Goal: Task Accomplishment & Management: Use online tool/utility

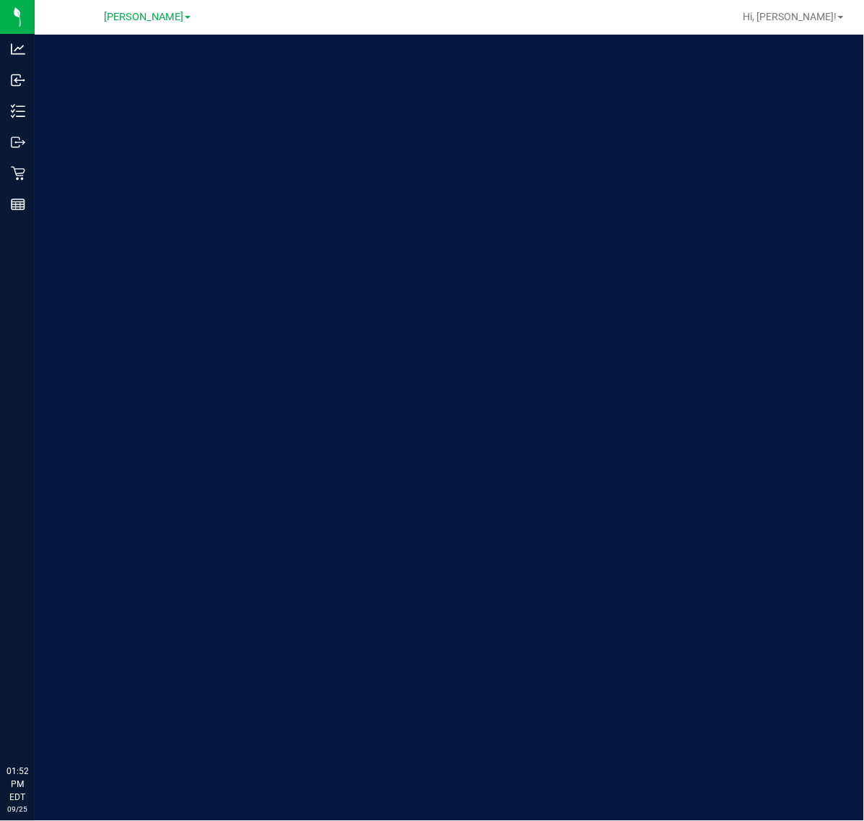
click at [738, 634] on div "Welcome to Flourish Software Seed-to-Sale Tracking & Analytics" at bounding box center [449, 428] width 829 height 786
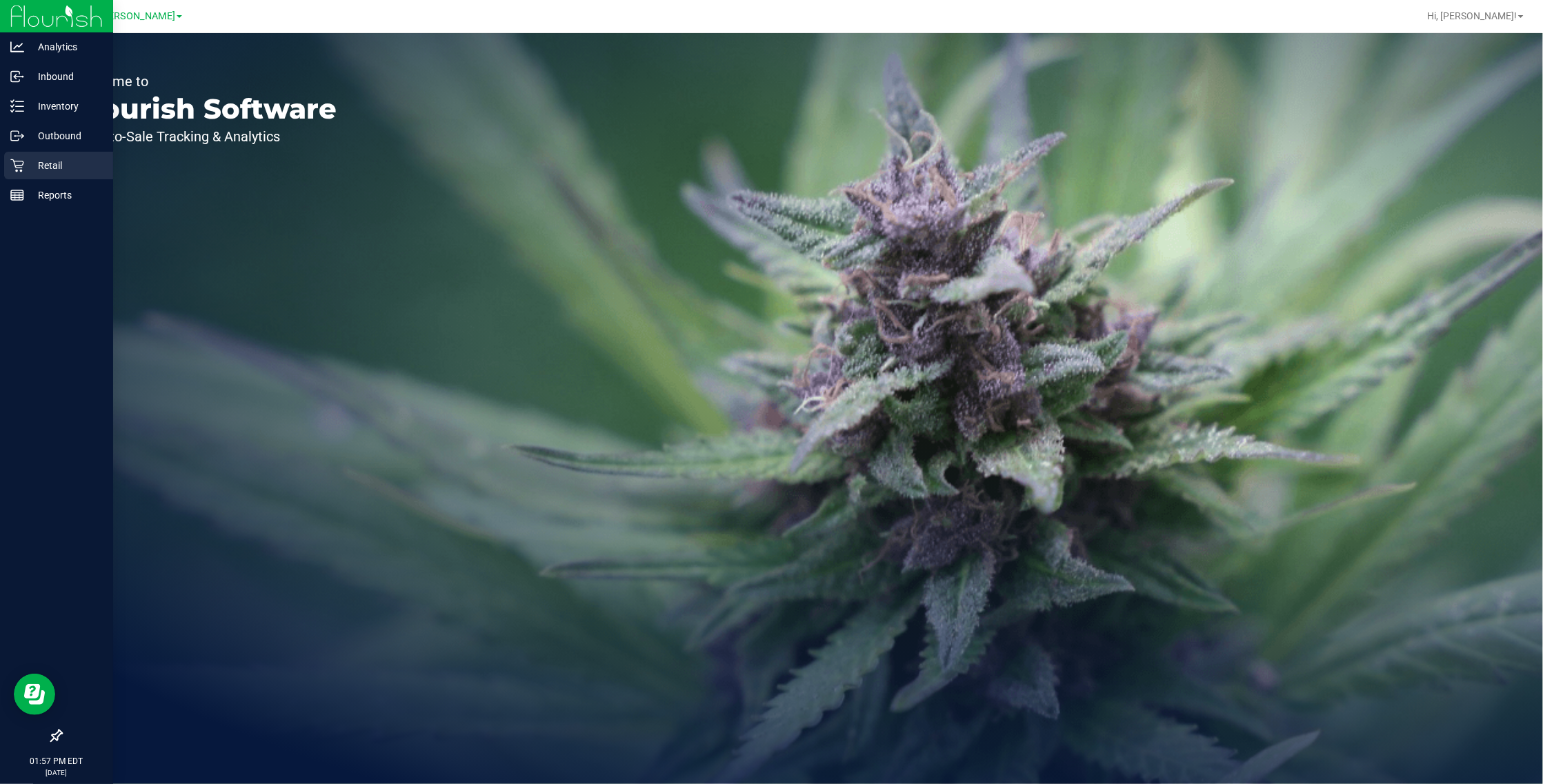
click at [19, 159] on icon at bounding box center [17, 165] width 13 height 13
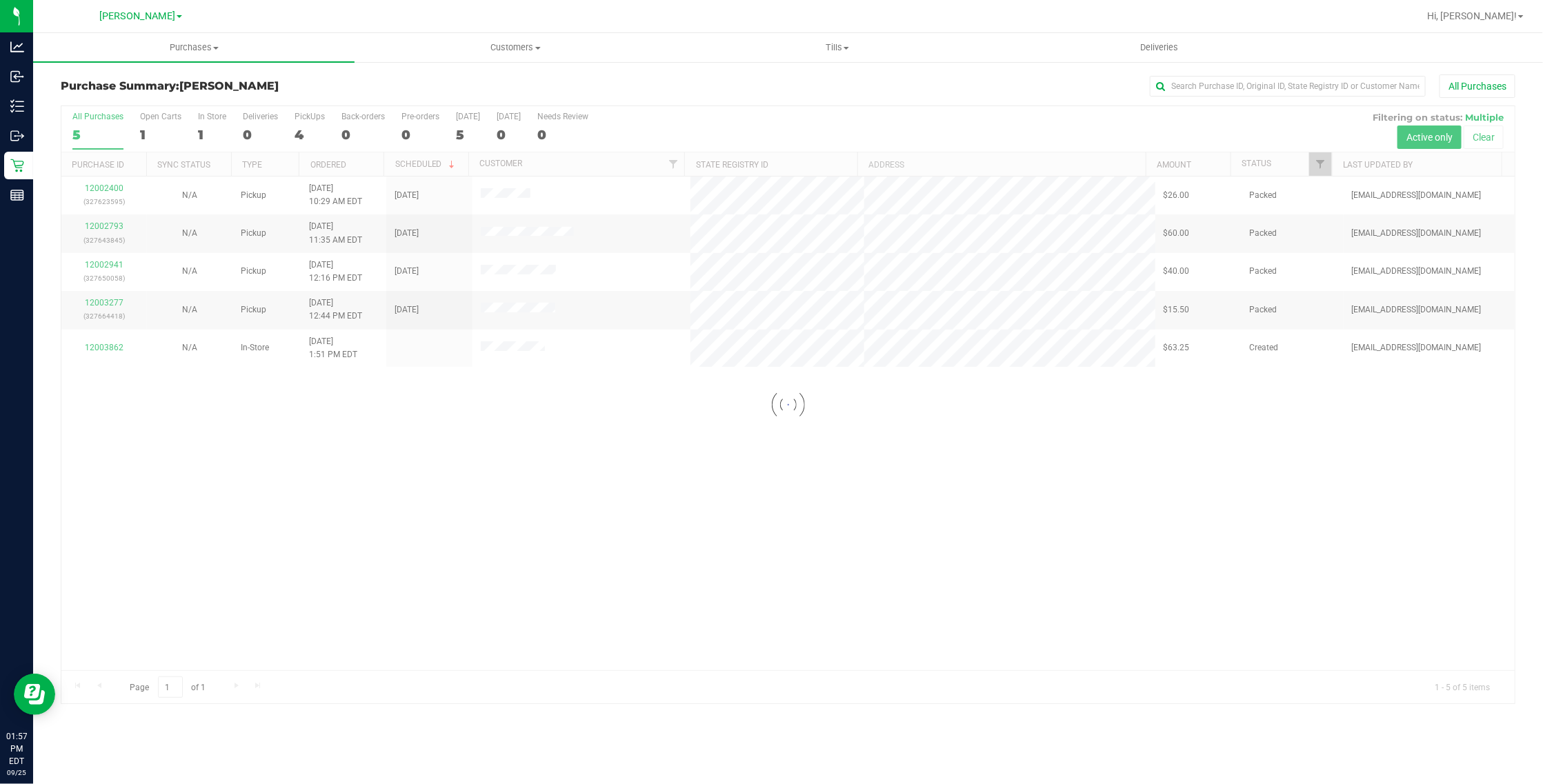
click at [825, 347] on div at bounding box center [787, 404] width 1453 height 597
click at [825, 396] on div at bounding box center [787, 404] width 1453 height 597
drag, startPoint x: 1275, startPoint y: 640, endPoint x: 1292, endPoint y: 632, distance: 18.8
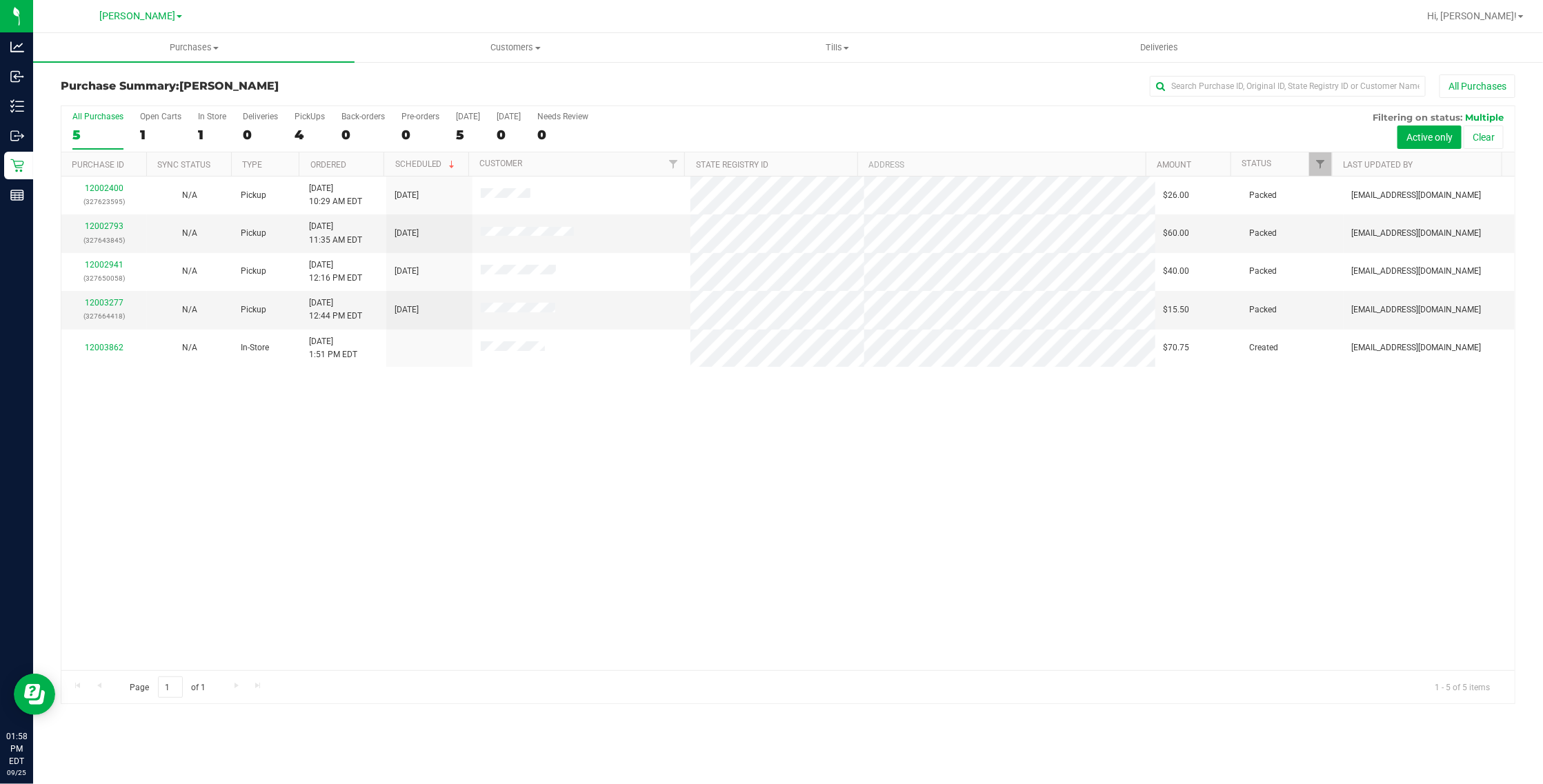
drag, startPoint x: 1304, startPoint y: 635, endPoint x: 1312, endPoint y: 638, distance: 8.5
click at [825, 636] on div "12002400 (327623595) N/A Pickup [DATE] 10:29 AM EDT 9/25/2025 $26.00 Packed [EM…" at bounding box center [787, 423] width 1453 height 494
click at [380, 437] on div "12002400 (327623595) N/A Pickup [DATE] 10:29 AM EDT 9/25/2025 $26.00 Packed [EM…" at bounding box center [787, 423] width 1453 height 494
click at [97, 114] on div "All Purchases" at bounding box center [97, 117] width 51 height 10
click at [0, 0] on input "All Purchases 5" at bounding box center [0, 0] width 0 height 0
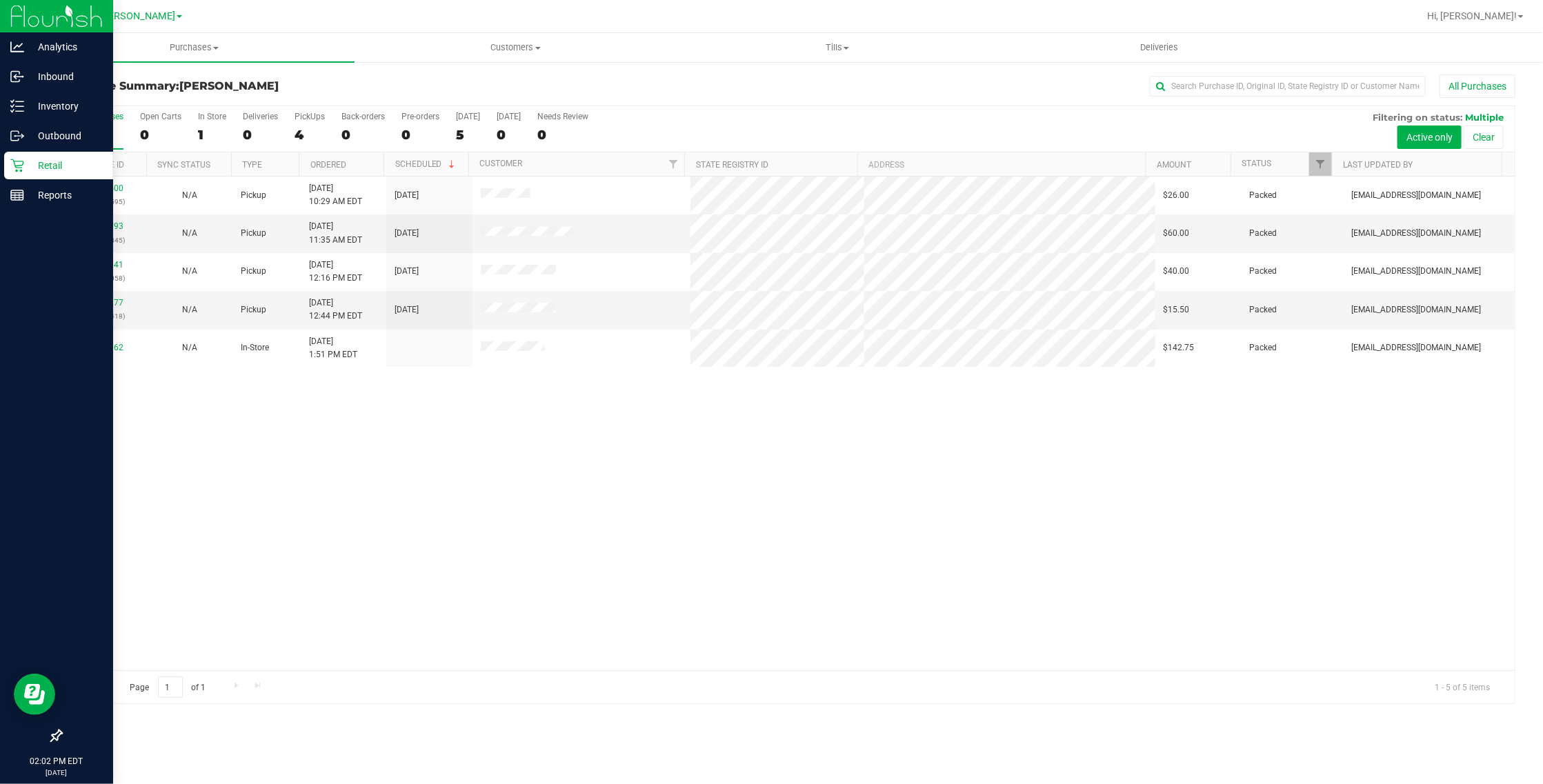
click at [21, 160] on icon at bounding box center [17, 166] width 13 height 13
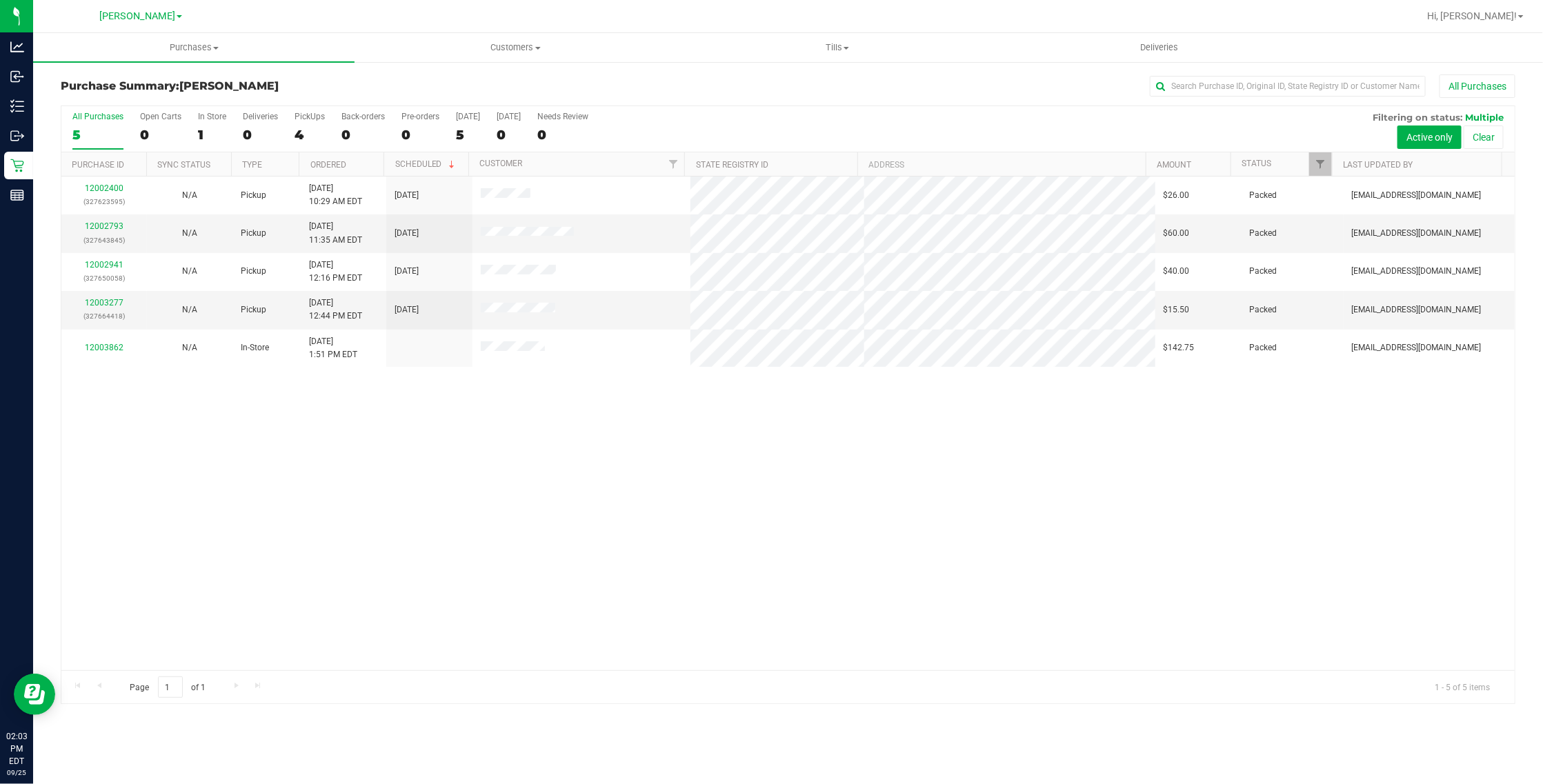
click at [88, 119] on div "All Purchases" at bounding box center [97, 117] width 51 height 10
click at [0, 0] on input "All Purchases 5" at bounding box center [0, 0] width 0 height 0
drag, startPoint x: 380, startPoint y: 467, endPoint x: 267, endPoint y: 391, distance: 136.2
click at [380, 467] on div "12002400 (327623595) N/A Pickup [DATE] 10:29 AM EDT 9/25/2025 $26.00 Packed [EM…" at bounding box center [787, 423] width 1453 height 494
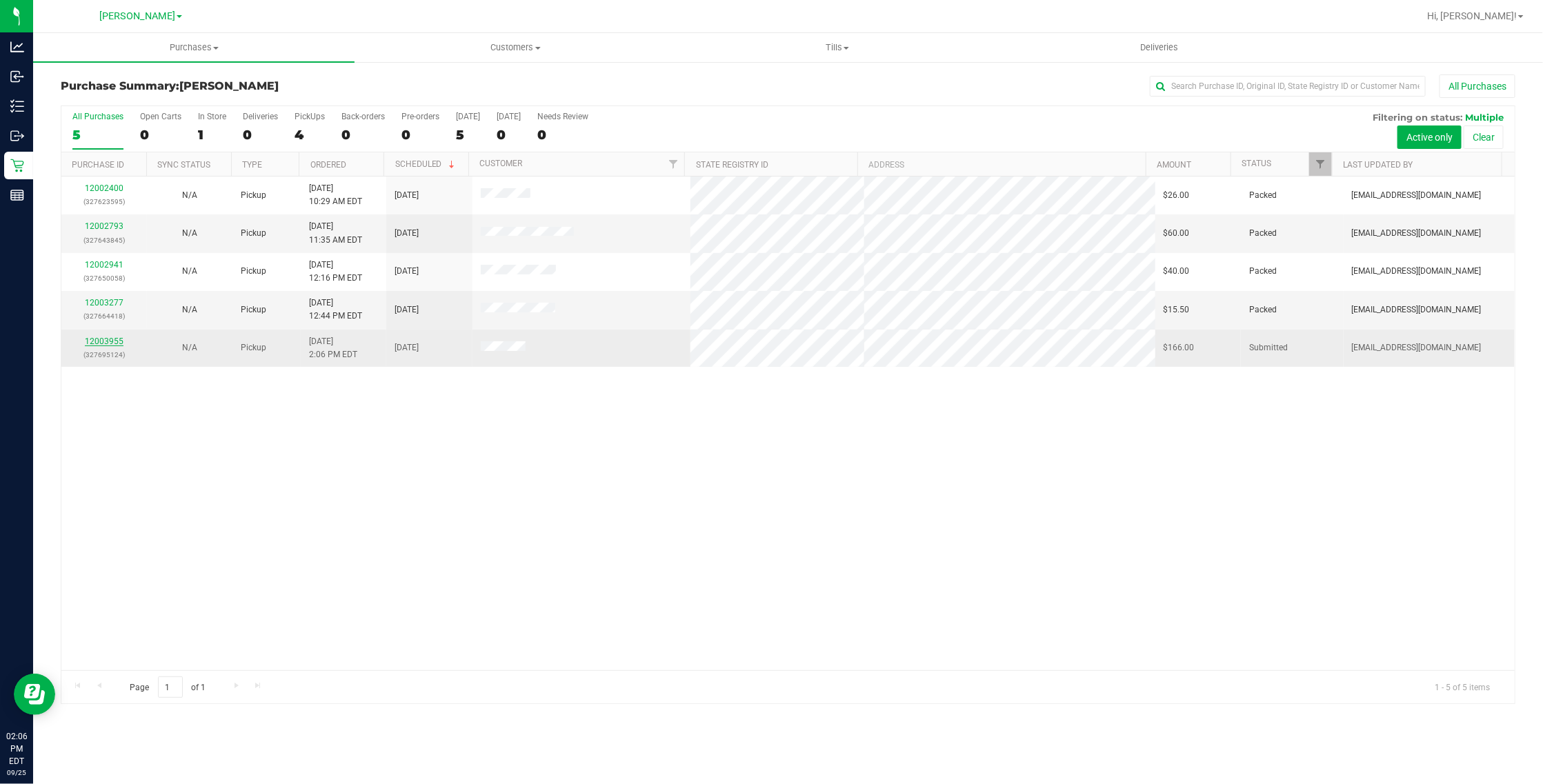
click at [87, 340] on link "12003955" at bounding box center [104, 341] width 38 height 10
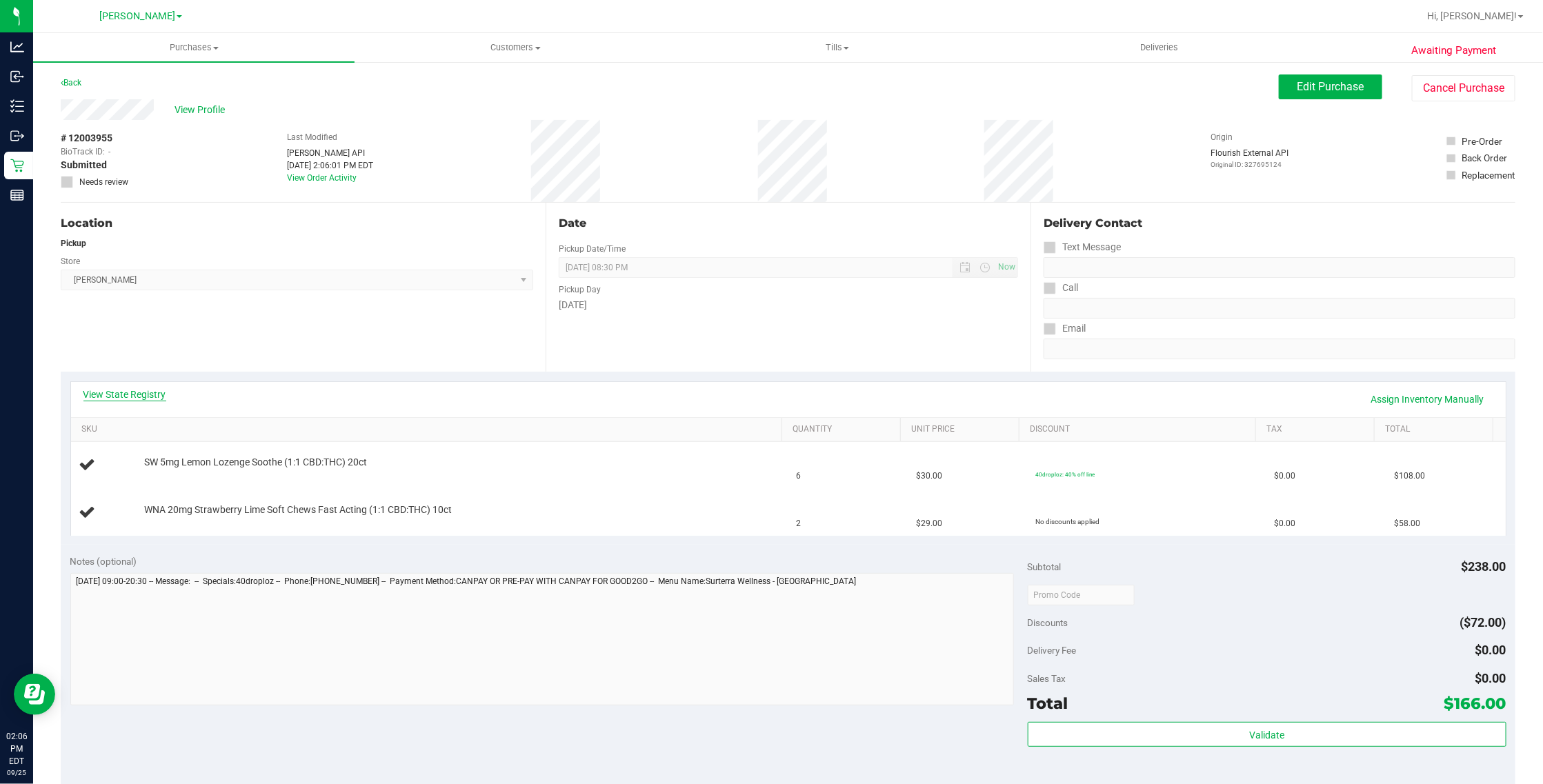
click at [124, 390] on link "View State Registry" at bounding box center [124, 394] width 83 height 13
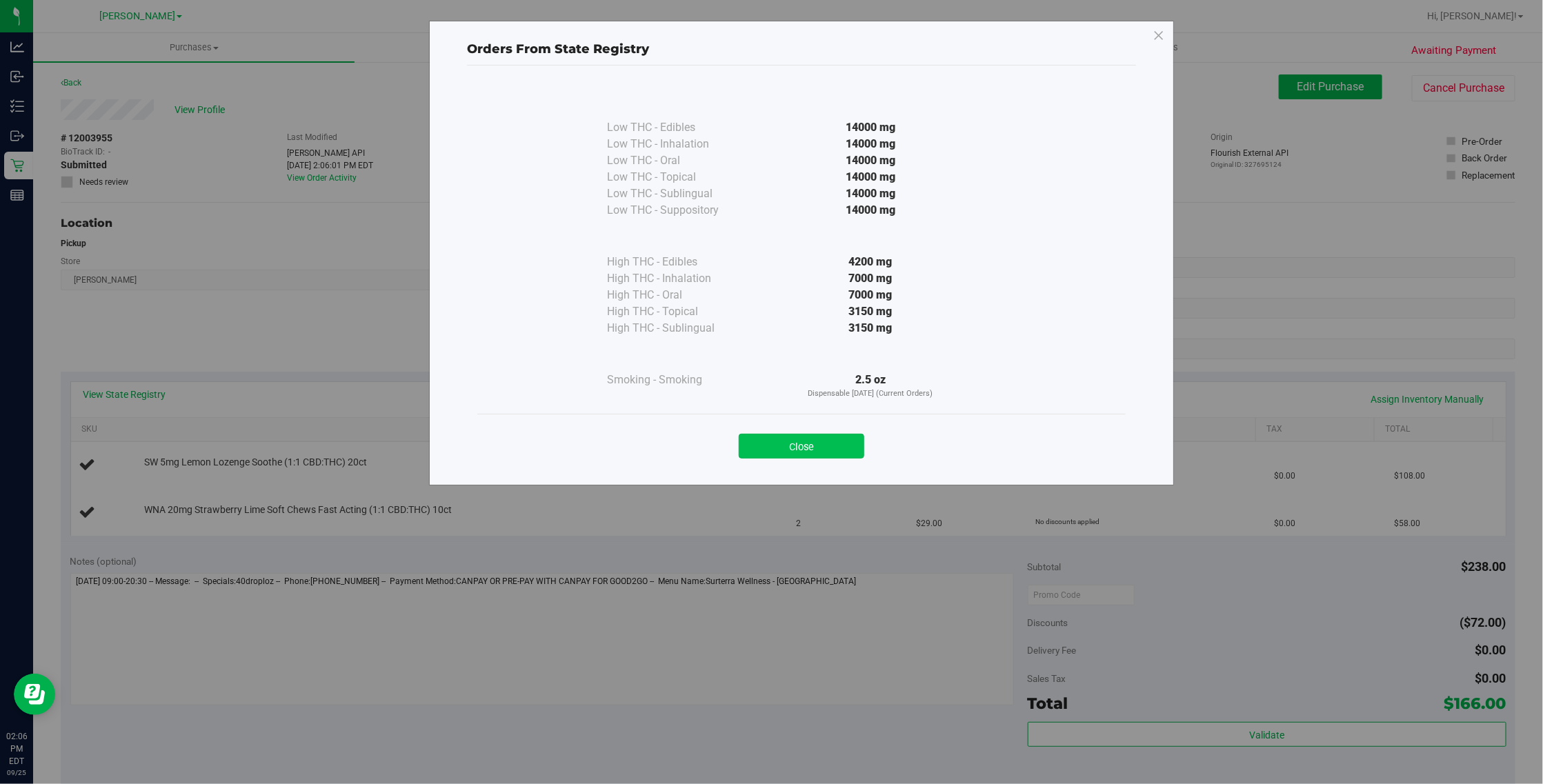
click at [762, 450] on button "Close" at bounding box center [801, 446] width 125 height 25
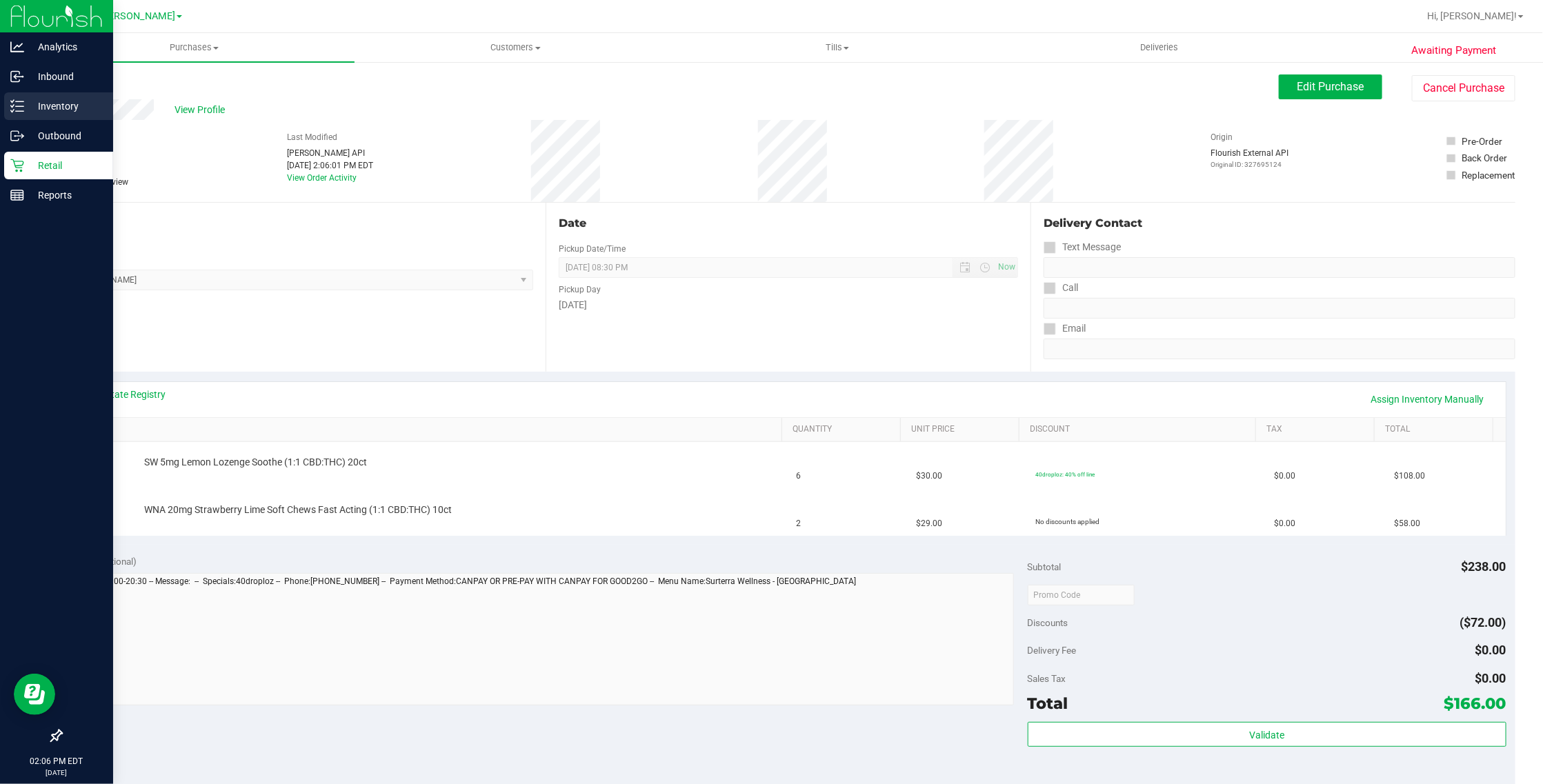
drag, startPoint x: 38, startPoint y: 114, endPoint x: 41, endPoint y: 107, distance: 7.6
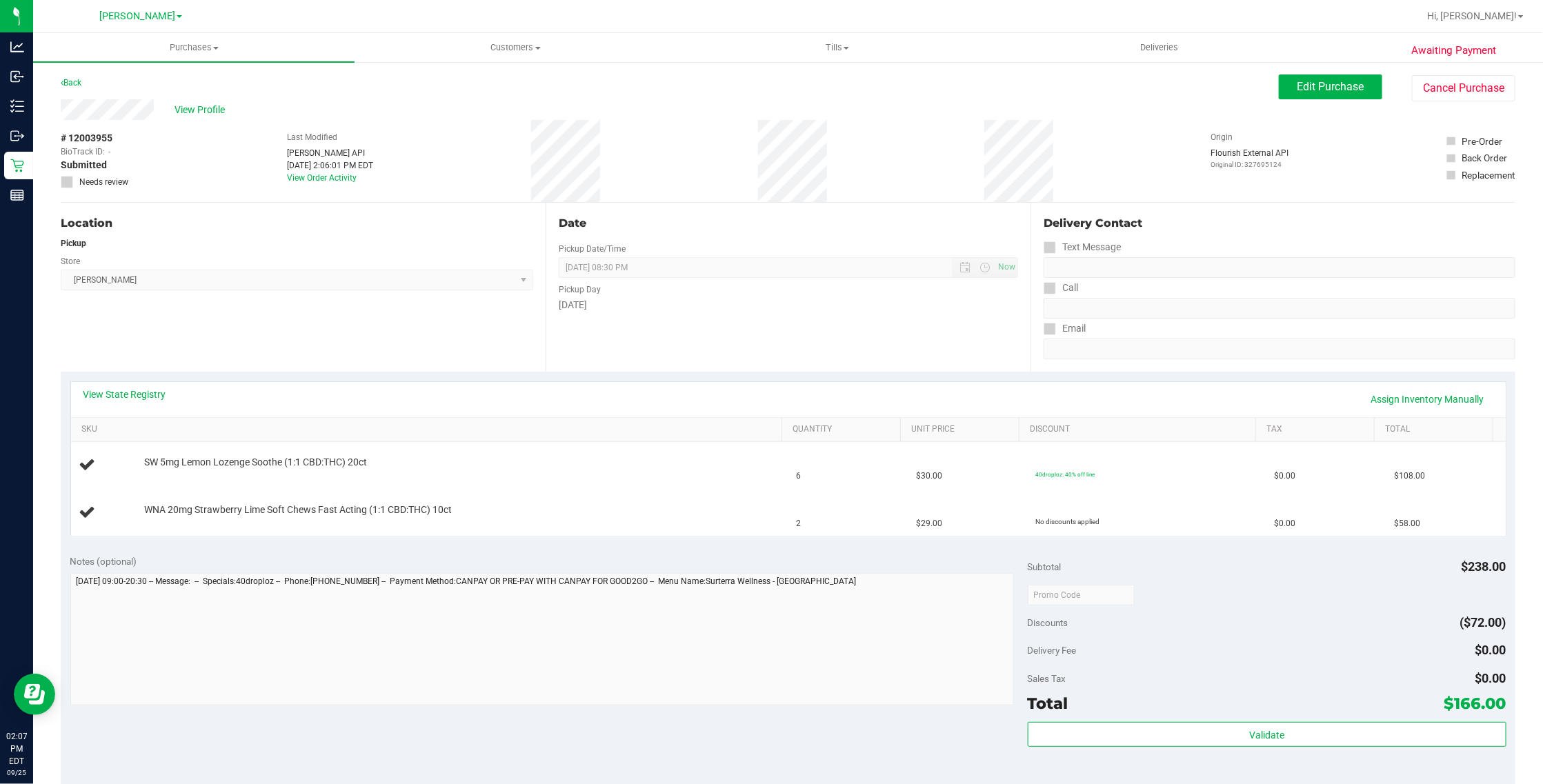
click at [659, 734] on div "Notes (optional) Subtotal $238.00 Discounts ($72.00) Delivery Fee $0.00 Sales T…" at bounding box center [788, 668] width 1454 height 248
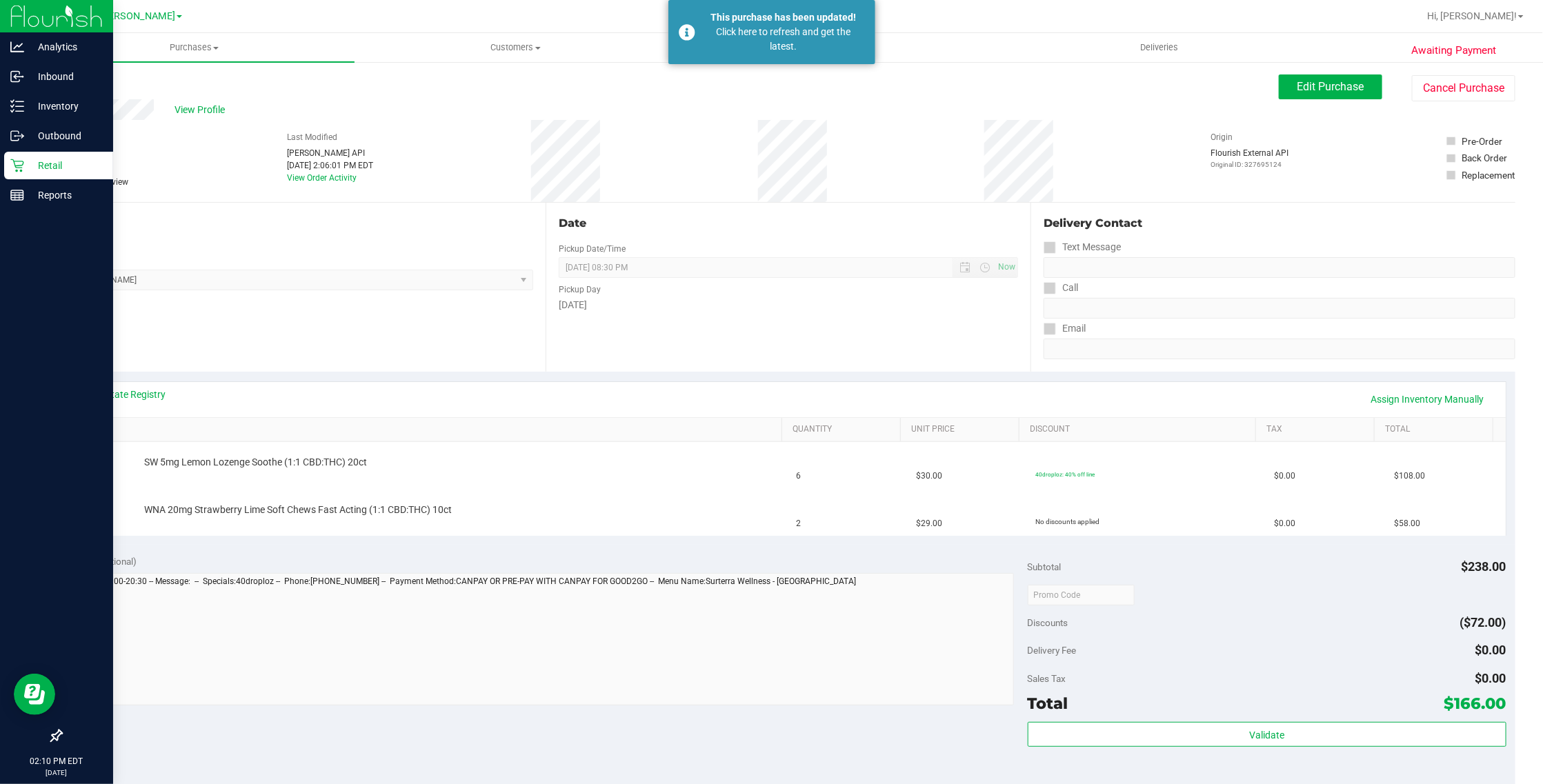
click at [40, 166] on p "Retail" at bounding box center [65, 165] width 83 height 16
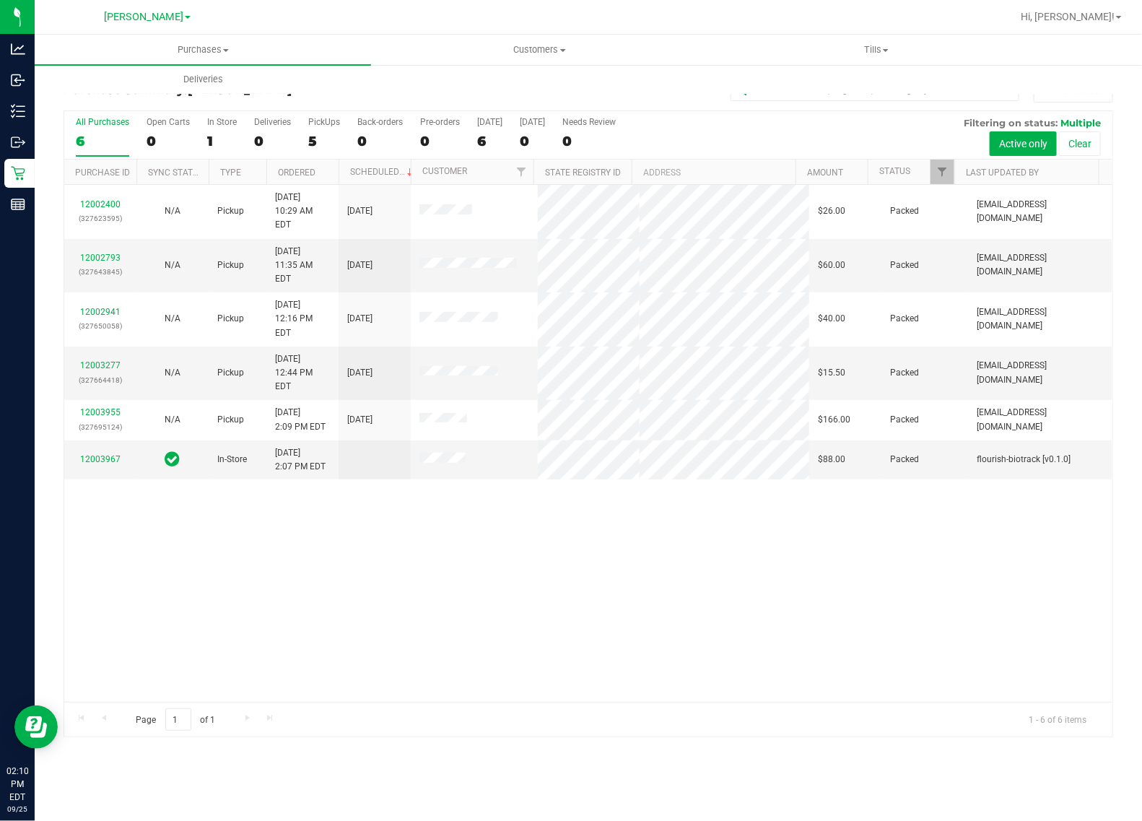
click at [725, 605] on div "12002400 (327623595) N/A Pickup [DATE] 10:29 AM EDT 9/25/2025 $26.00 Packed [EM…" at bounding box center [588, 443] width 1048 height 517
drag, startPoint x: 510, startPoint y: 504, endPoint x: 338, endPoint y: 228, distance: 324.9
click at [510, 504] on div "12002400 (327623595) N/A Pickup [DATE] 10:29 AM EDT 9/25/2025 $26.00 Packed [EM…" at bounding box center [588, 443] width 1048 height 517
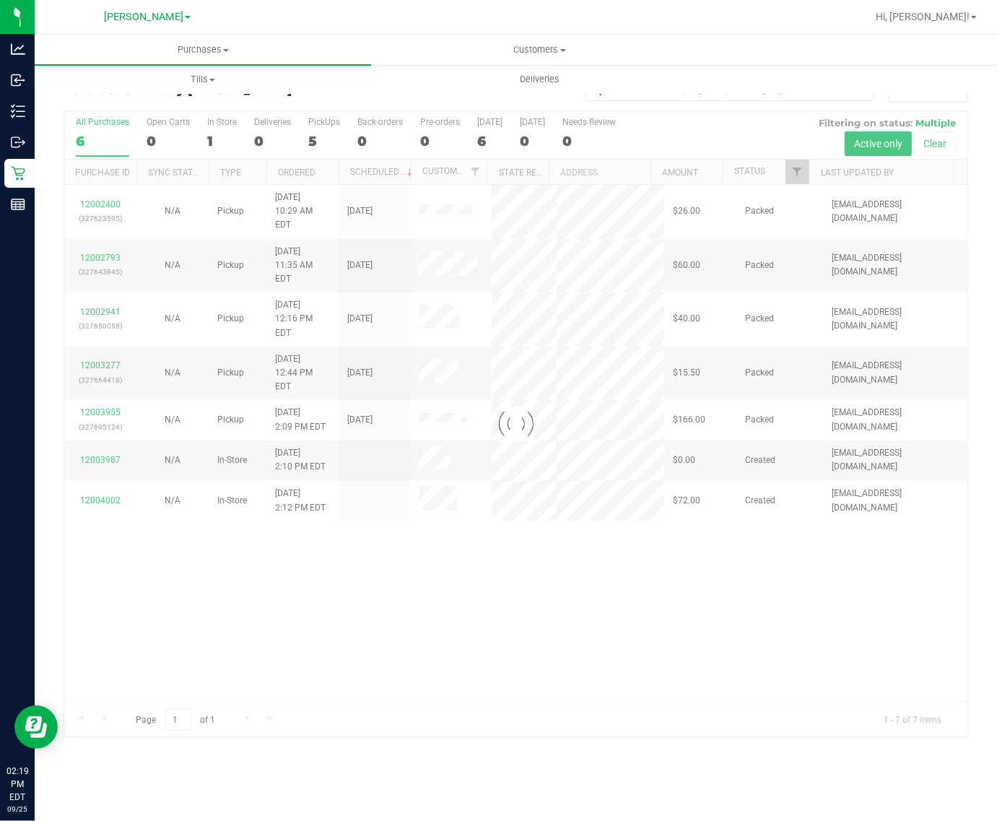
click at [171, 557] on div at bounding box center [515, 423] width 903 height 625
click at [167, 564] on div at bounding box center [515, 423] width 903 height 625
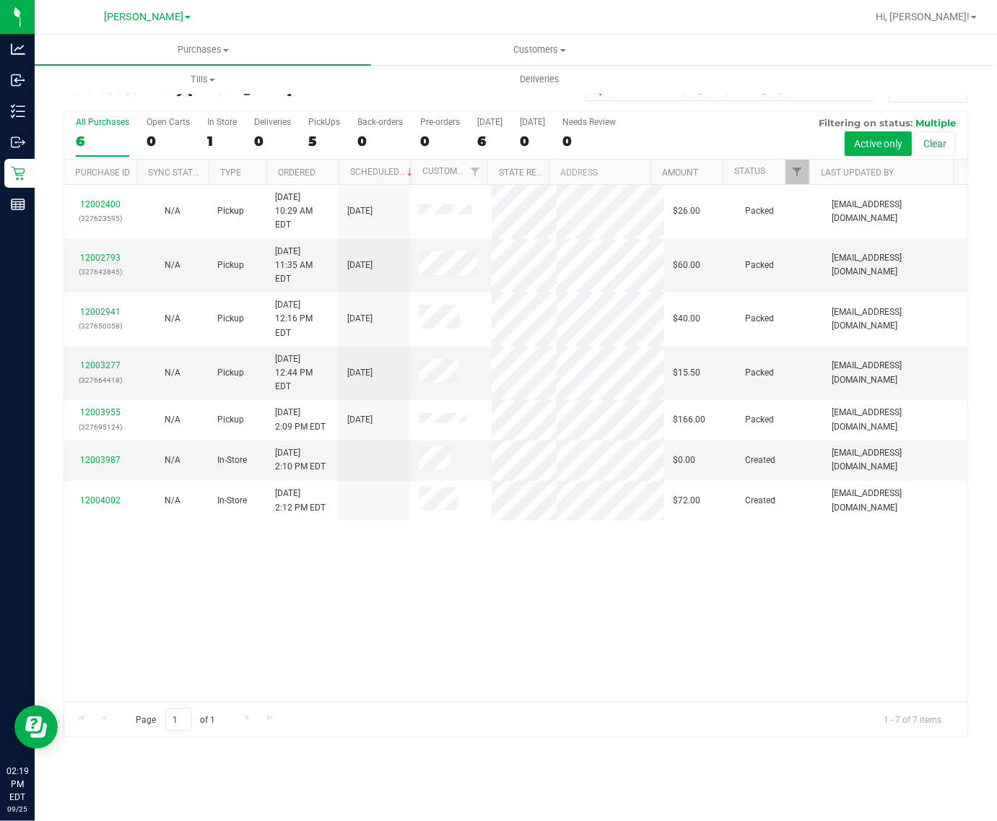
click at [227, 580] on div "12002400 (327623595) N/A Pickup [DATE] 10:29 AM EDT 9/25/2025 $26.00 Packed [EM…" at bounding box center [515, 443] width 903 height 517
click at [239, 586] on div "12002400 (327623595) N/A Pickup [DATE] 10:29 AM EDT 9/25/2025 $26.00 Packed [EM…" at bounding box center [515, 443] width 903 height 517
click at [250, 597] on div "12002400 (327623595) N/A Pickup [DATE] 10:29 AM EDT 9/25/2025 $26.00 Packed [EM…" at bounding box center [515, 443] width 903 height 517
click at [258, 598] on div "12002400 (327623595) N/A Pickup [DATE] 10:29 AM EDT 9/25/2025 $26.00 Packed [EM…" at bounding box center [515, 443] width 903 height 517
click at [268, 603] on div "12002400 (327623595) N/A Pickup [DATE] 10:29 AM EDT 9/25/2025 $26.00 Packed [EM…" at bounding box center [515, 443] width 903 height 517
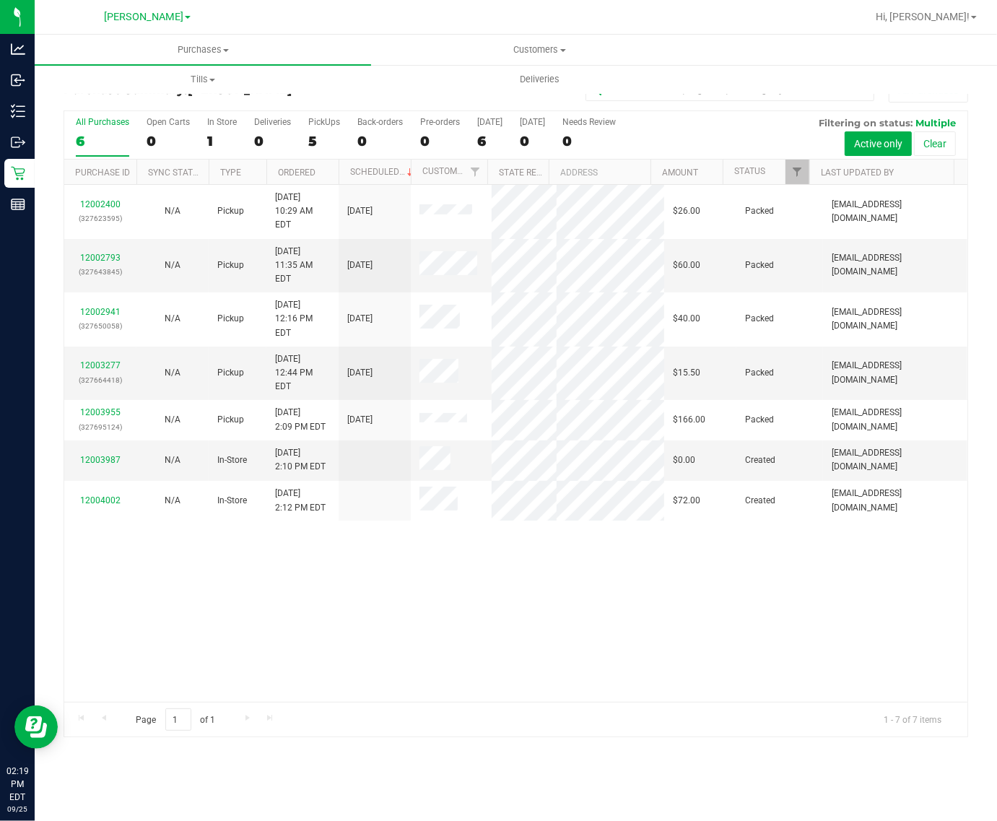
click at [272, 606] on div "12002400 (327623595) N/A Pickup [DATE] 10:29 AM EDT 9/25/2025 $26.00 Packed [EM…" at bounding box center [515, 443] width 903 height 517
click at [323, 575] on div "12002400 (327623595) N/A Pickup [DATE] 10:29 AM EDT 9/25/2025 $26.00 Packed [EM…" at bounding box center [515, 443] width 903 height 517
click at [262, 580] on div "12002400 (327623595) N/A Pickup [DATE] 10:29 AM EDT 9/25/2025 $26.00 Packed [EM…" at bounding box center [515, 443] width 903 height 517
click at [95, 126] on div "All Purchases" at bounding box center [102, 122] width 53 height 10
click at [0, 0] on input "All Purchases 6" at bounding box center [0, 0] width 0 height 0
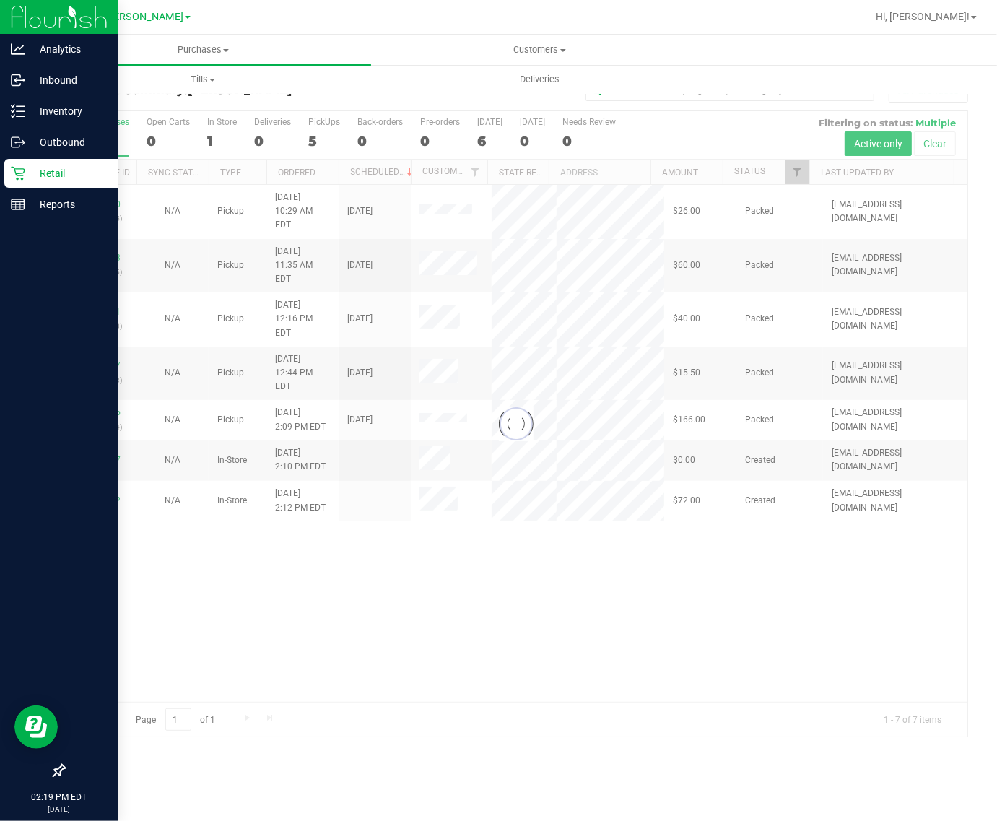
click at [31, 177] on p "Retail" at bounding box center [68, 173] width 87 height 17
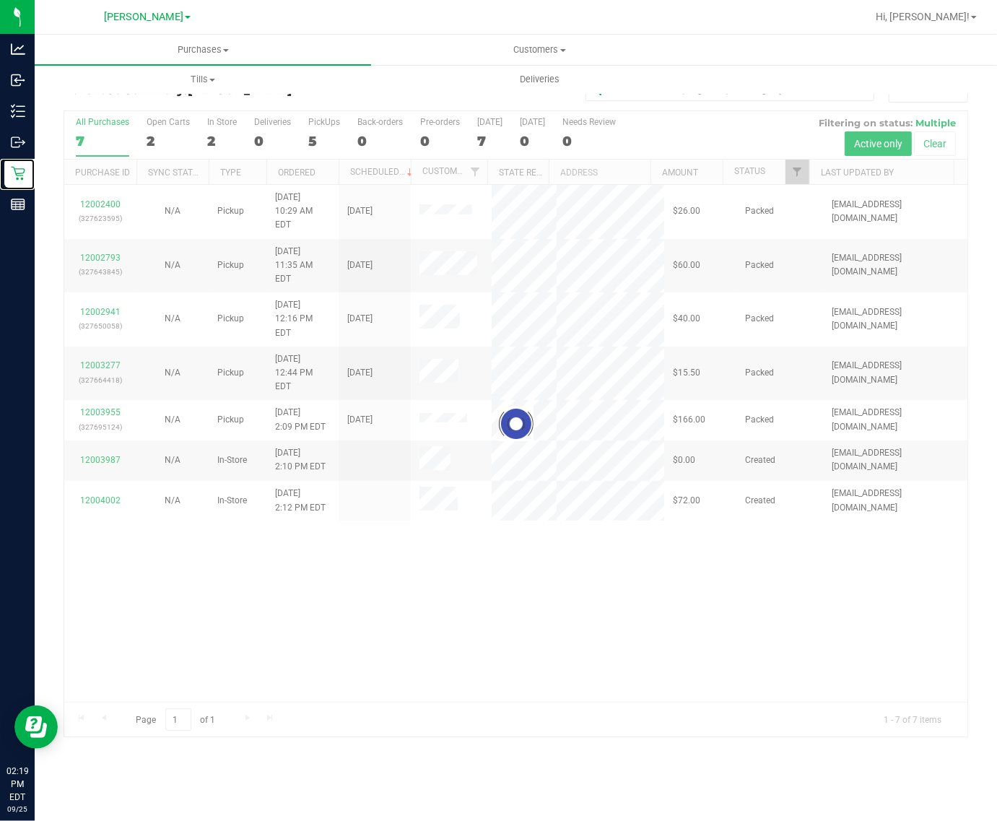
click at [291, 614] on div at bounding box center [515, 423] width 903 height 625
click at [328, 663] on div at bounding box center [515, 423] width 903 height 625
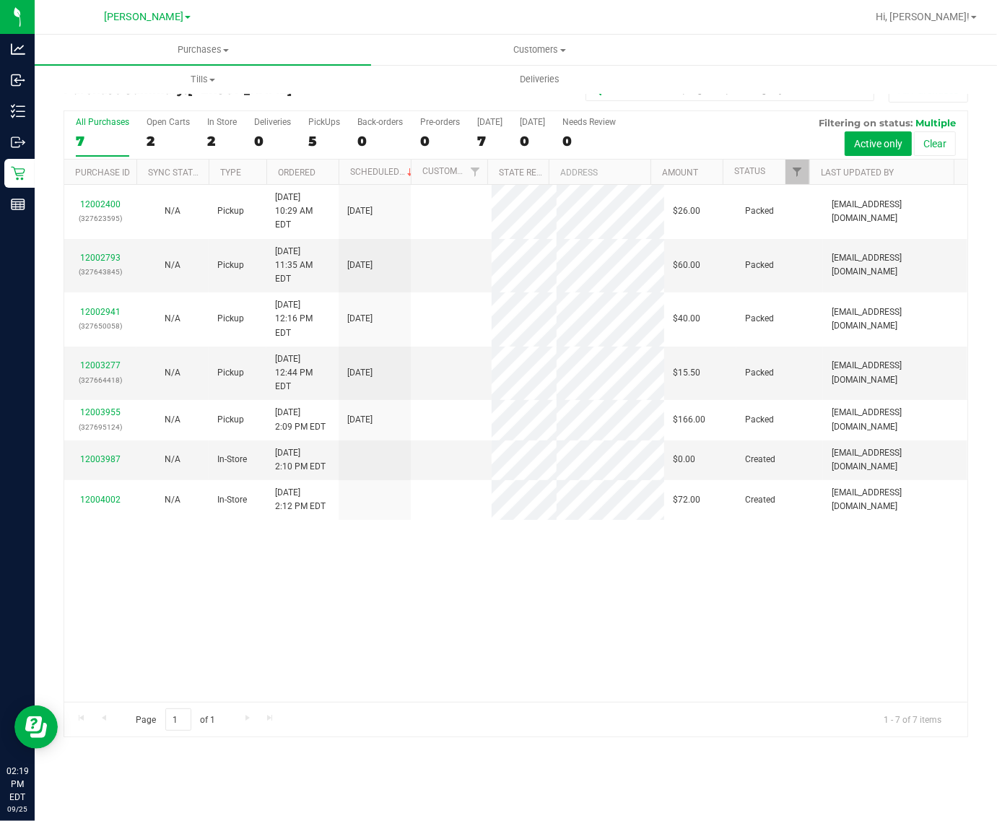
click at [303, 727] on div "Page 1 of 1 1 - 7 of 7 items" at bounding box center [515, 719] width 903 height 35
click at [95, 124] on div "All Purchases" at bounding box center [102, 122] width 53 height 10
click at [0, 0] on input "All Purchases 7" at bounding box center [0, 0] width 0 height 0
click at [863, 481] on div "12002400 (327623595) N/A Pickup [DATE] 10:29 AM EDT 9/25/2025 $26.00 Packed [EM…" at bounding box center [515, 443] width 903 height 517
click at [863, 510] on div "12002400 (327623595) N/A Pickup [DATE] 10:29 AM EDT 9/25/2025 $26.00 Packed [EM…" at bounding box center [515, 443] width 903 height 517
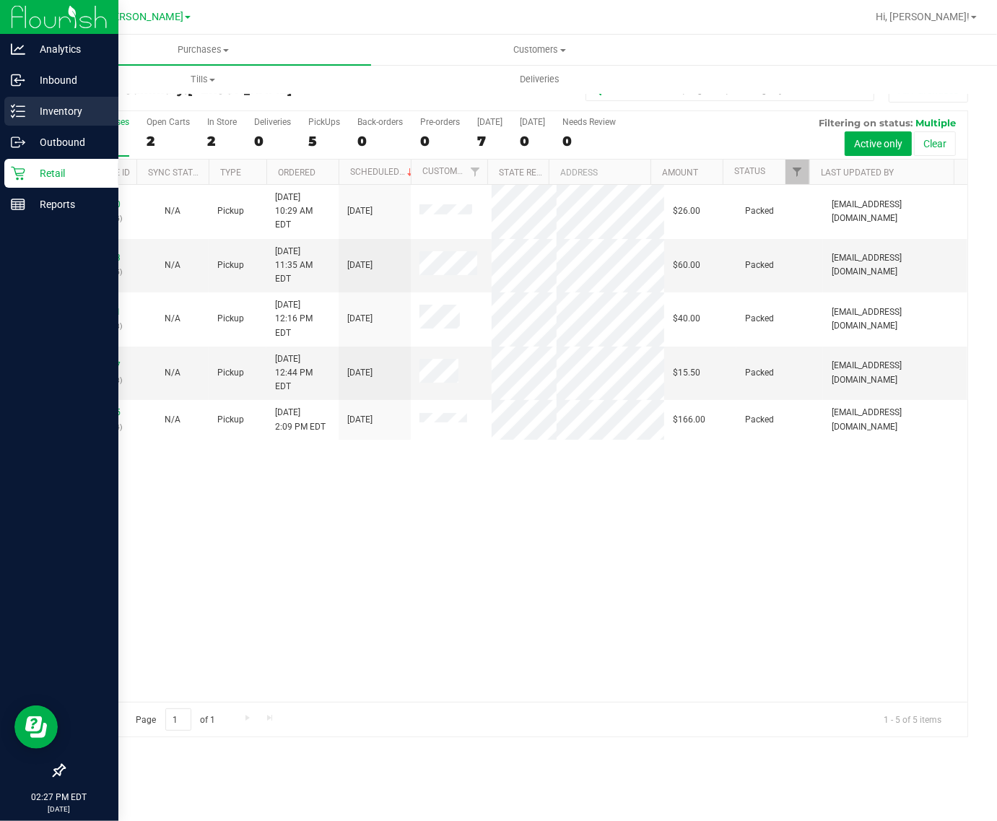
click at [31, 110] on p "Inventory" at bounding box center [68, 110] width 87 height 17
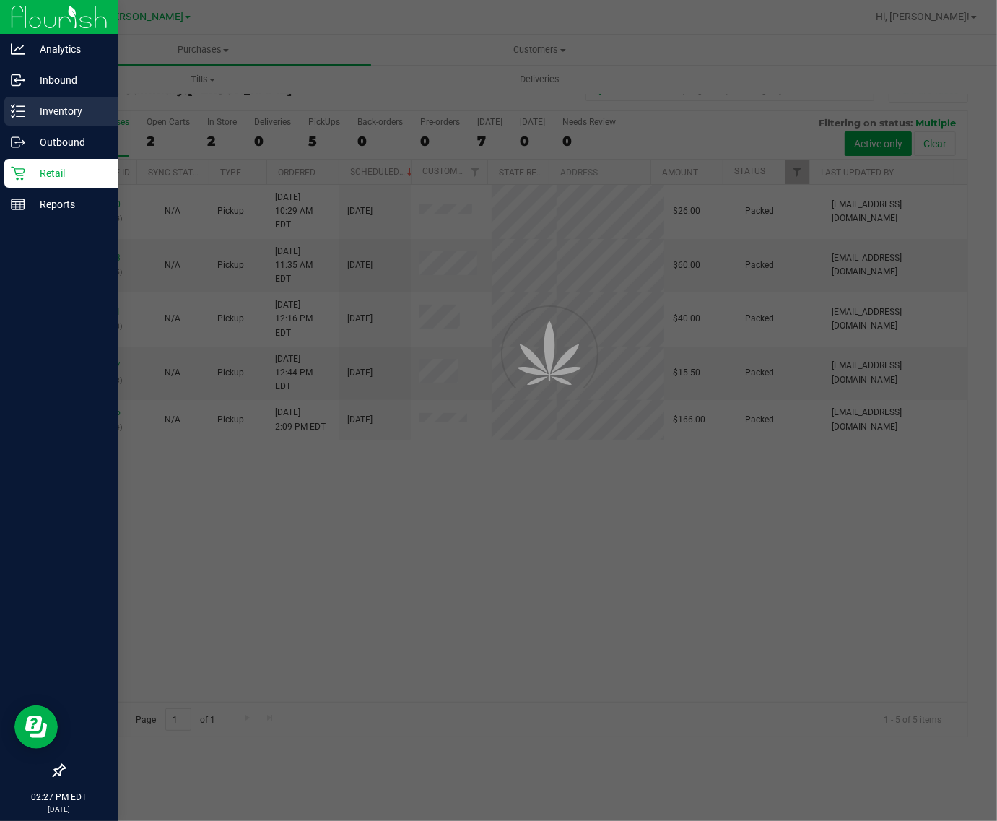
click at [12, 115] on icon at bounding box center [18, 111] width 14 height 14
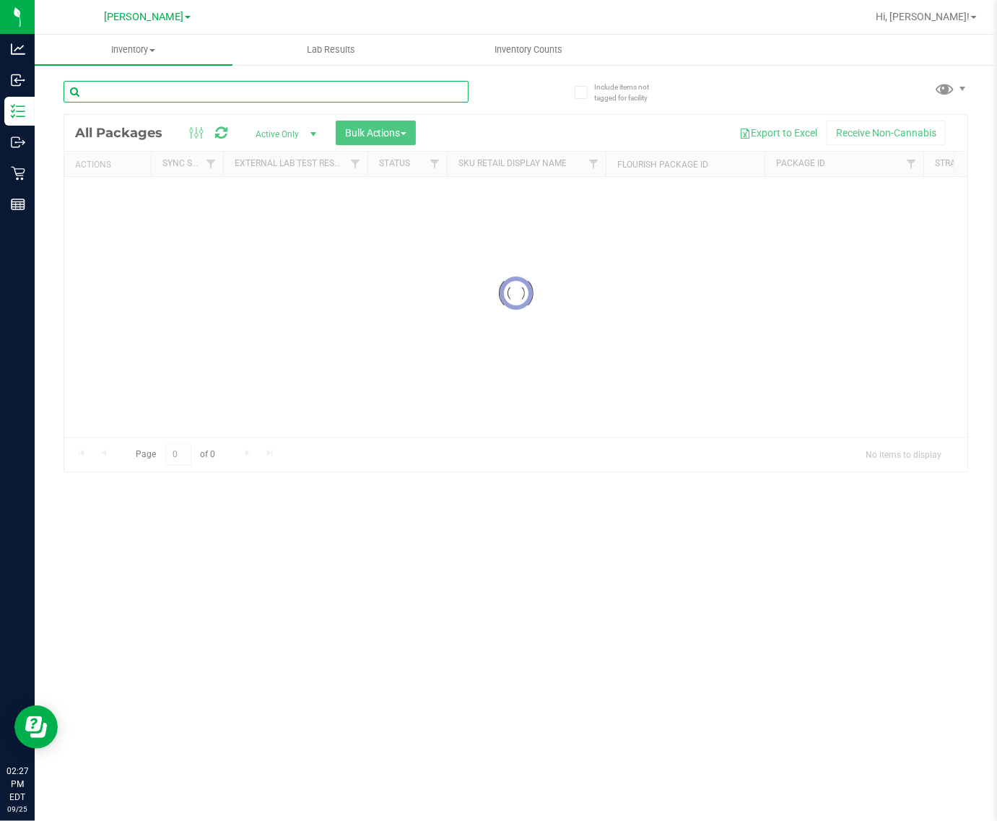
click at [336, 88] on input "text" at bounding box center [266, 92] width 405 height 22
click at [345, 95] on input "text" at bounding box center [266, 92] width 405 height 22
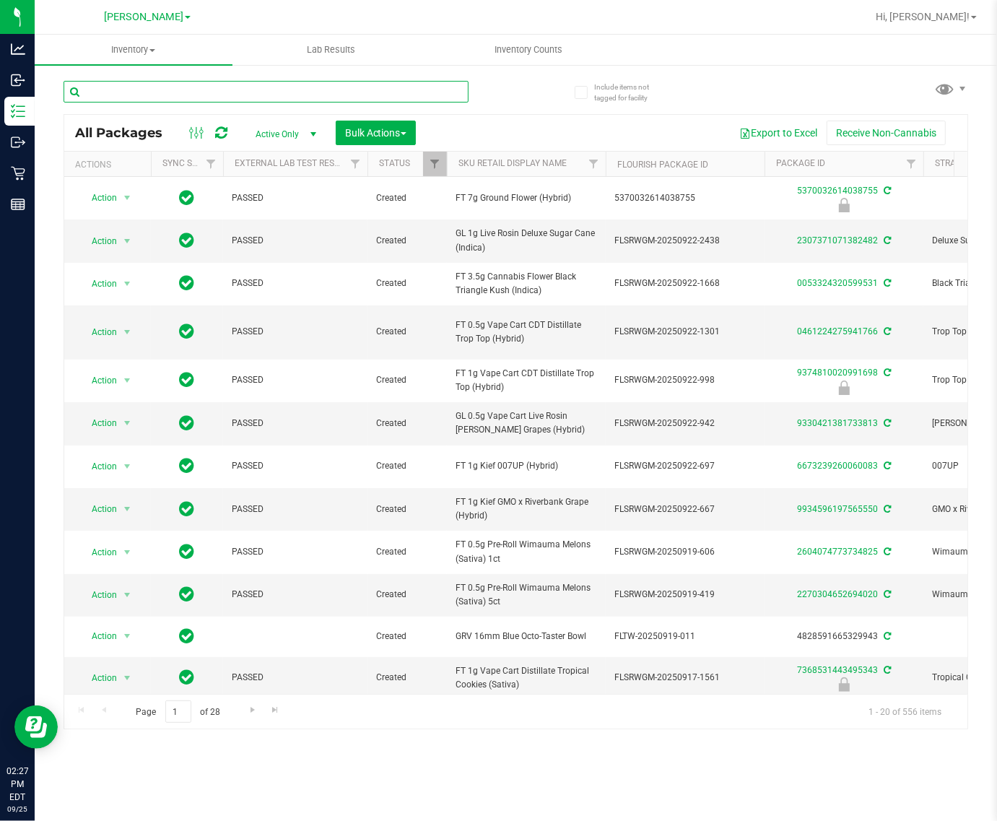
click at [175, 96] on input "text" at bounding box center [266, 92] width 405 height 22
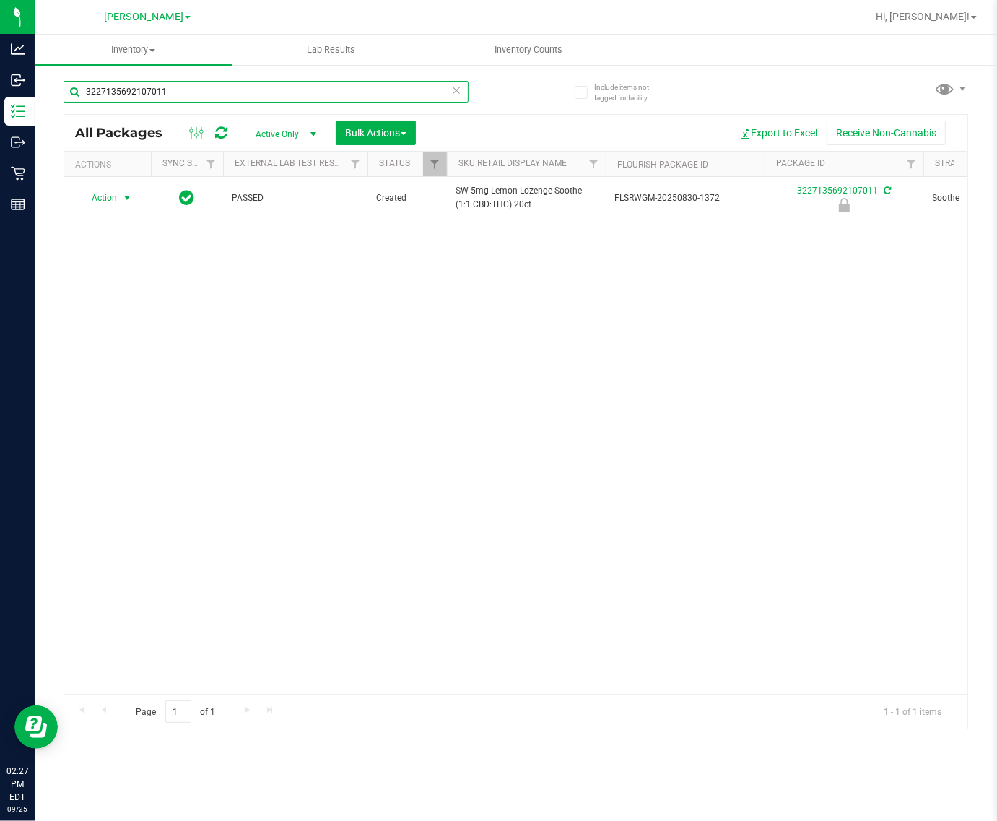
type input "3227135692107011"
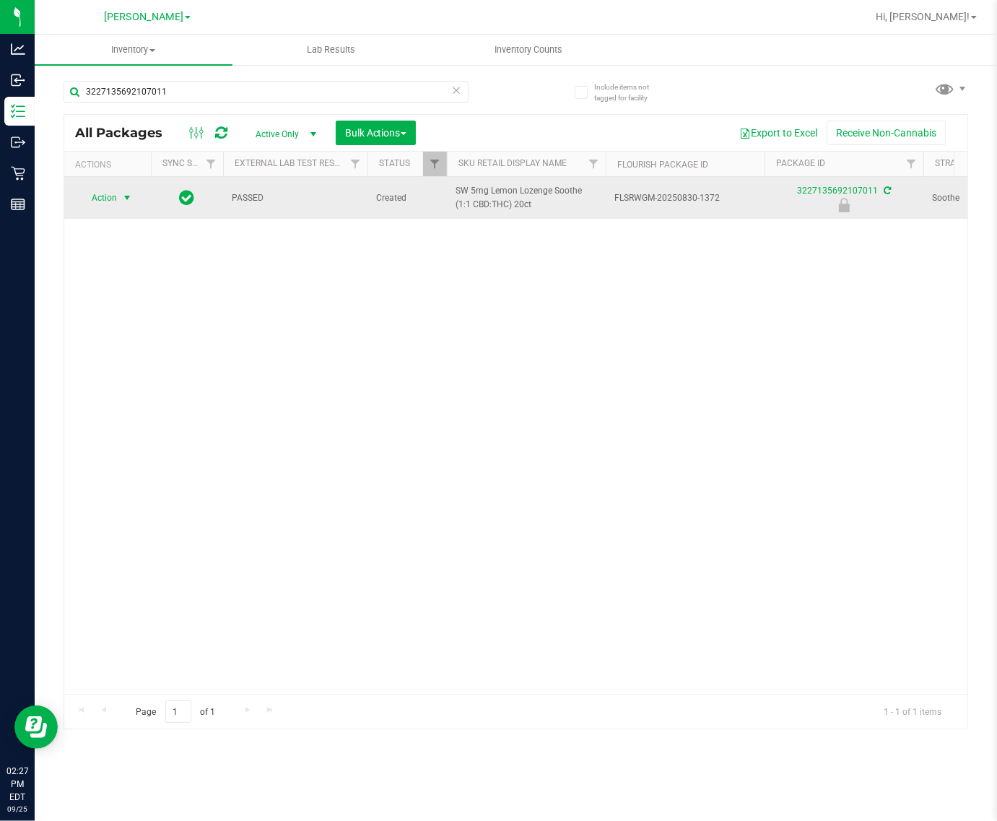
click at [113, 208] on span "Action" at bounding box center [98, 198] width 39 height 20
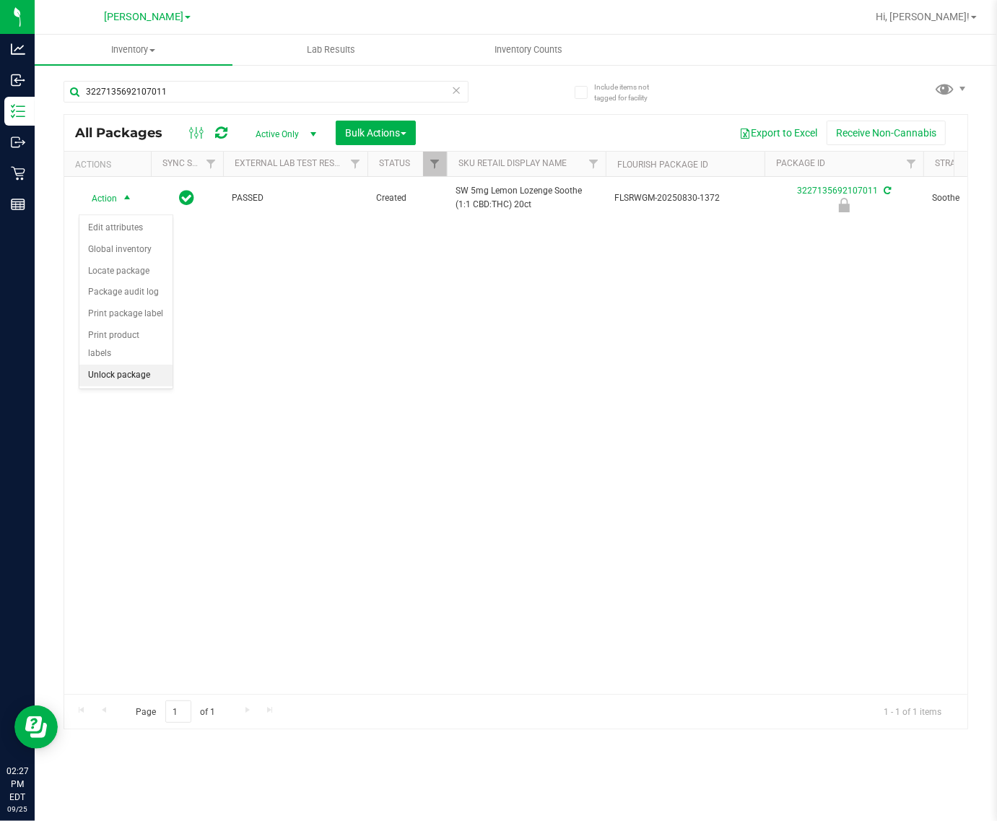
click at [146, 364] on li "Unlock package" at bounding box center [125, 375] width 93 height 22
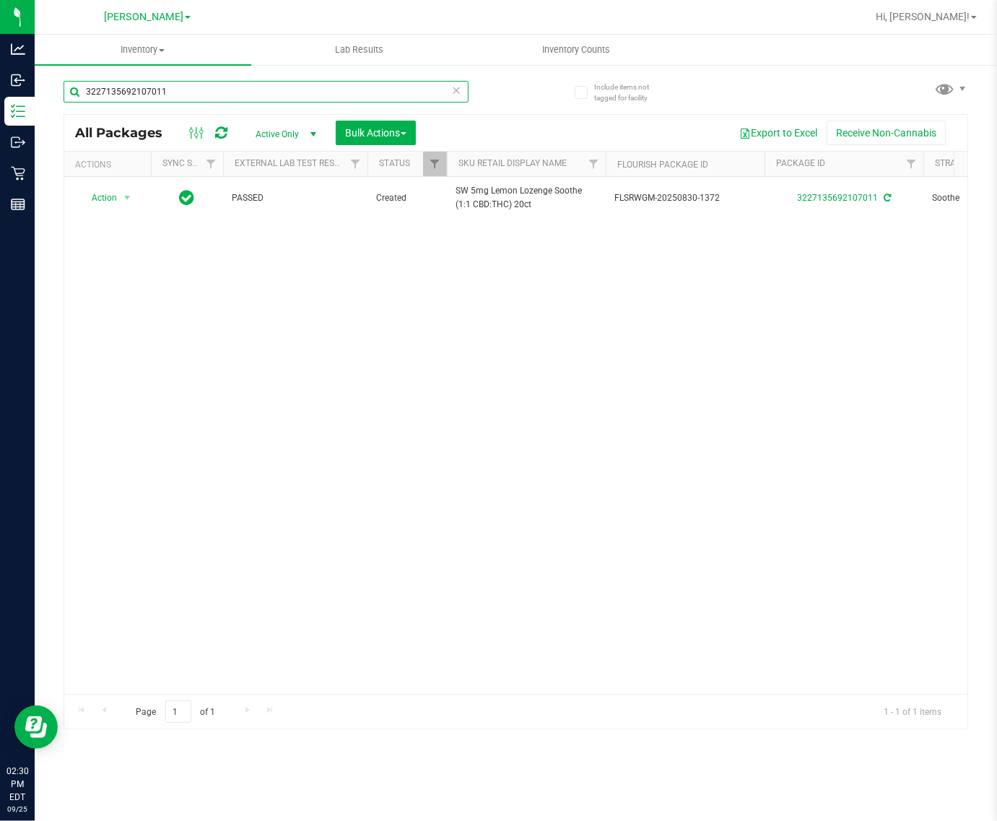
drag, startPoint x: 179, startPoint y: 95, endPoint x: -1, endPoint y: -22, distance: 214.6
click at [0, 0] on html "Analytics Inbound Inventory Outbound Retail Reports 02:30 PM EDT [DATE] 09/25 […" at bounding box center [498, 410] width 997 height 821
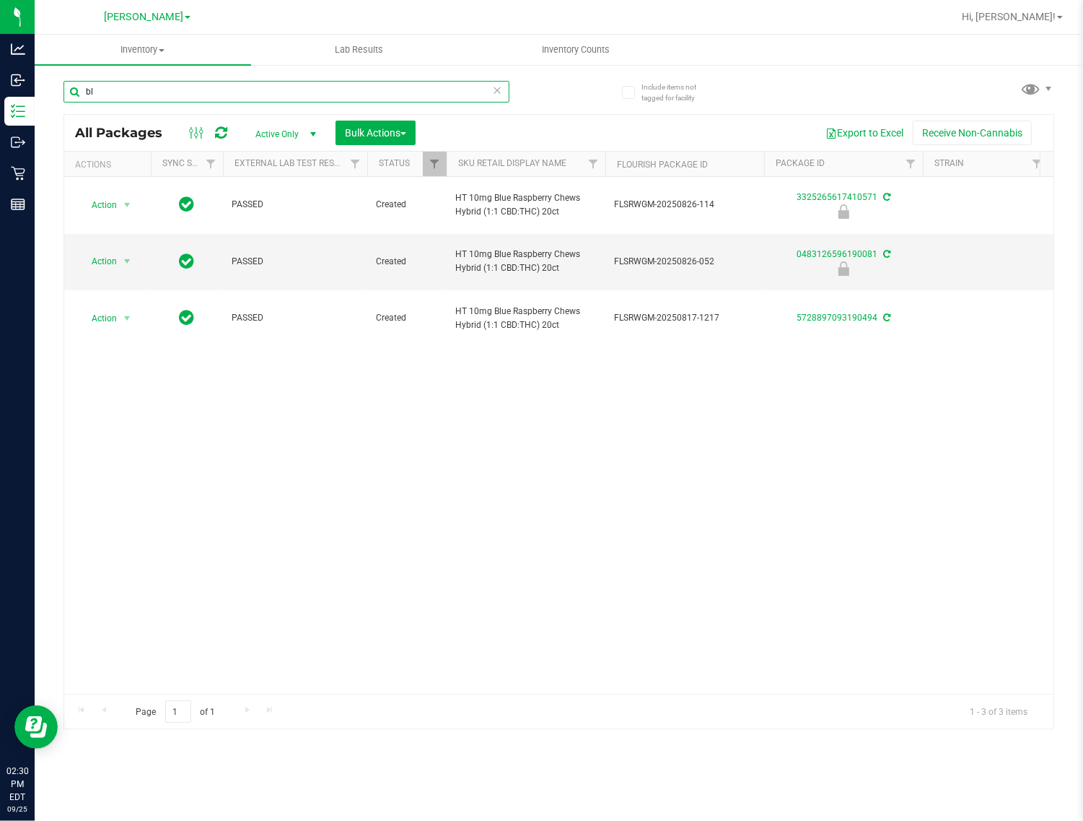
type input "b"
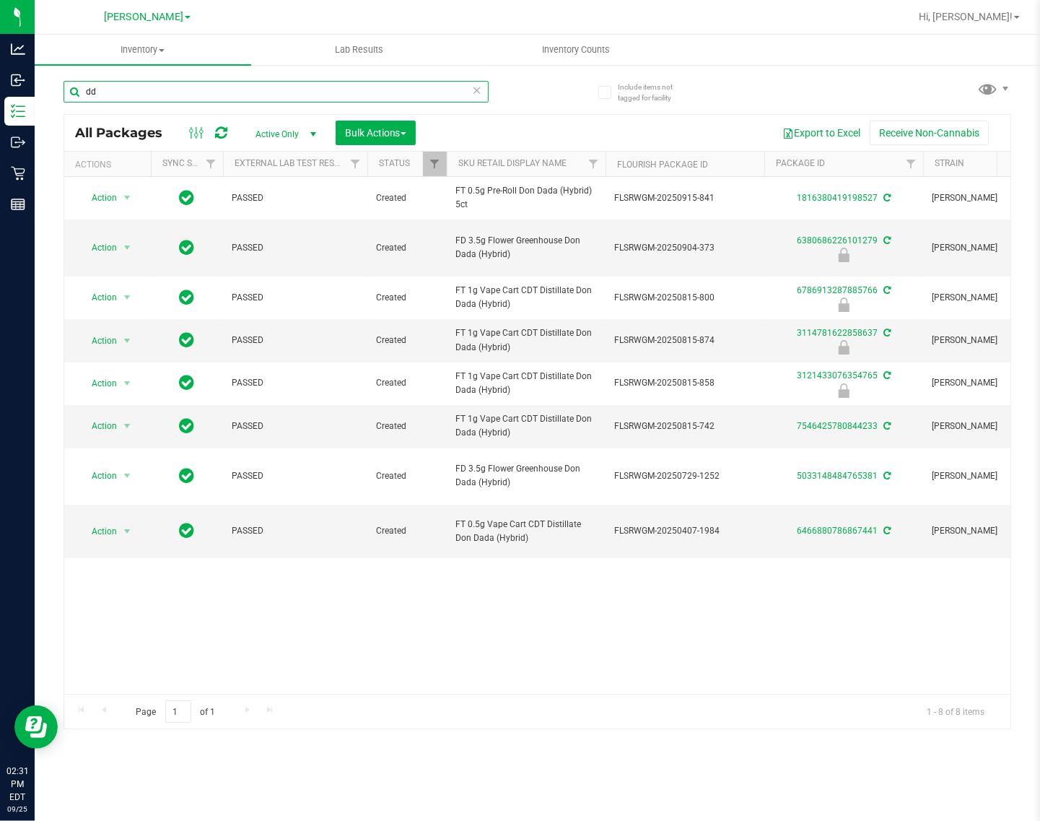
type input "d"
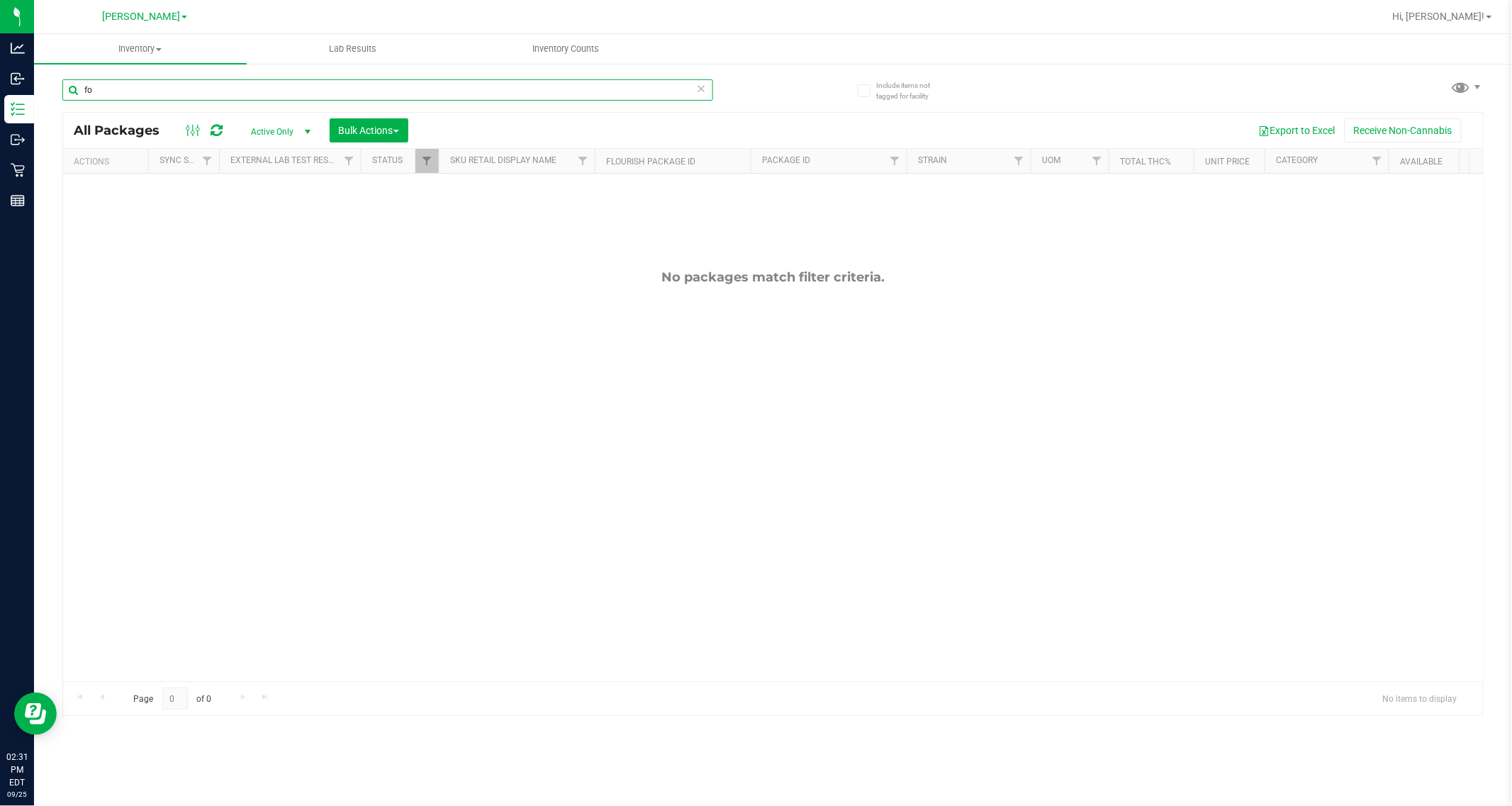
type input "f"
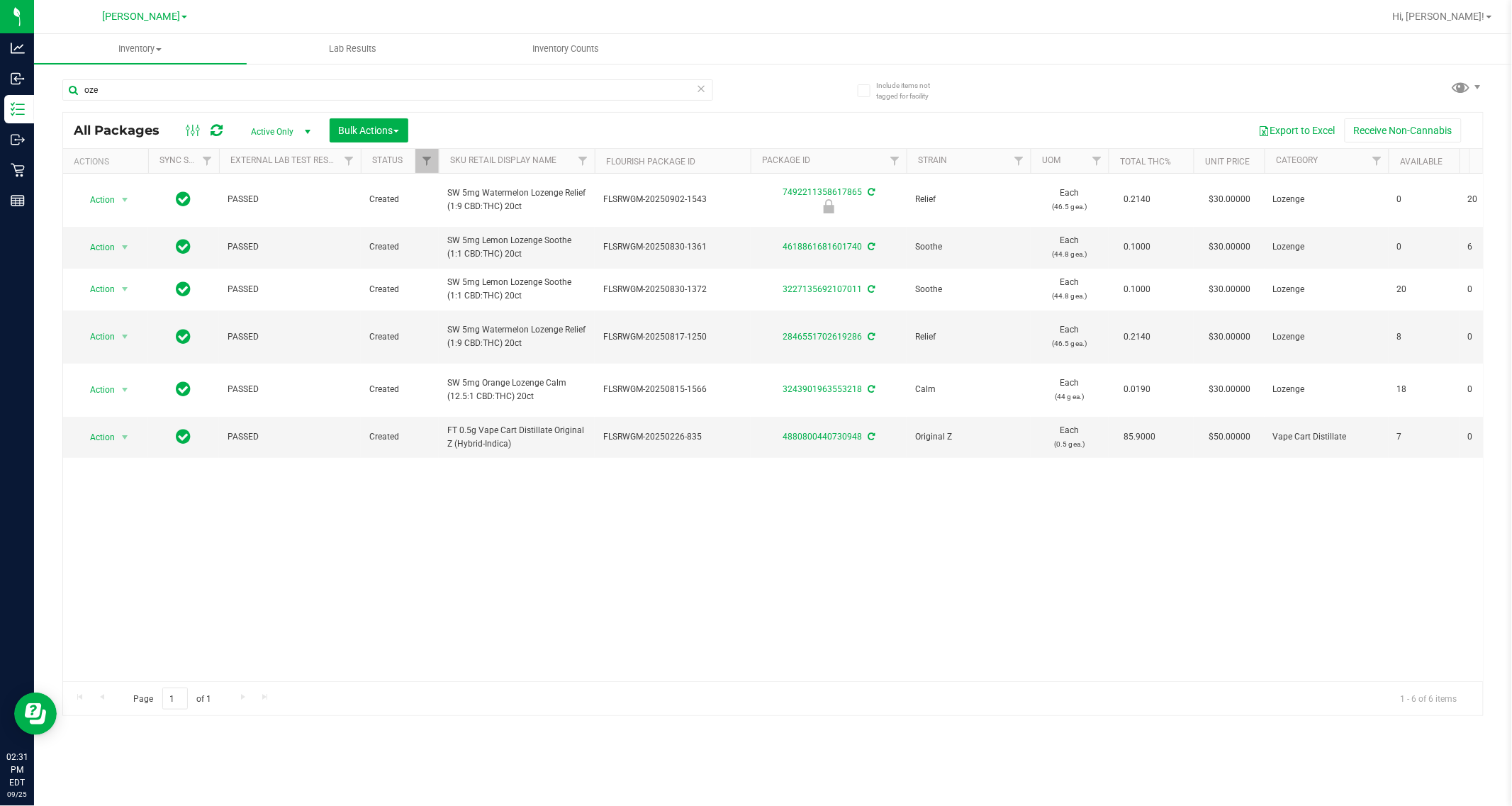
click at [546, 518] on div "Action Action Edit attributes Global inventory Locate package Package audit log…" at bounding box center [773, 427] width 1420 height 508
click at [544, 518] on div "Action Action Edit attributes Global inventory Locate package Package audit log…" at bounding box center [773, 427] width 1420 height 508
click at [543, 518] on div "Action Action Edit attributes Global inventory Locate package Package audit log…" at bounding box center [773, 427] width 1420 height 508
click at [150, 105] on div "oze" at bounding box center [388, 95] width 651 height 32
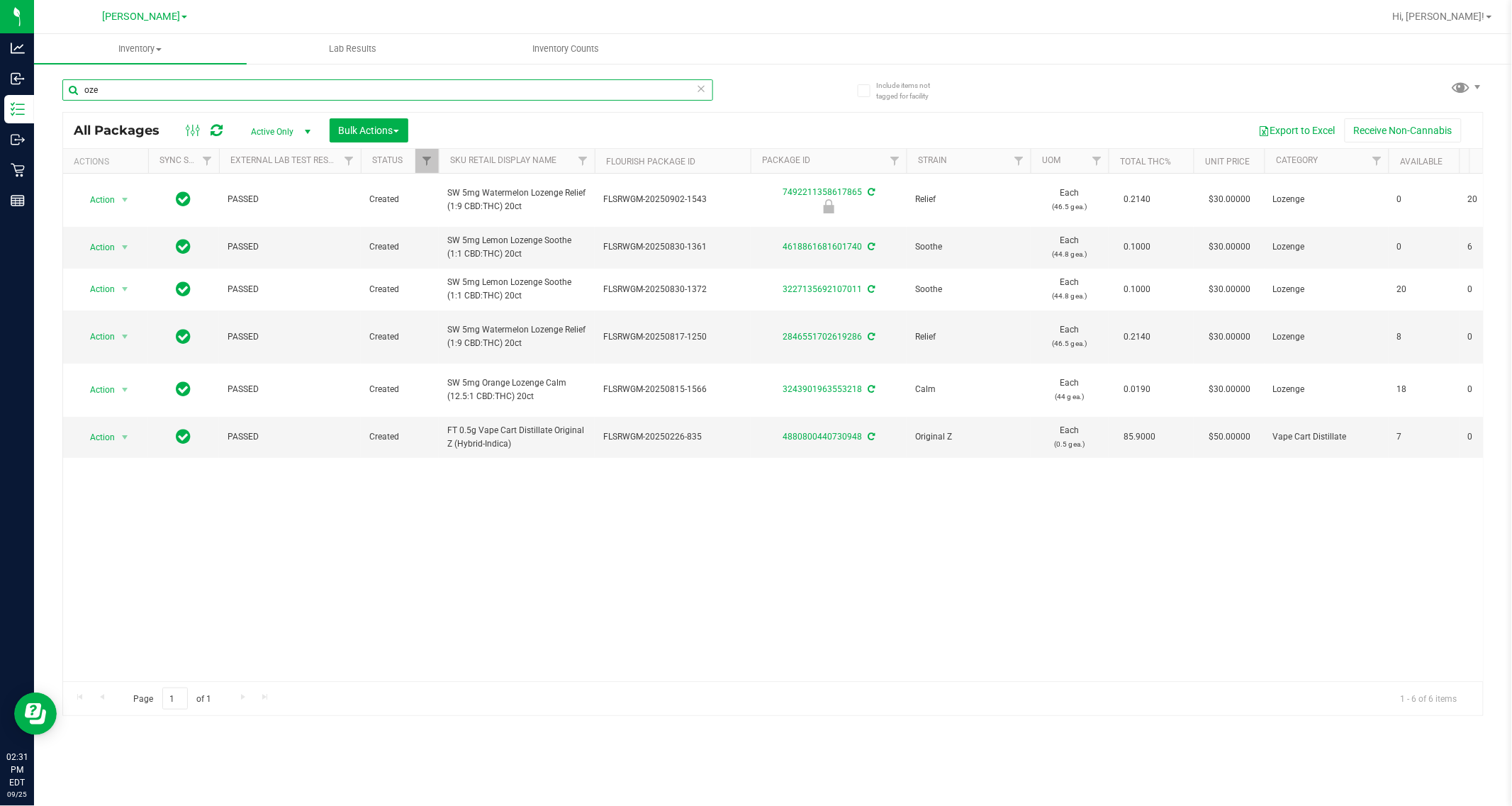
click at [144, 93] on input "oze" at bounding box center [388, 90] width 651 height 22
type input "o"
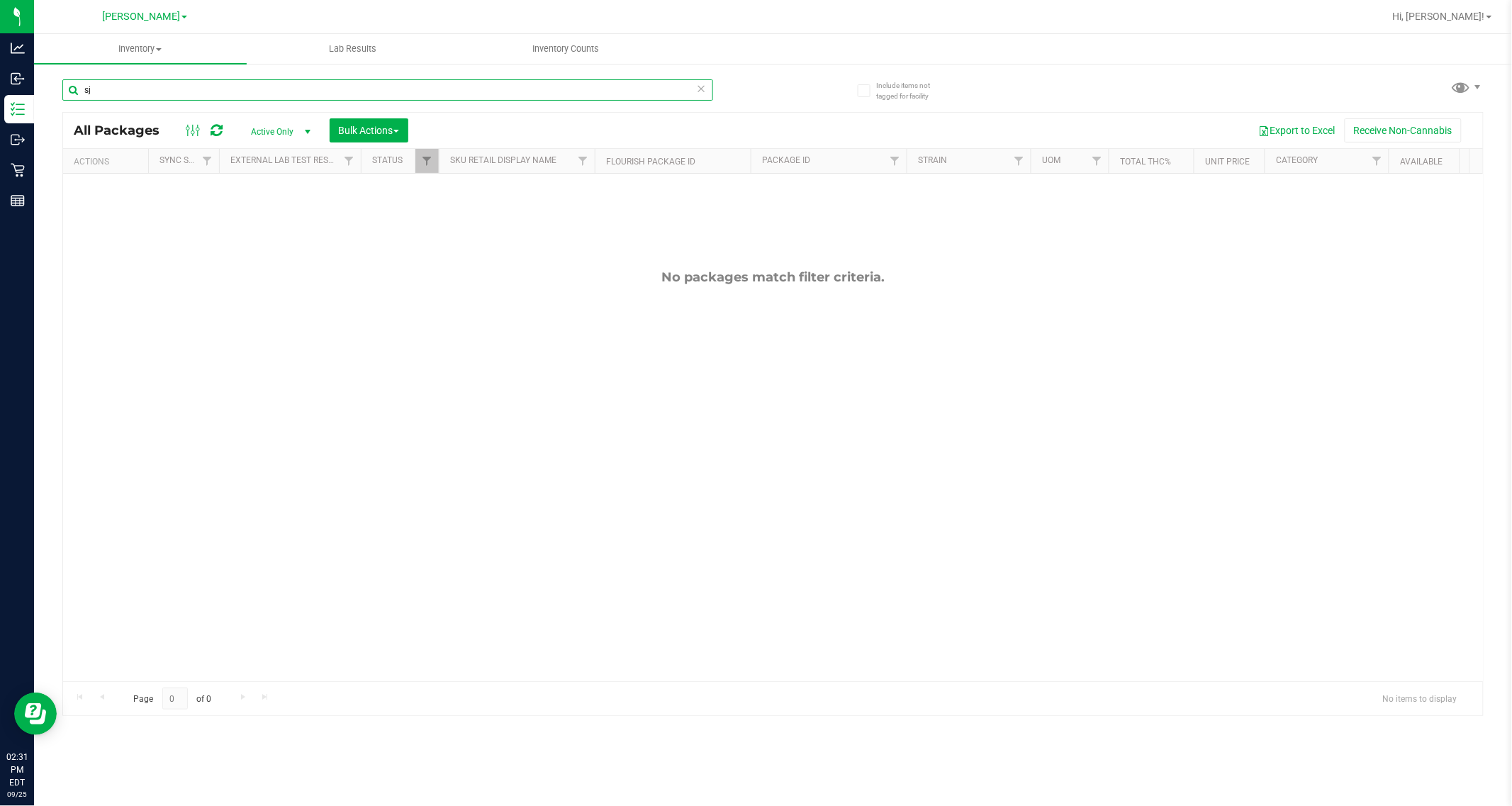
type input "s"
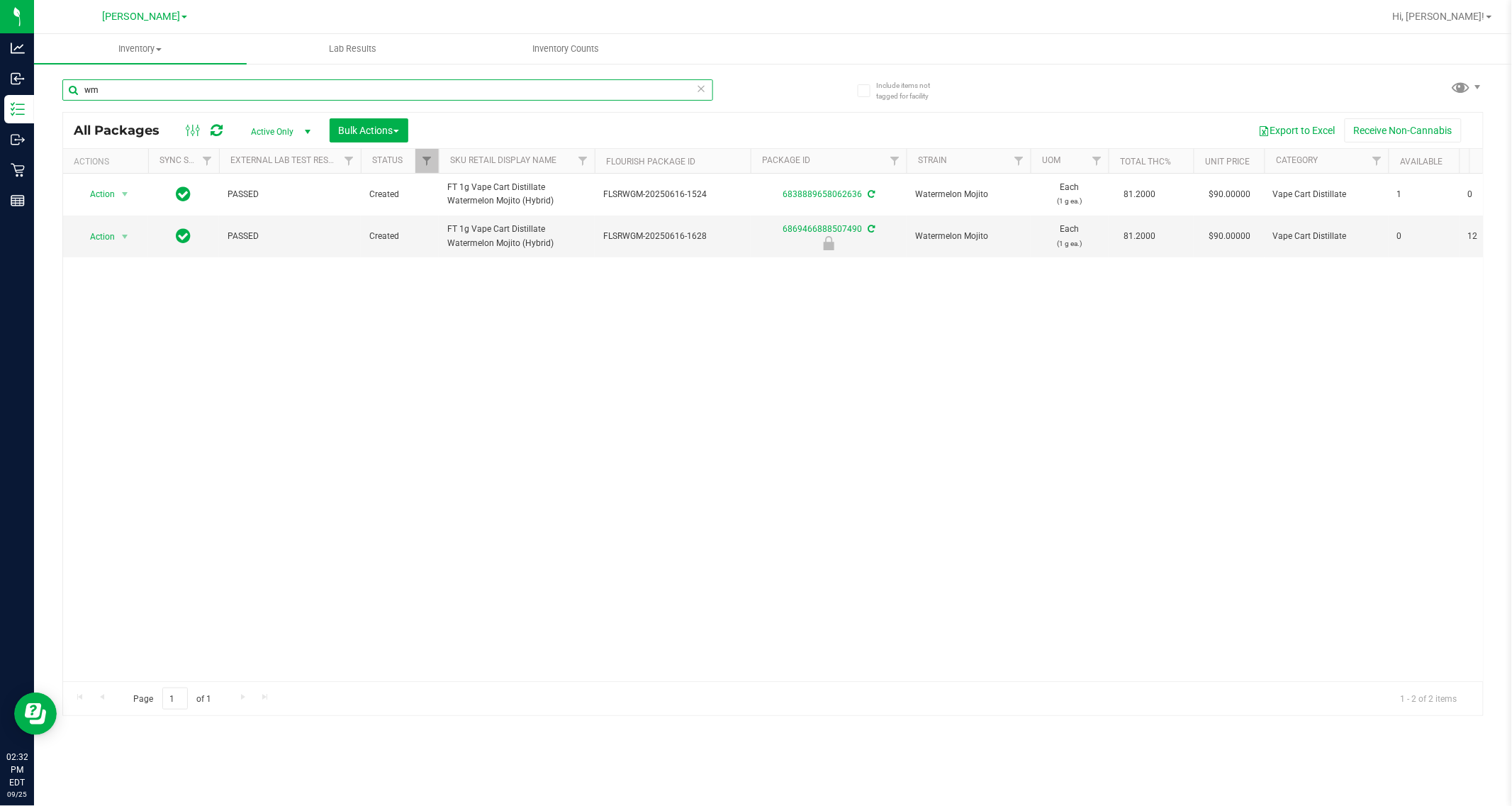
type input "w"
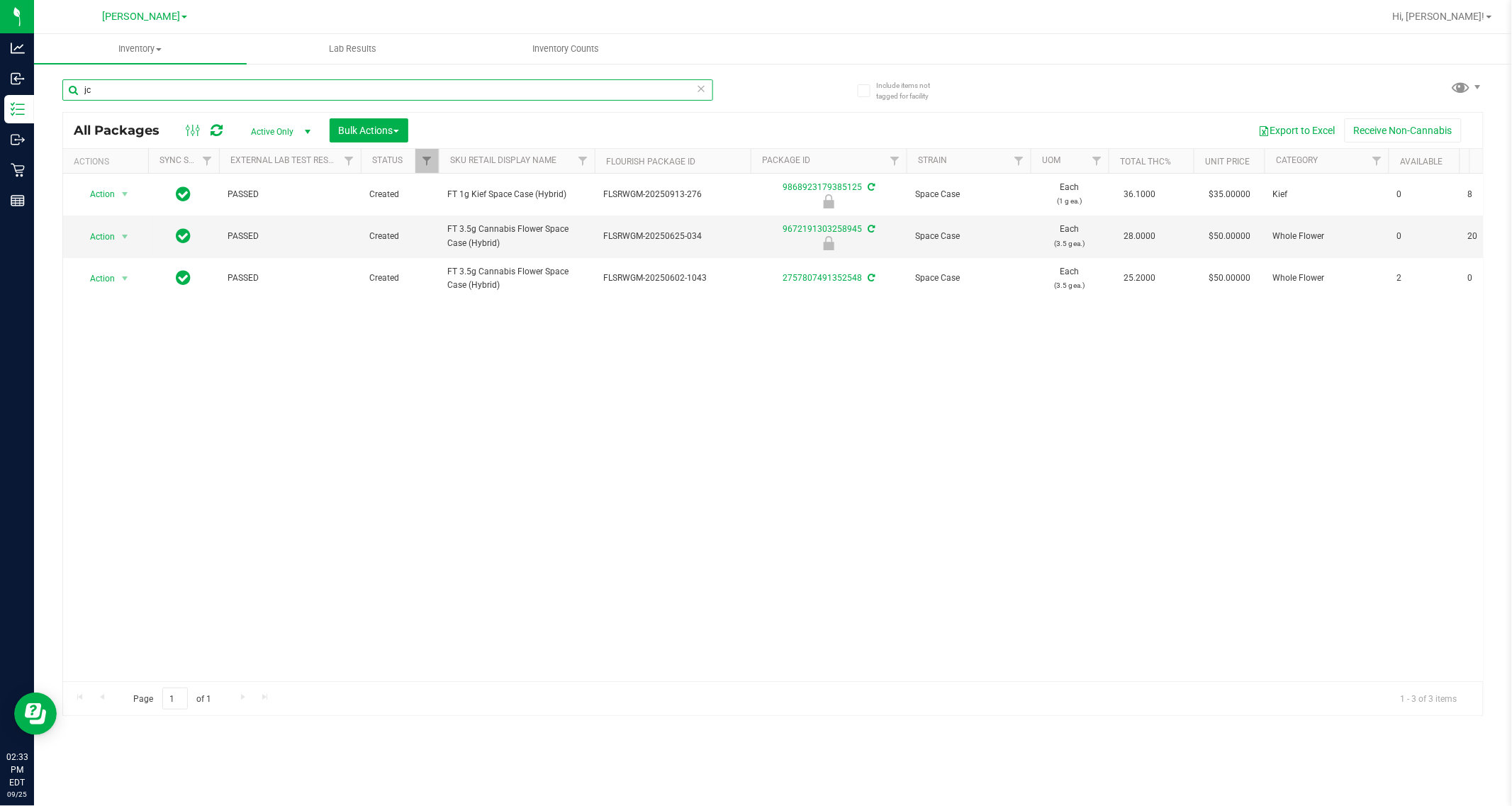
type input "j"
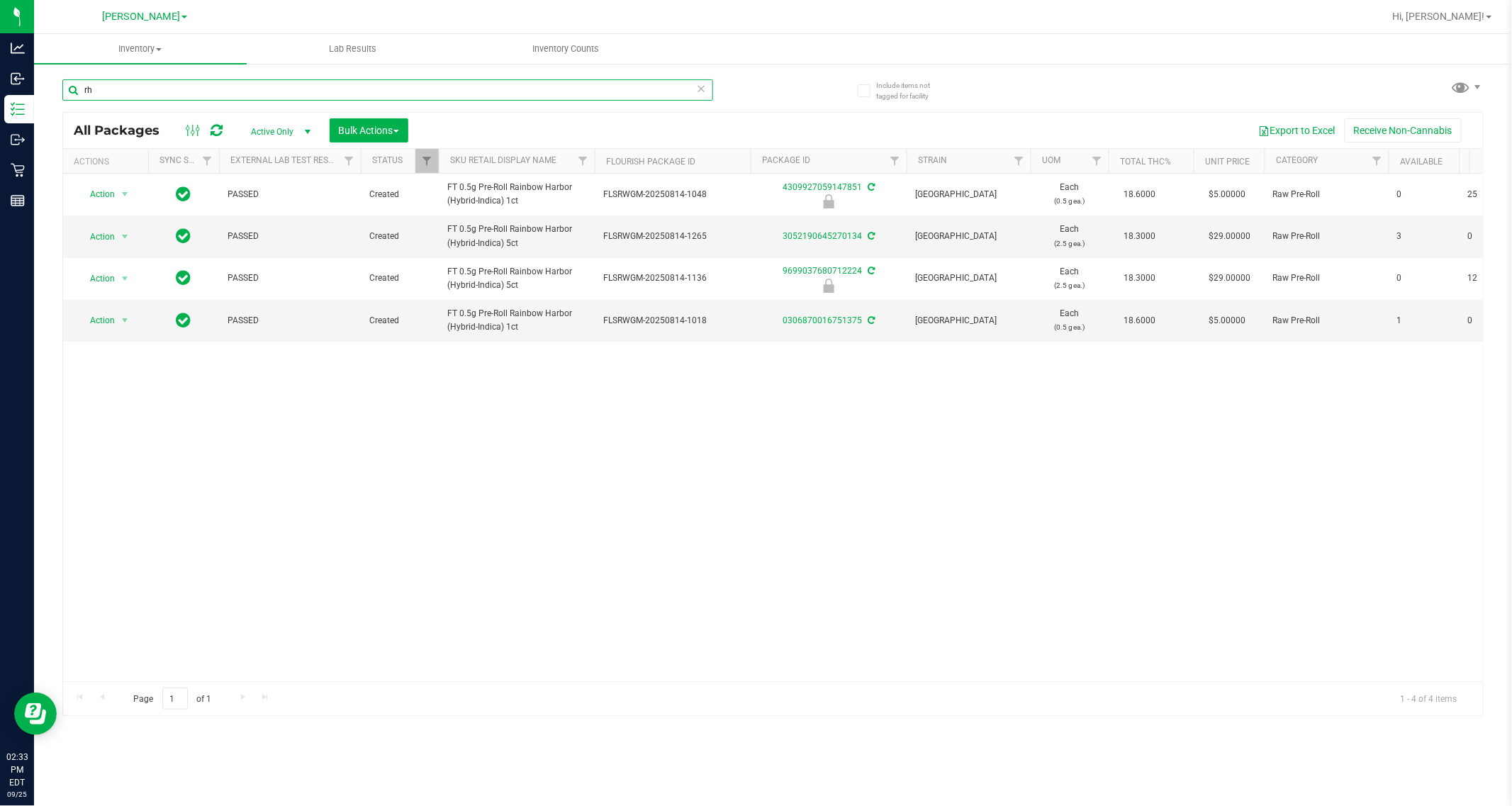
type input "r"
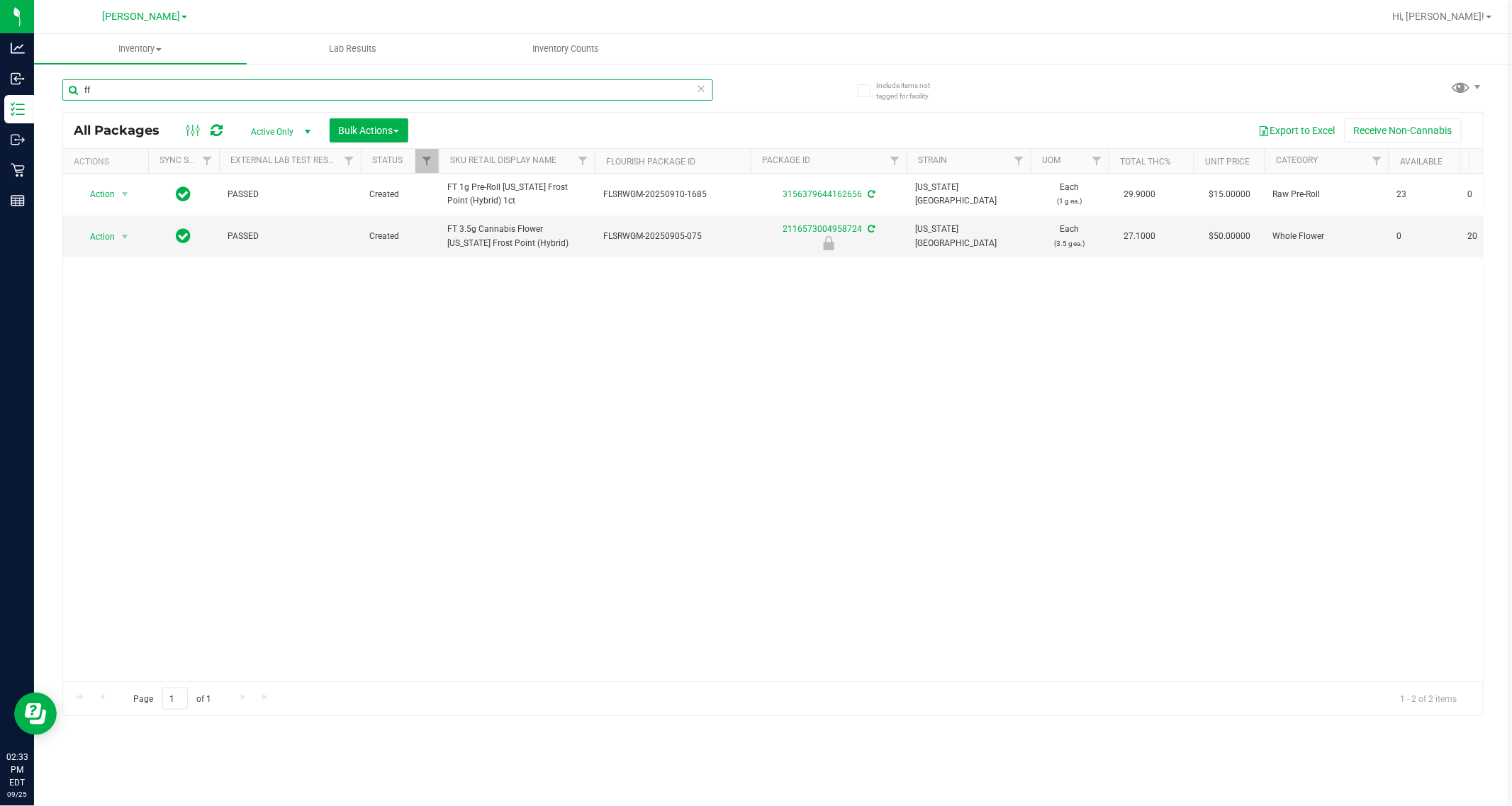
type input "f"
type input "a"
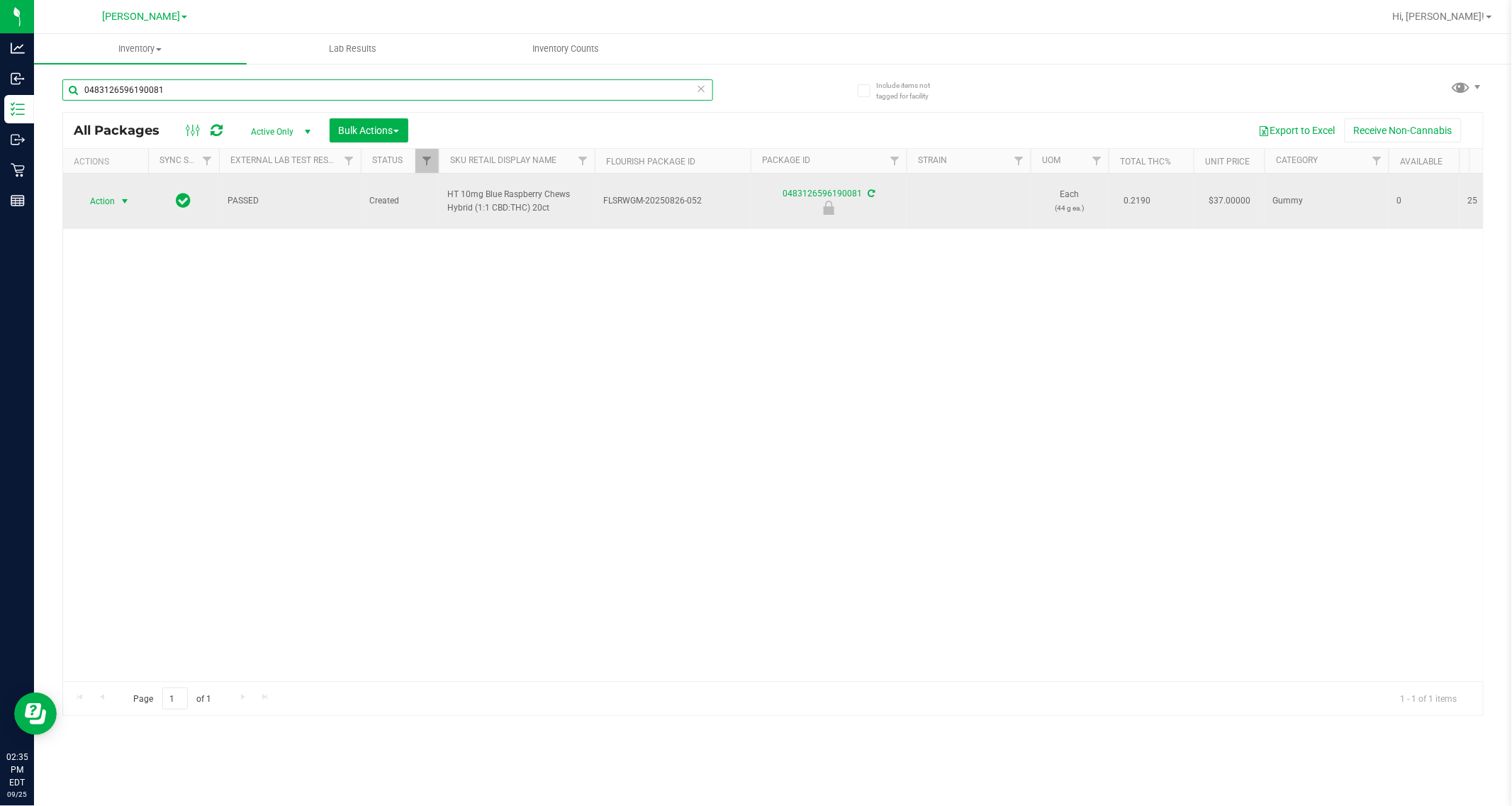
type input "0483126596190081"
click at [118, 200] on span "select" at bounding box center [125, 201] width 18 height 20
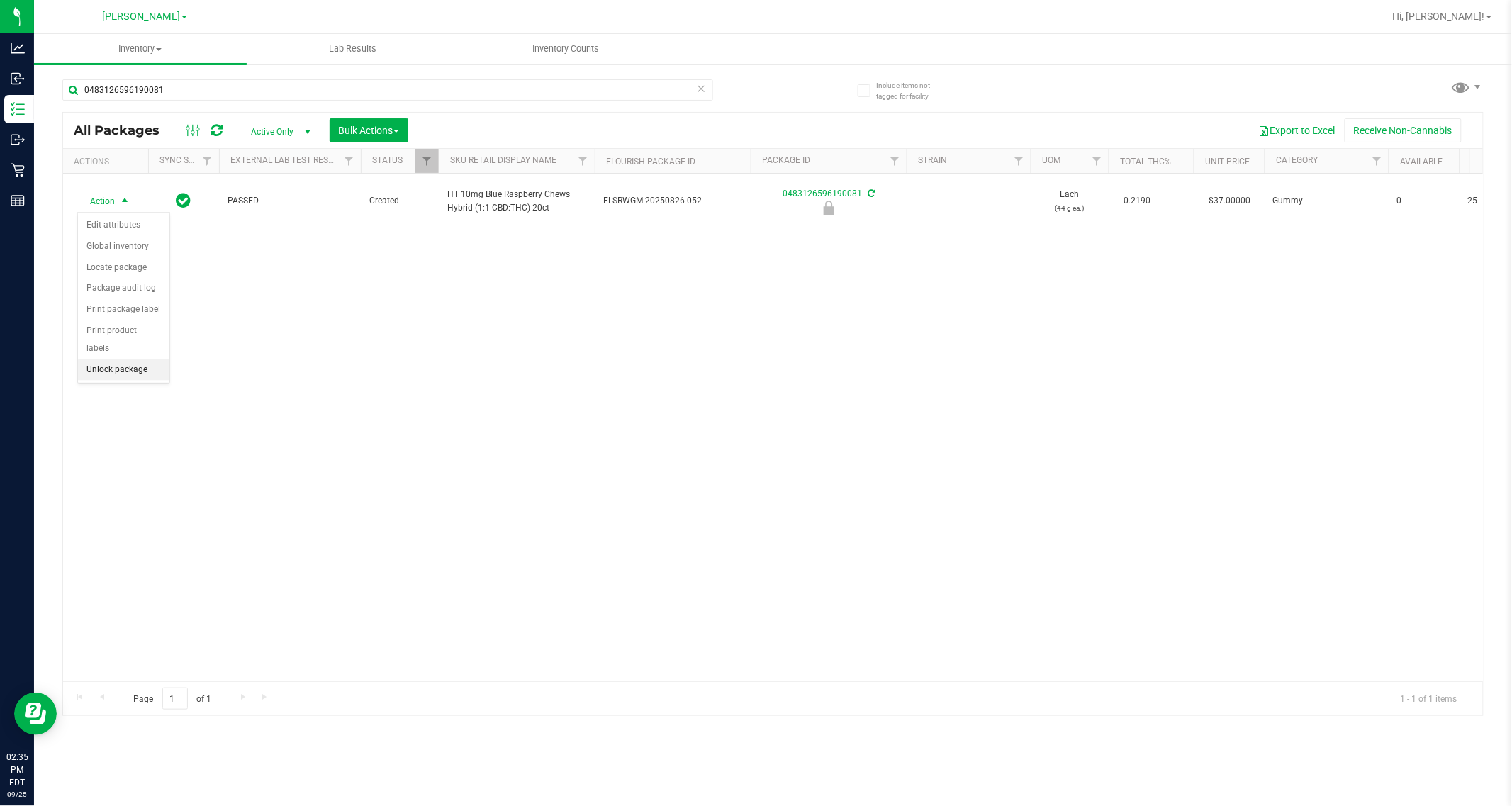
click at [121, 359] on li "Unlock package" at bounding box center [123, 370] width 91 height 22
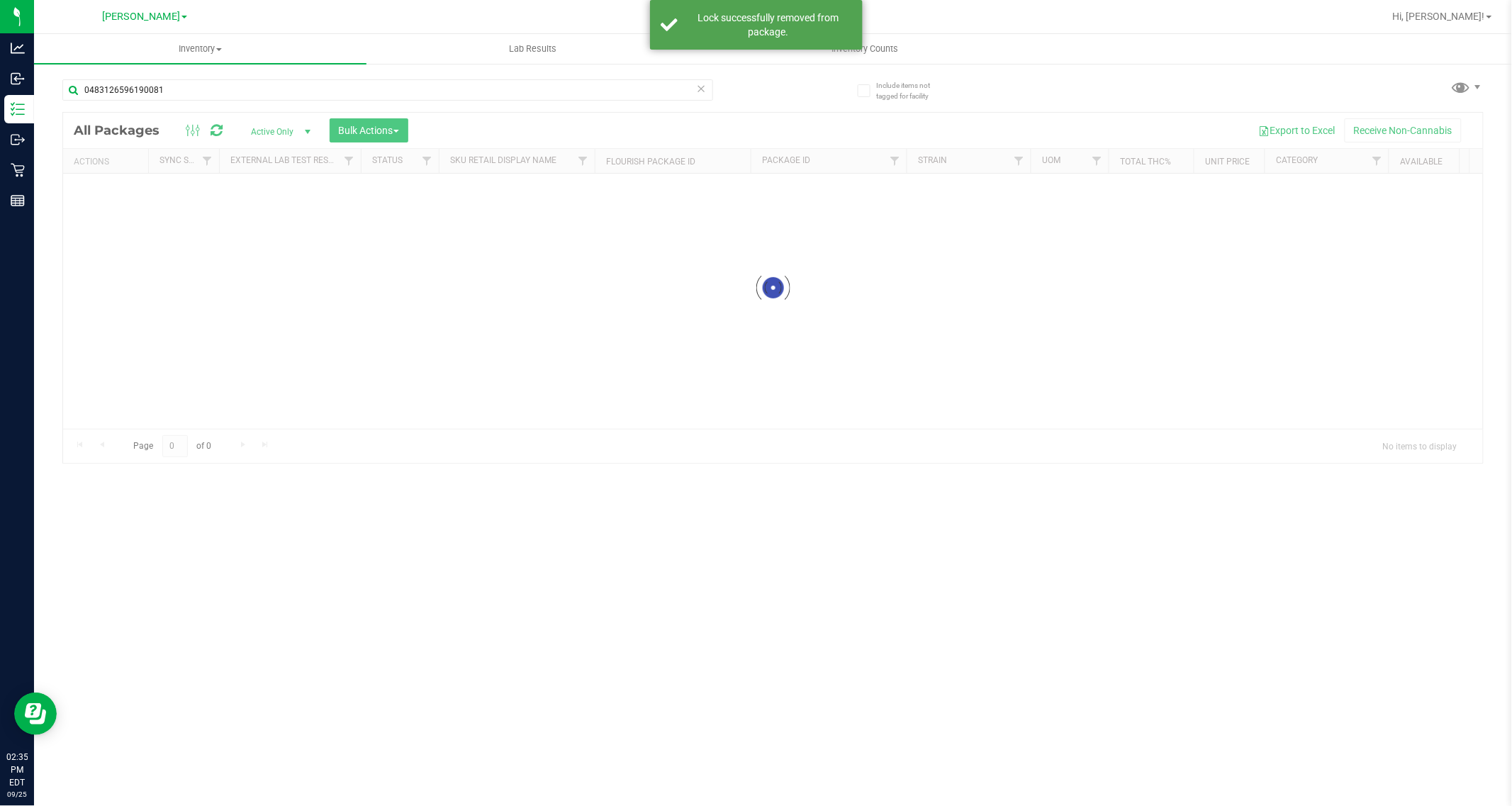
click at [223, 95] on input "0483126596190081" at bounding box center [388, 90] width 651 height 22
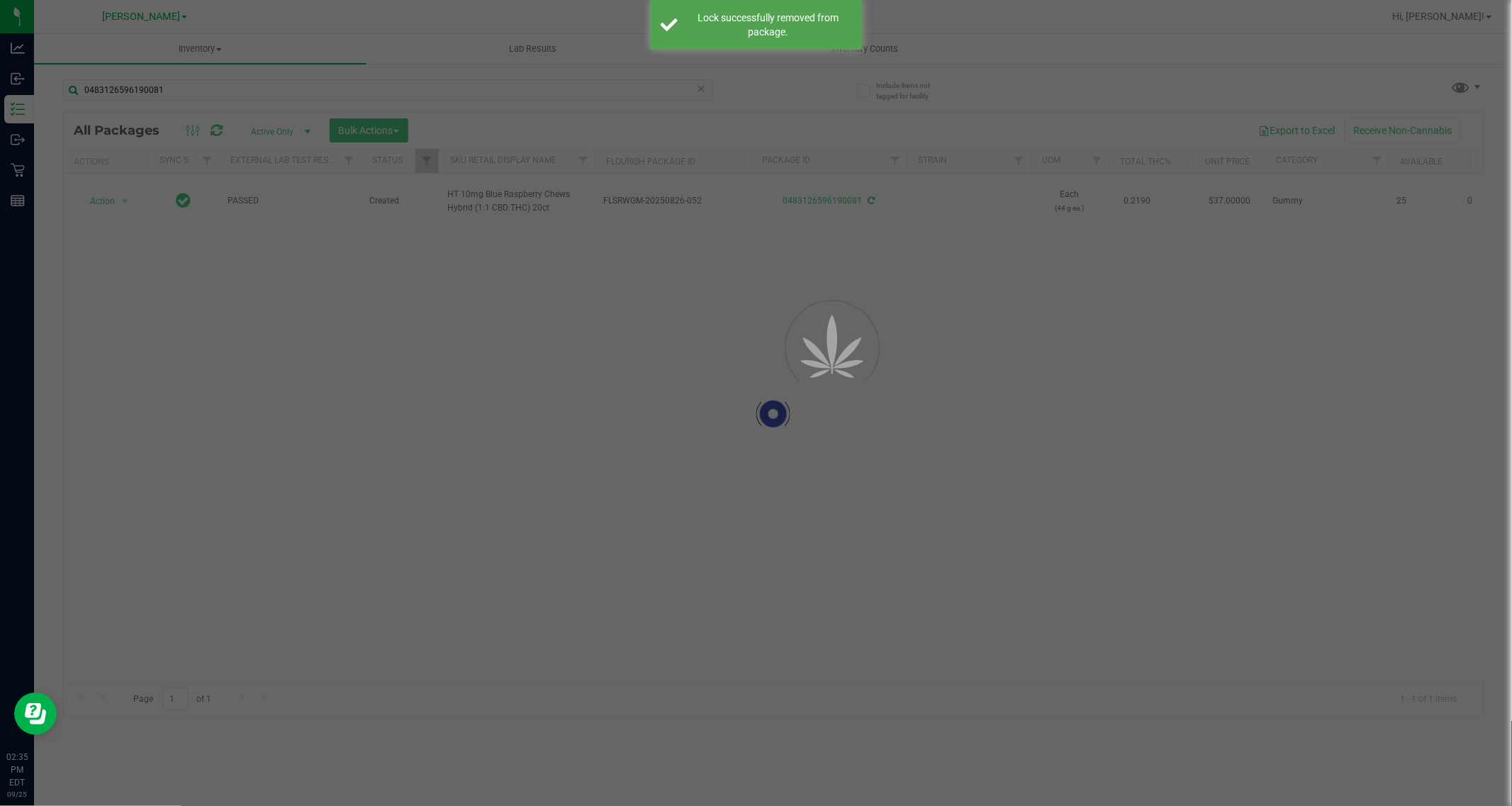
drag, startPoint x: 243, startPoint y: 97, endPoint x: -1, endPoint y: 128, distance: 246.0
click at [0, 128] on html "Analytics Inbound Inventory Outbound Retail Reports 02:35 PM EDT [DATE] 09/25 […" at bounding box center [756, 403] width 1512 height 806
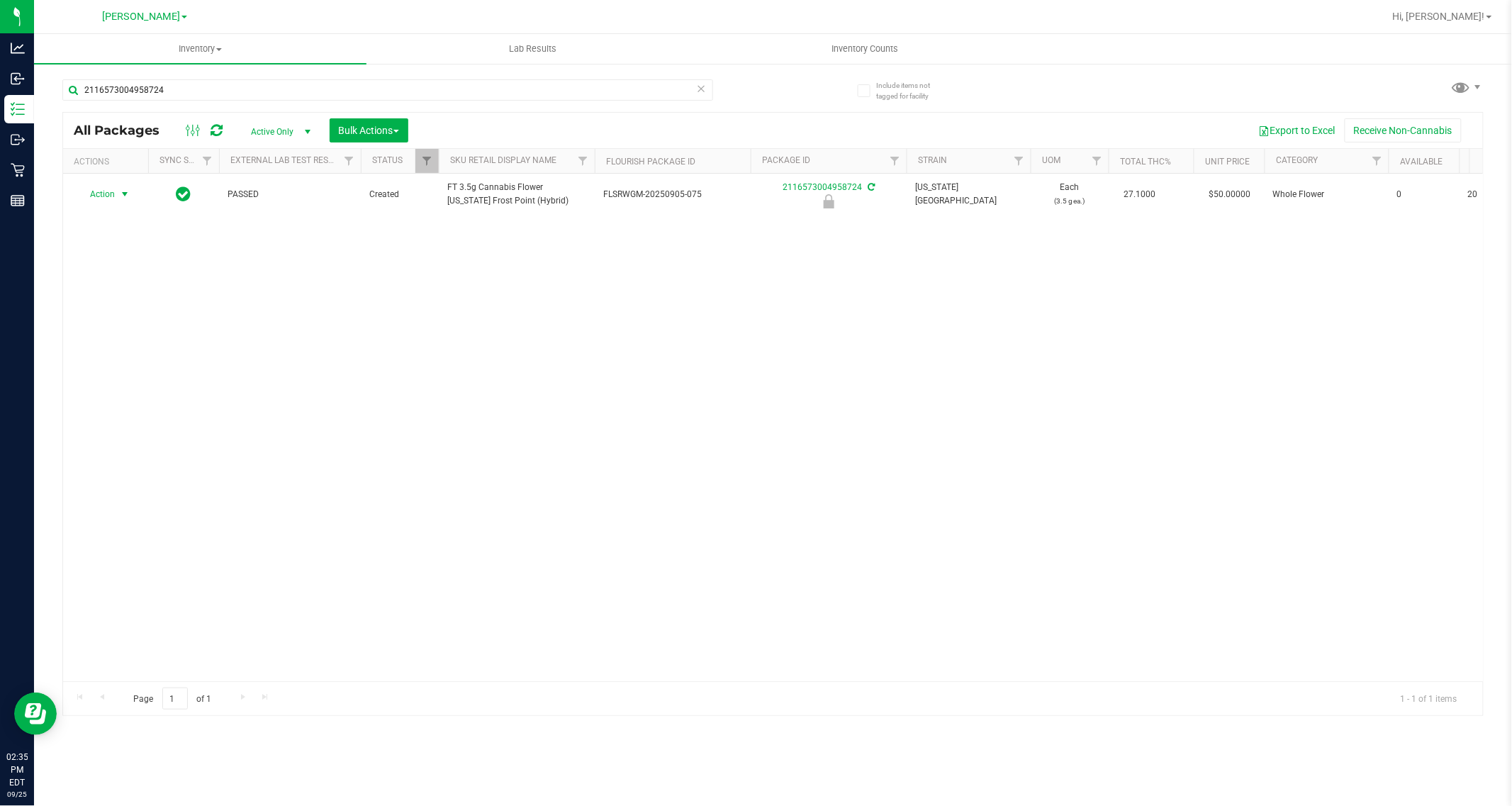
type input "2116573004958724"
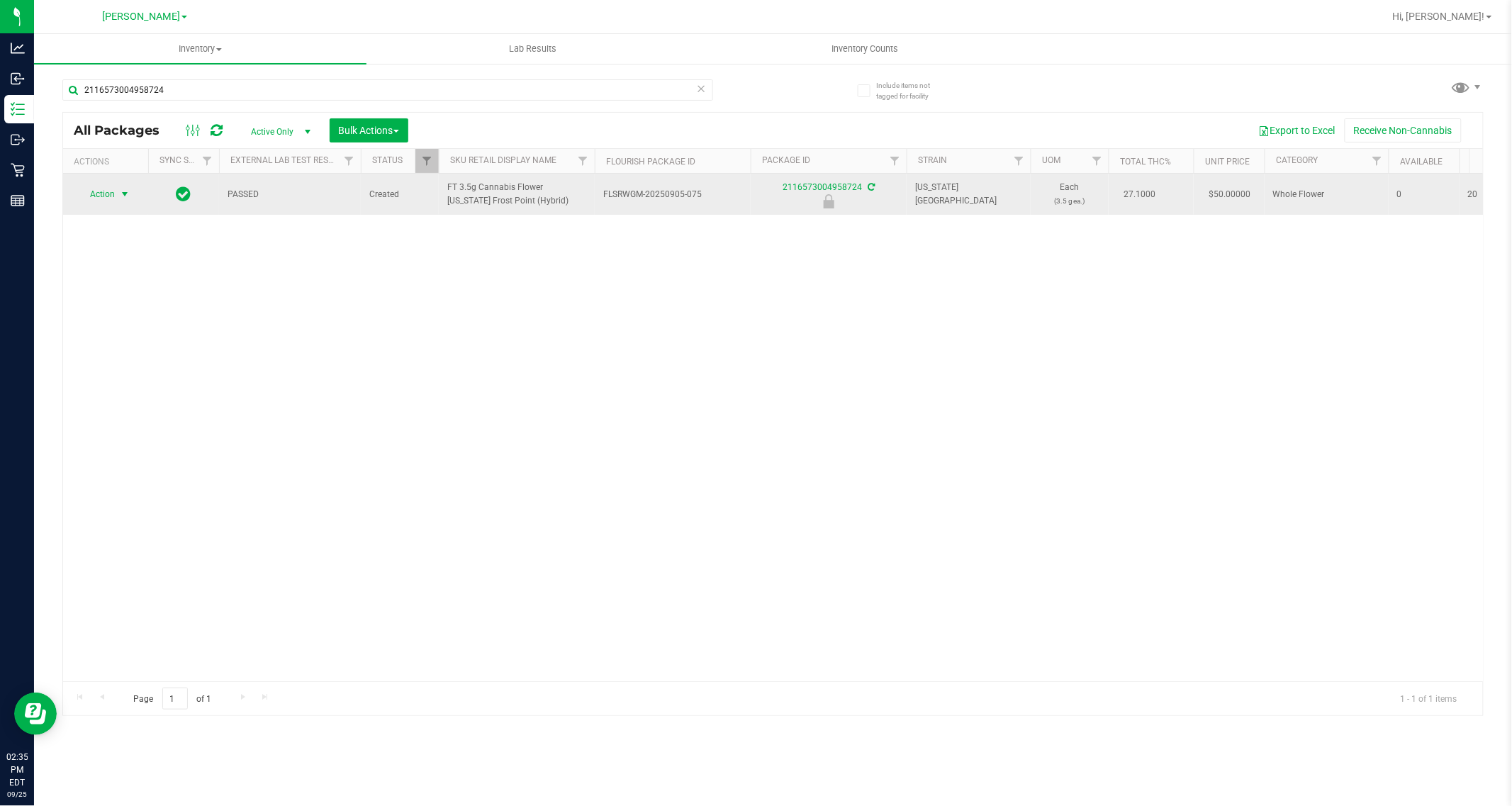
click at [105, 196] on span "Action" at bounding box center [96, 194] width 38 height 20
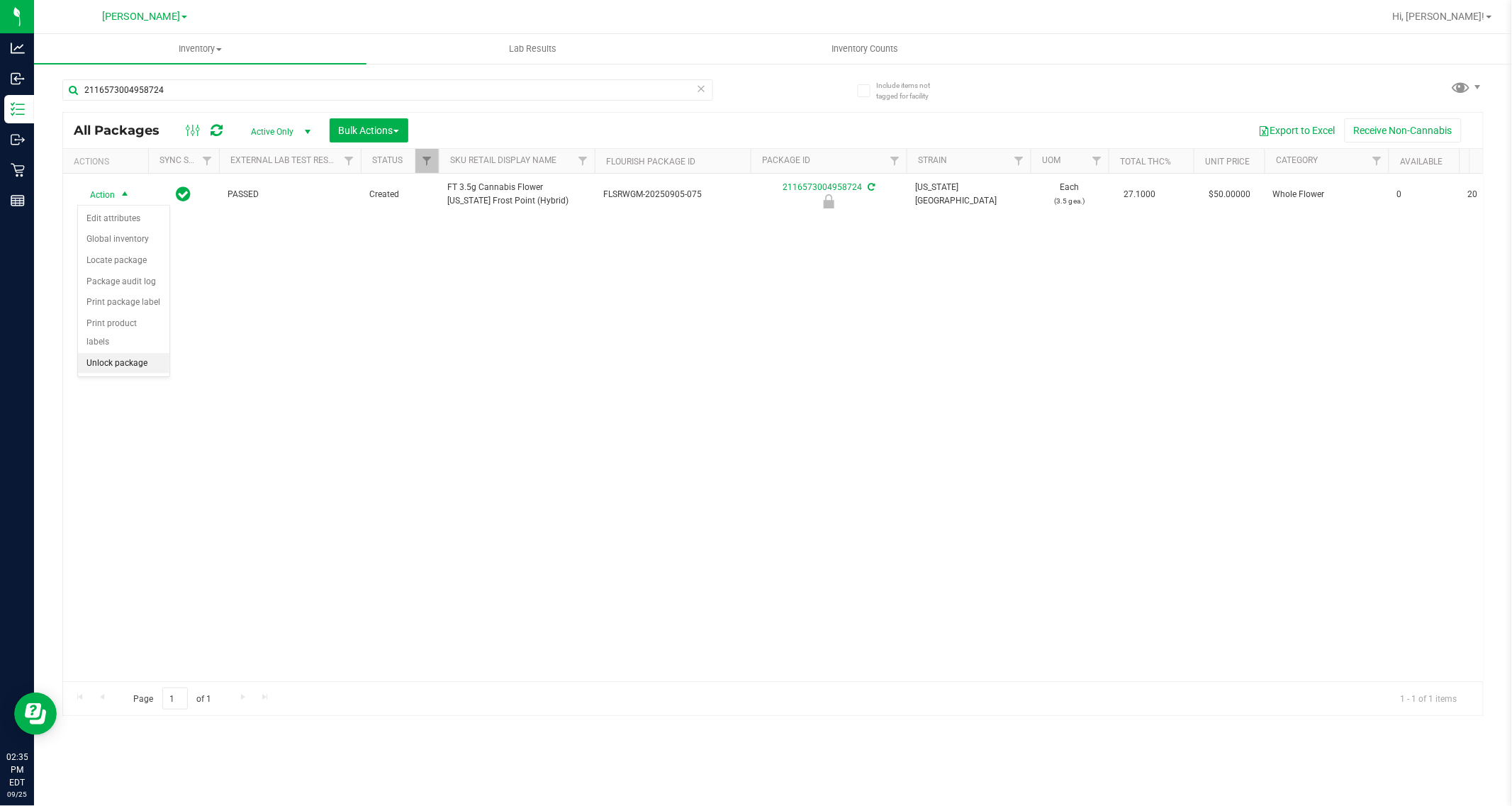
click at [122, 352] on li "Unlock package" at bounding box center [123, 363] width 91 height 22
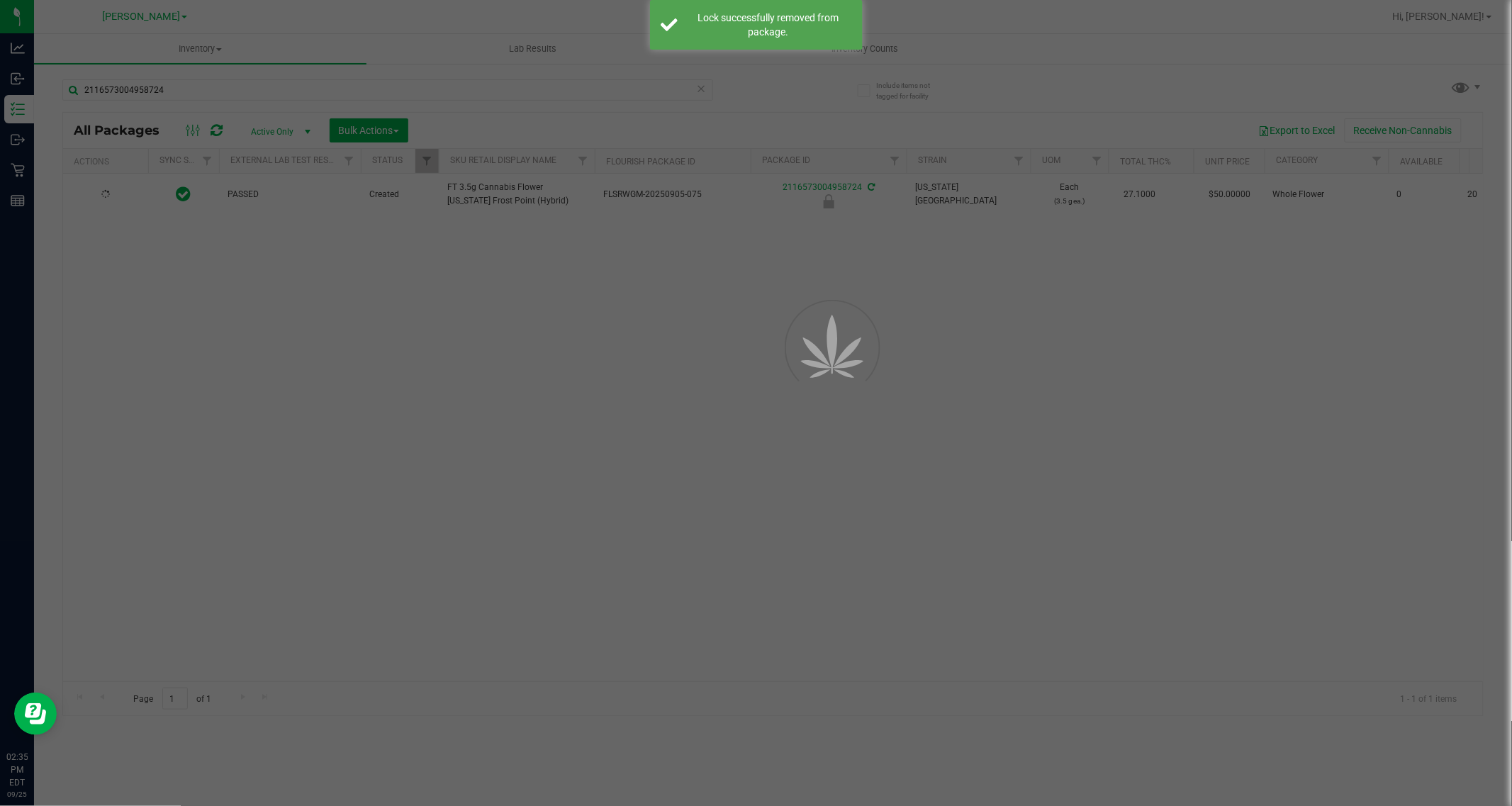
click at [210, 90] on div at bounding box center [756, 403] width 1512 height 806
click at [240, 97] on input "2116573004958724" at bounding box center [388, 90] width 651 height 22
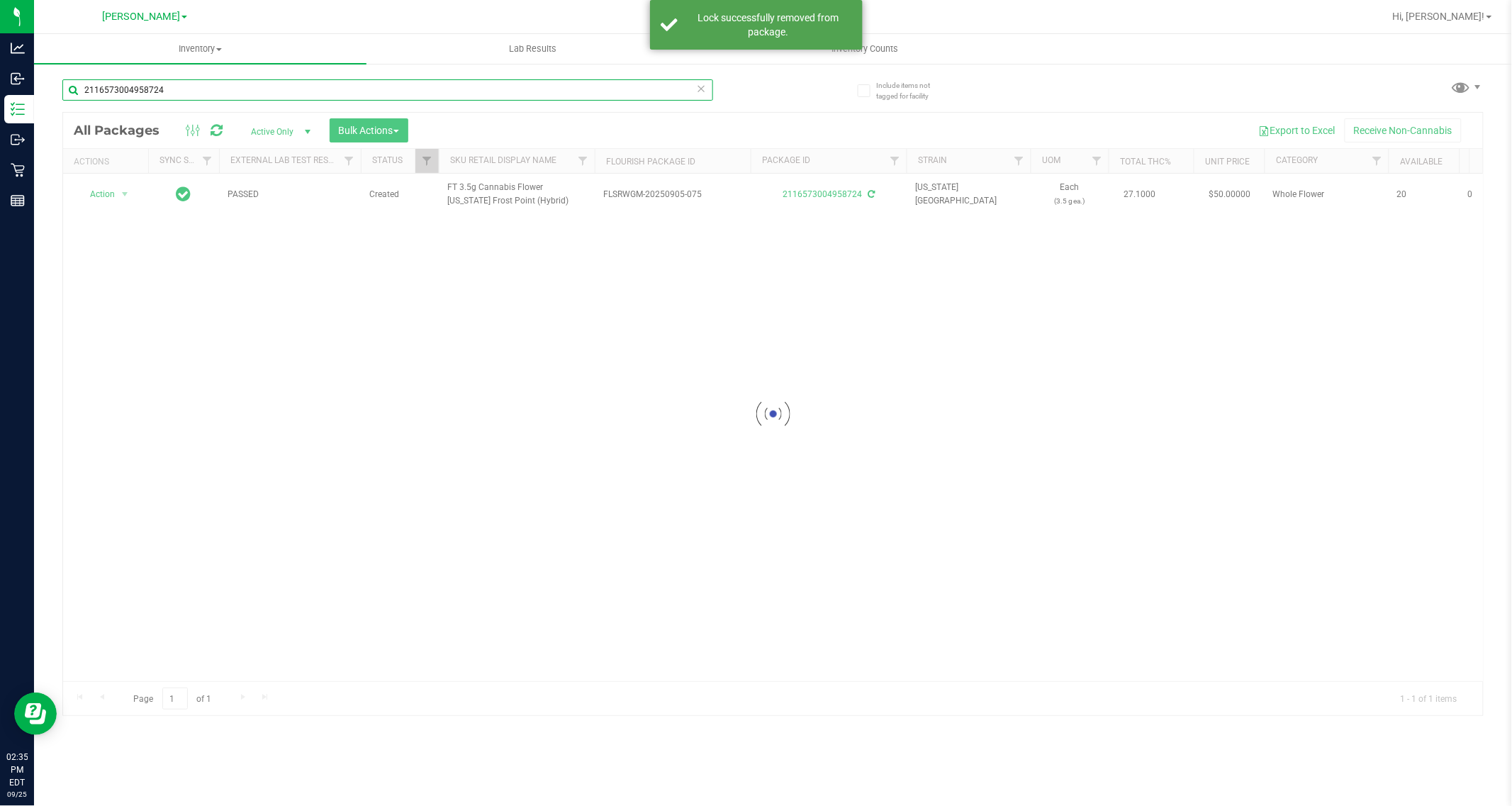
drag, startPoint x: 95, startPoint y: 108, endPoint x: -1, endPoint y: 108, distance: 96.0
click at [0, 108] on html "Analytics Inbound Inventory Outbound Retail Reports 02:35 PM EDT [DATE] 09/25 […" at bounding box center [756, 403] width 1512 height 806
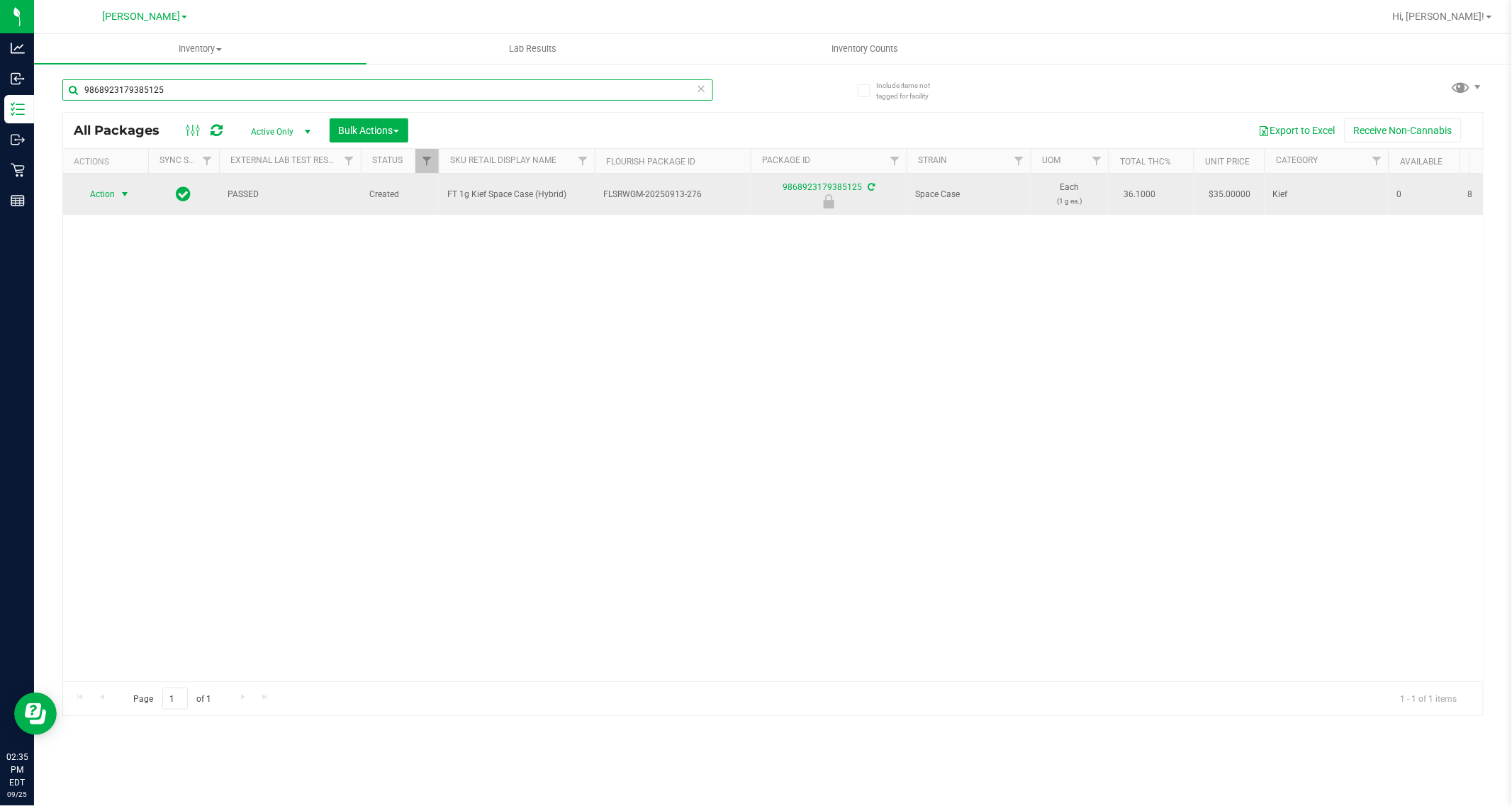
type input "9868923179385125"
click at [104, 192] on span "Action" at bounding box center [96, 194] width 38 height 20
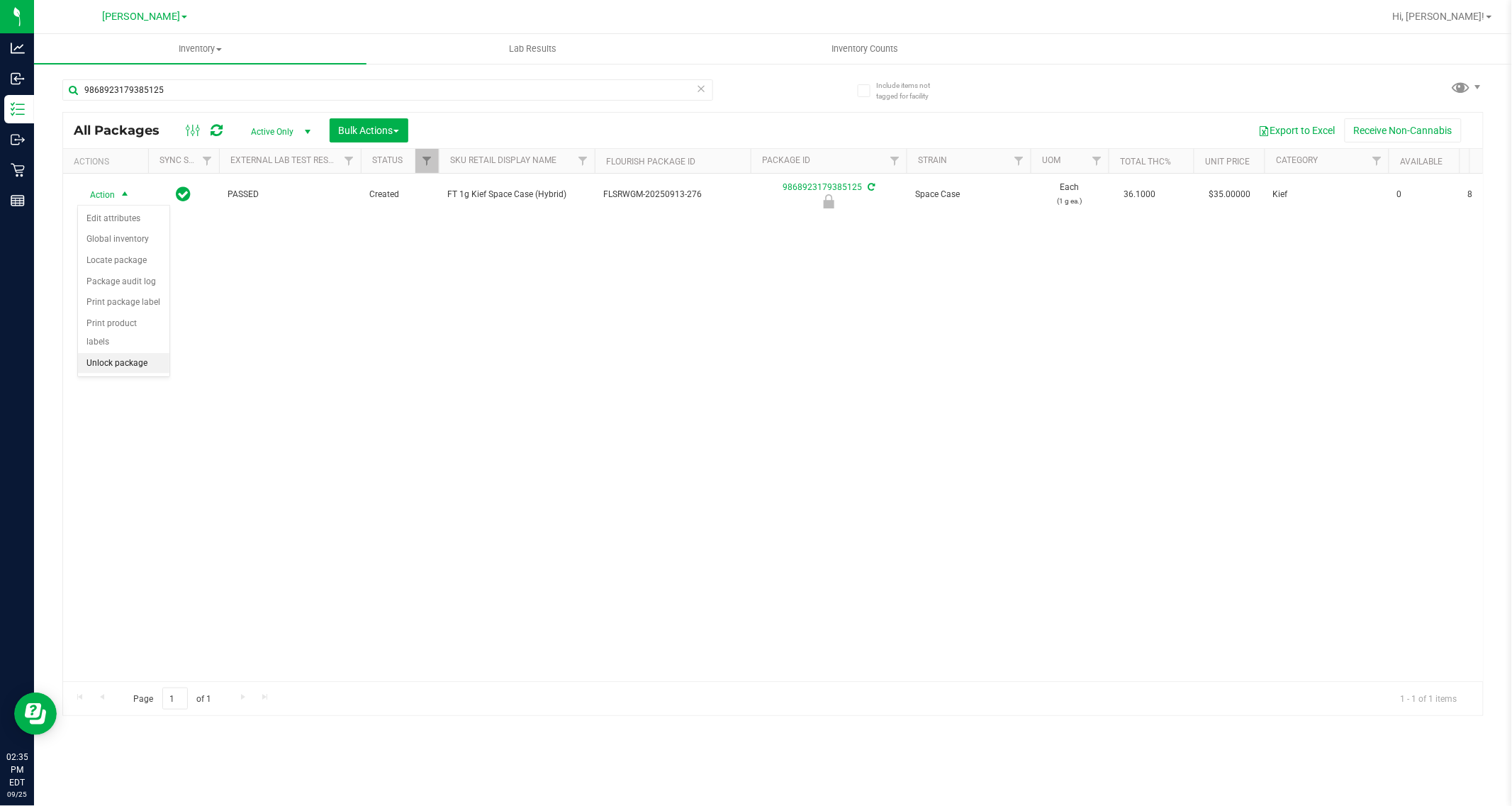
click at [119, 352] on li "Unlock package" at bounding box center [123, 363] width 91 height 22
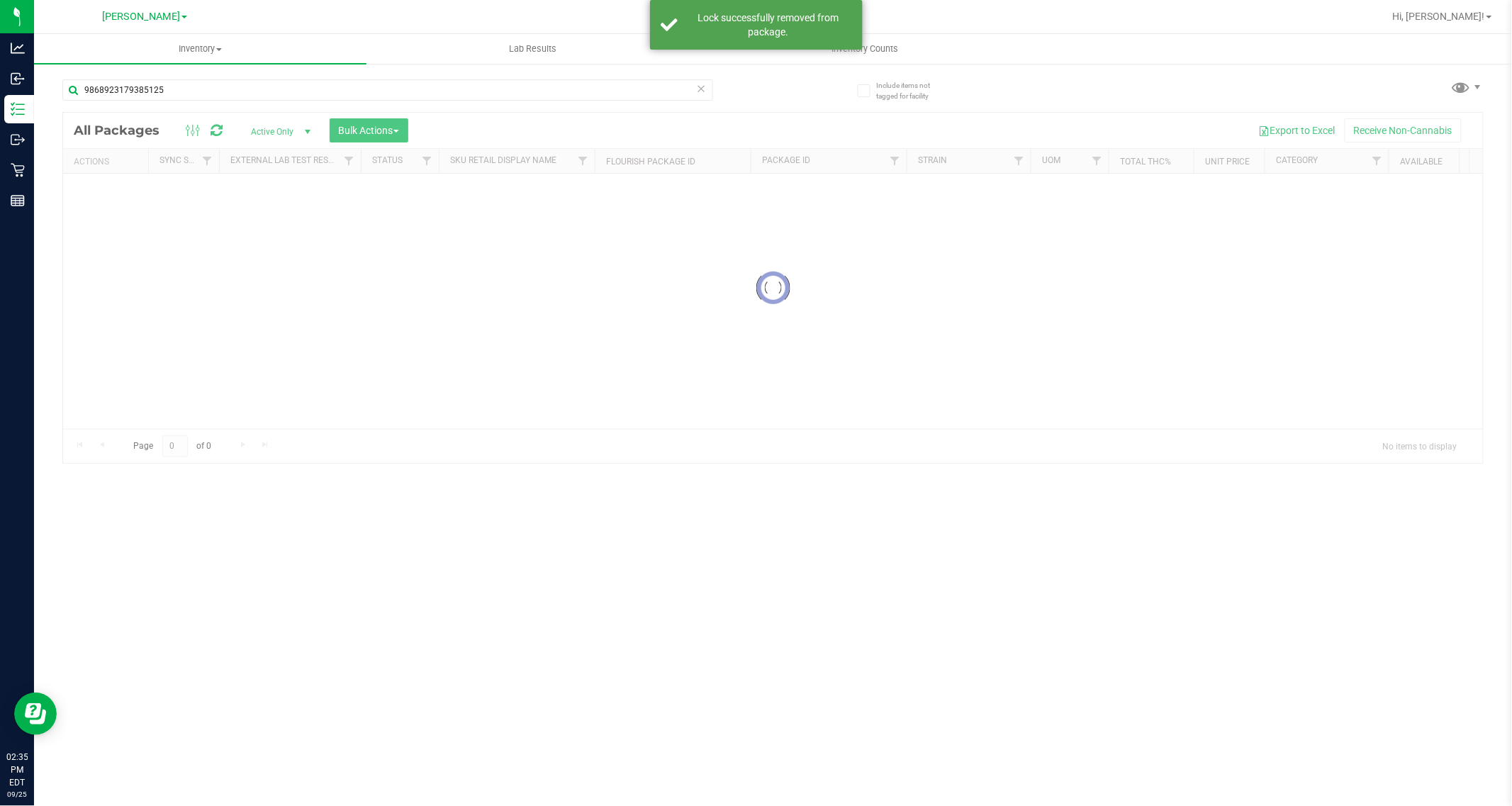
click at [724, 434] on div "Include items not tagged for facility 9868923179385125 Loading... All Packages …" at bounding box center [773, 273] width 1421 height 414
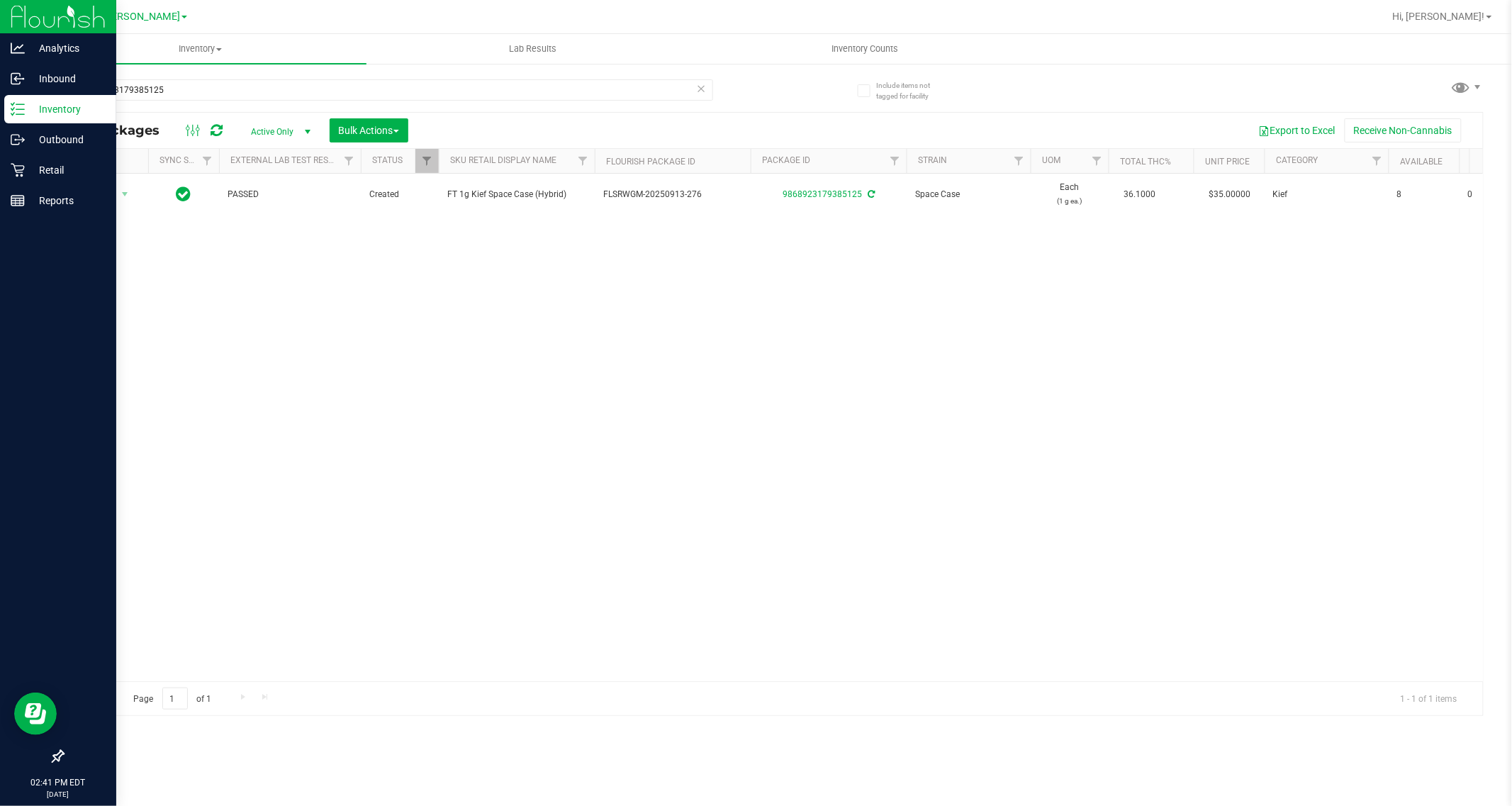
click at [1, 440] on div at bounding box center [58, 480] width 116 height 526
click at [22, 160] on div "Retail" at bounding box center [60, 170] width 112 height 28
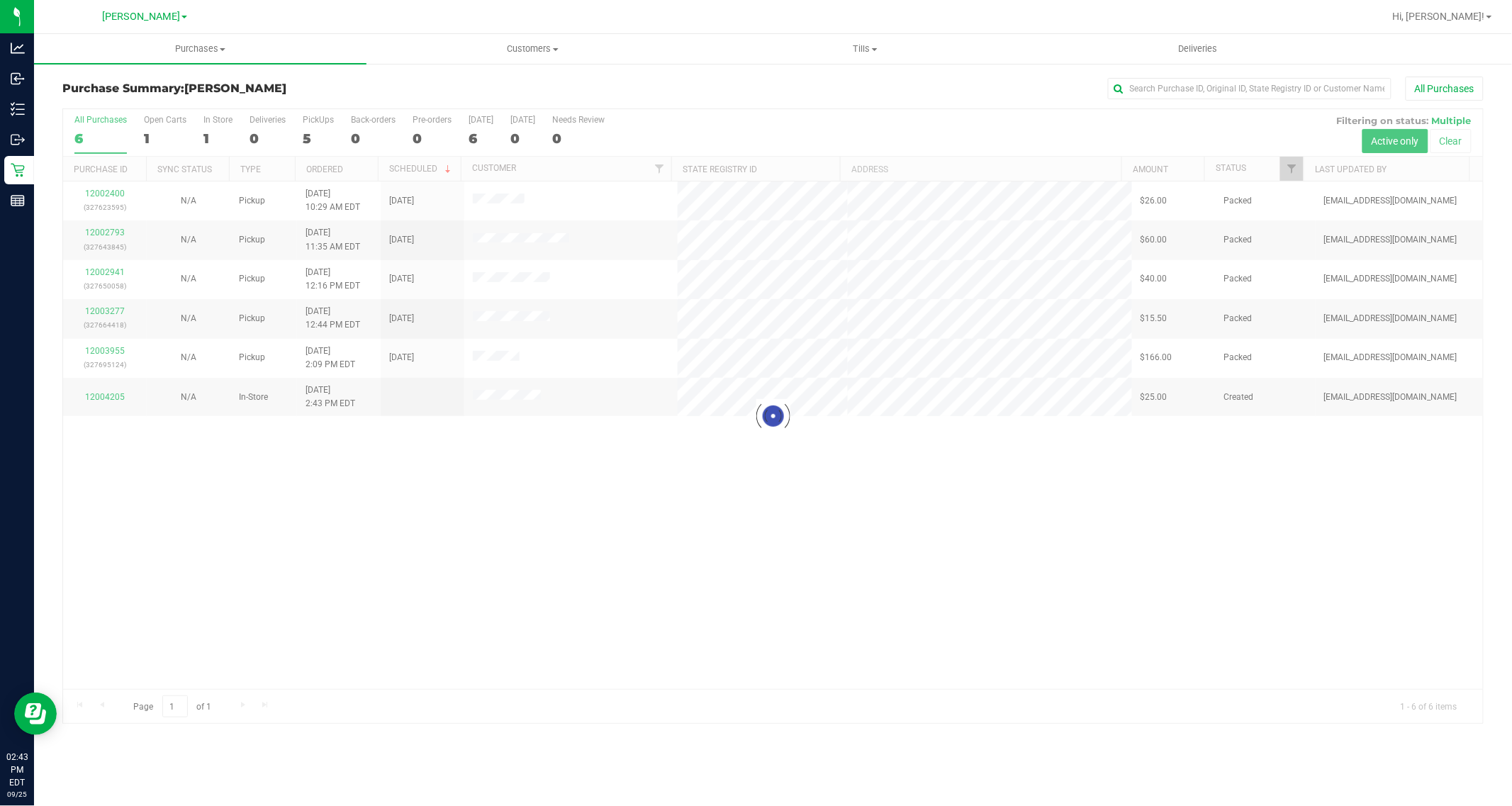
click at [847, 452] on div at bounding box center [773, 415] width 1420 height 614
click at [847, 462] on div "Loading... 12002400 (327623595) N/A Pickup [DATE] 10:29 AM EDT 9/25/2025 $26.00…" at bounding box center [773, 435] width 1420 height 508
click at [847, 462] on div "12002400 (327623595) N/A Pickup [DATE] 10:29 AM EDT 9/25/2025 $26.00 Packed [EM…" at bounding box center [773, 435] width 1420 height 508
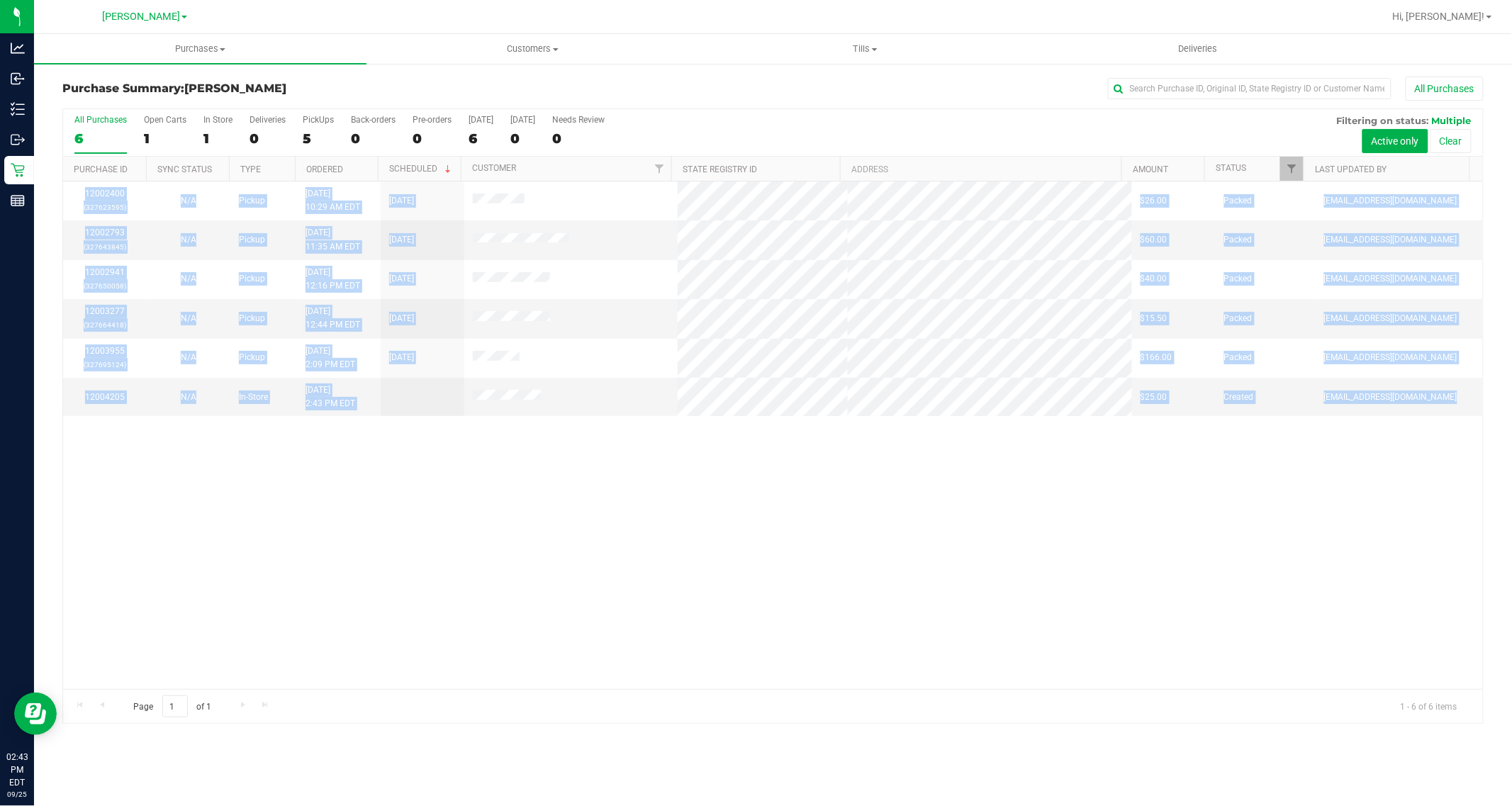
click at [847, 462] on div "12002400 (327623595) N/A Pickup [DATE] 10:29 AM EDT 9/25/2025 $26.00 Packed [EM…" at bounding box center [773, 435] width 1420 height 508
click at [847, 663] on div "12002400 (327623595) N/A Pickup [DATE] 10:29 AM EDT 9/25/2025 $26.00 Packed [EM…" at bounding box center [773, 435] width 1420 height 508
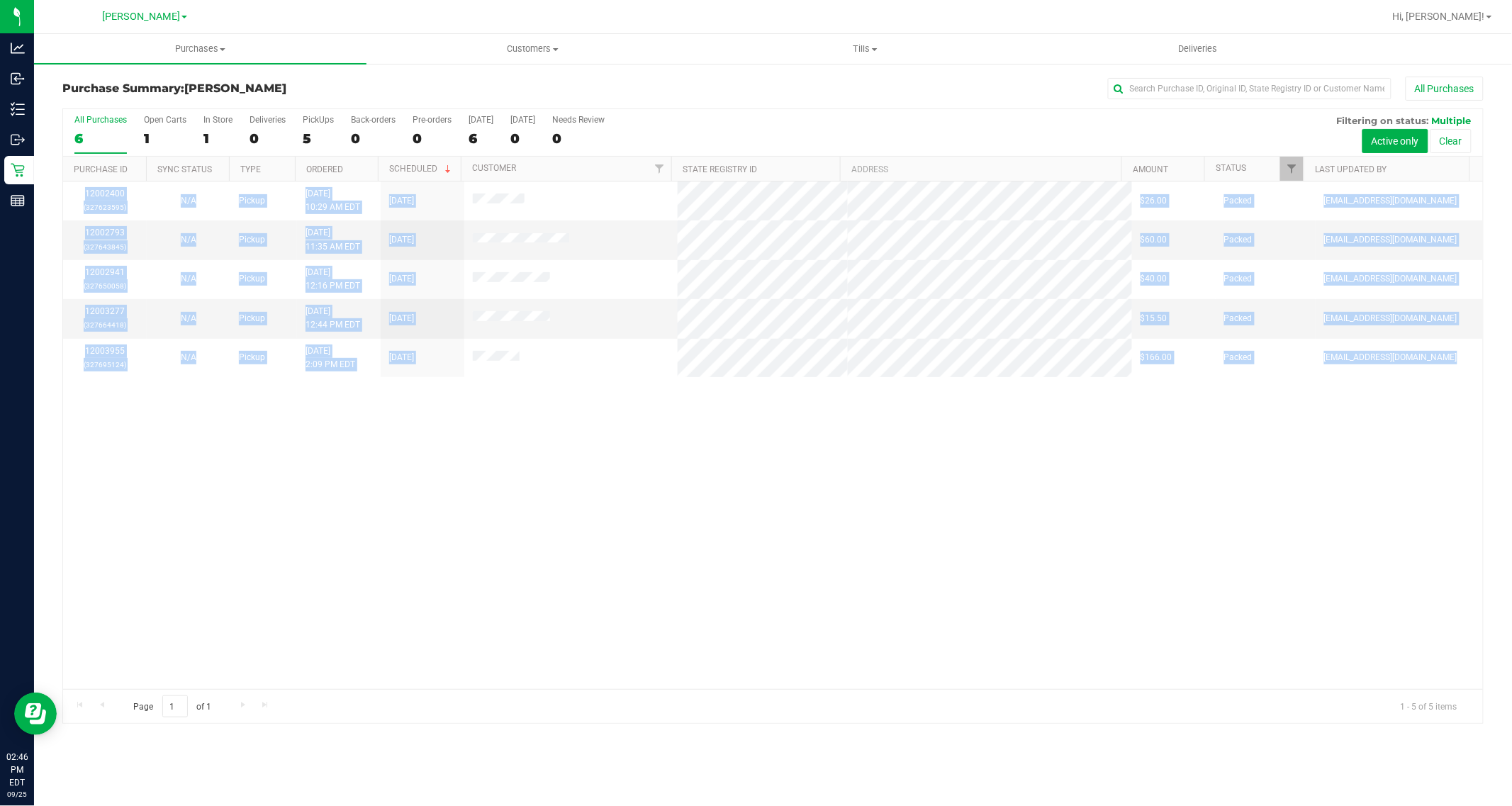
click at [359, 455] on div "12002400 (327623595) N/A Pickup [DATE] 10:29 AM EDT 9/25/2025 $26.00 Packed [EM…" at bounding box center [773, 435] width 1420 height 508
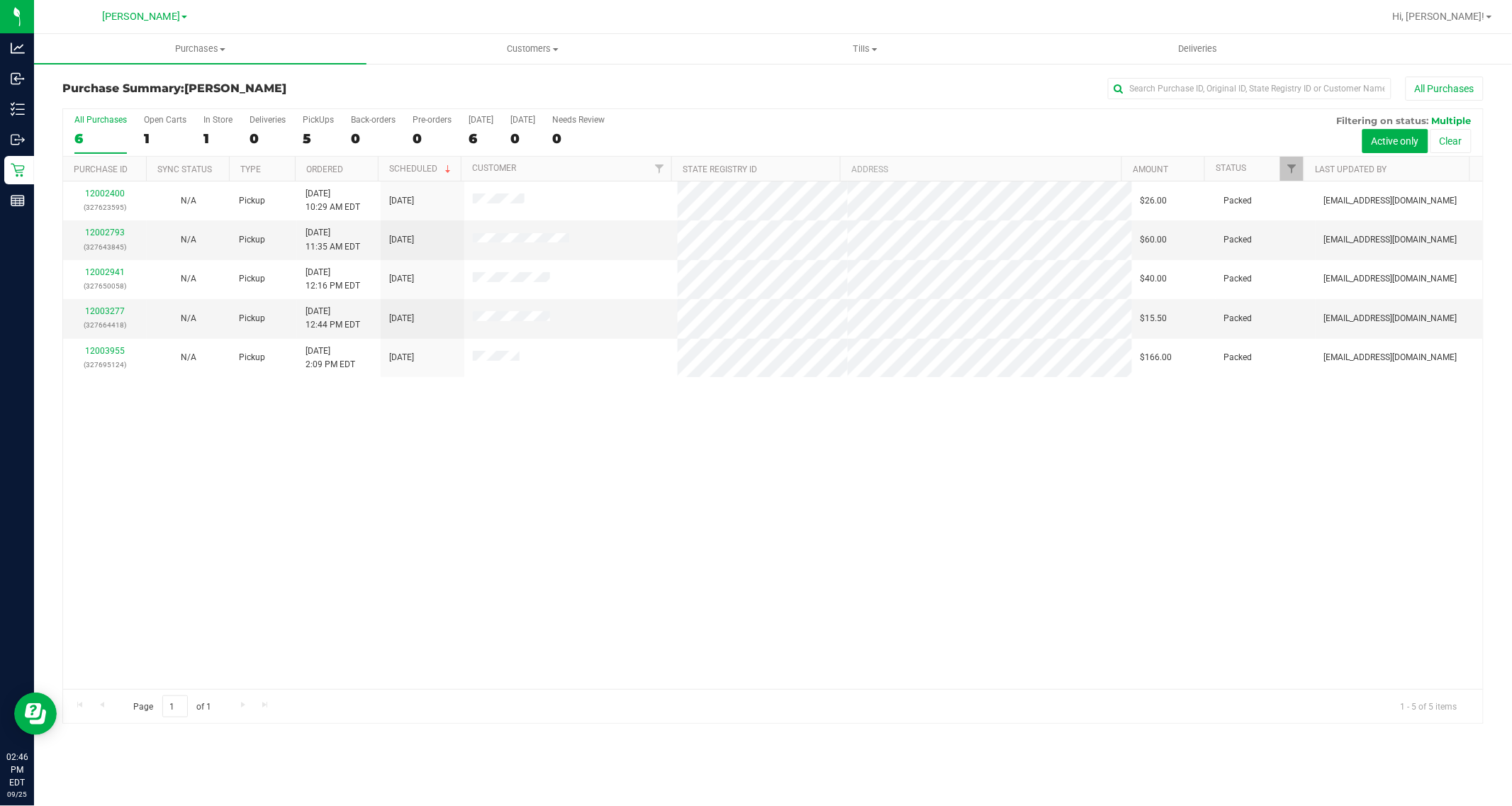
click at [75, 138] on div "6" at bounding box center [100, 138] width 52 height 17
click at [0, 0] on input "All Purchases 6" at bounding box center [0, 0] width 0 height 0
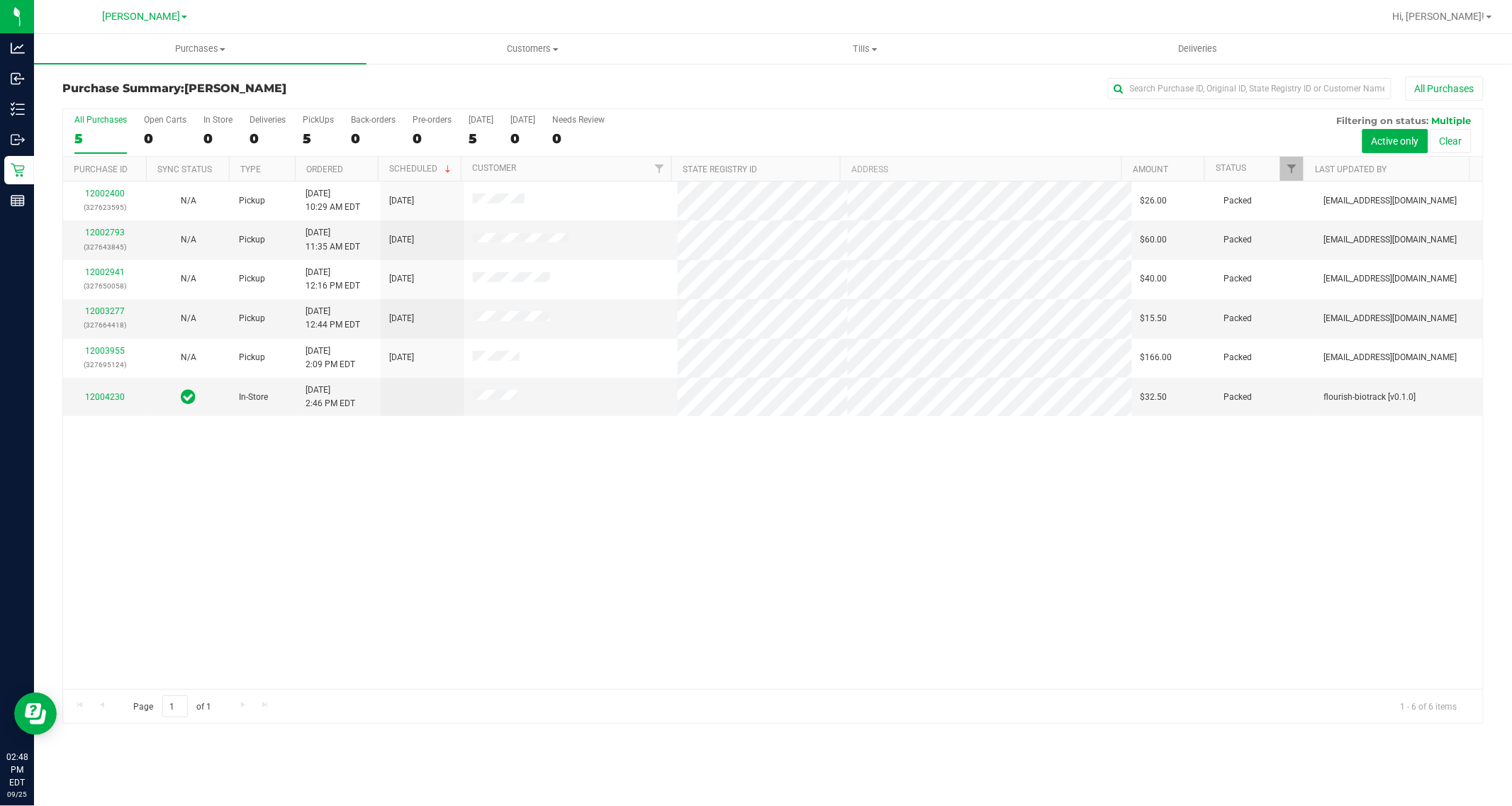
click at [809, 570] on div "12002400 (327623595) N/A Pickup [DATE] 10:29 AM EDT 9/25/2025 $26.00 Packed [EM…" at bounding box center [773, 435] width 1420 height 508
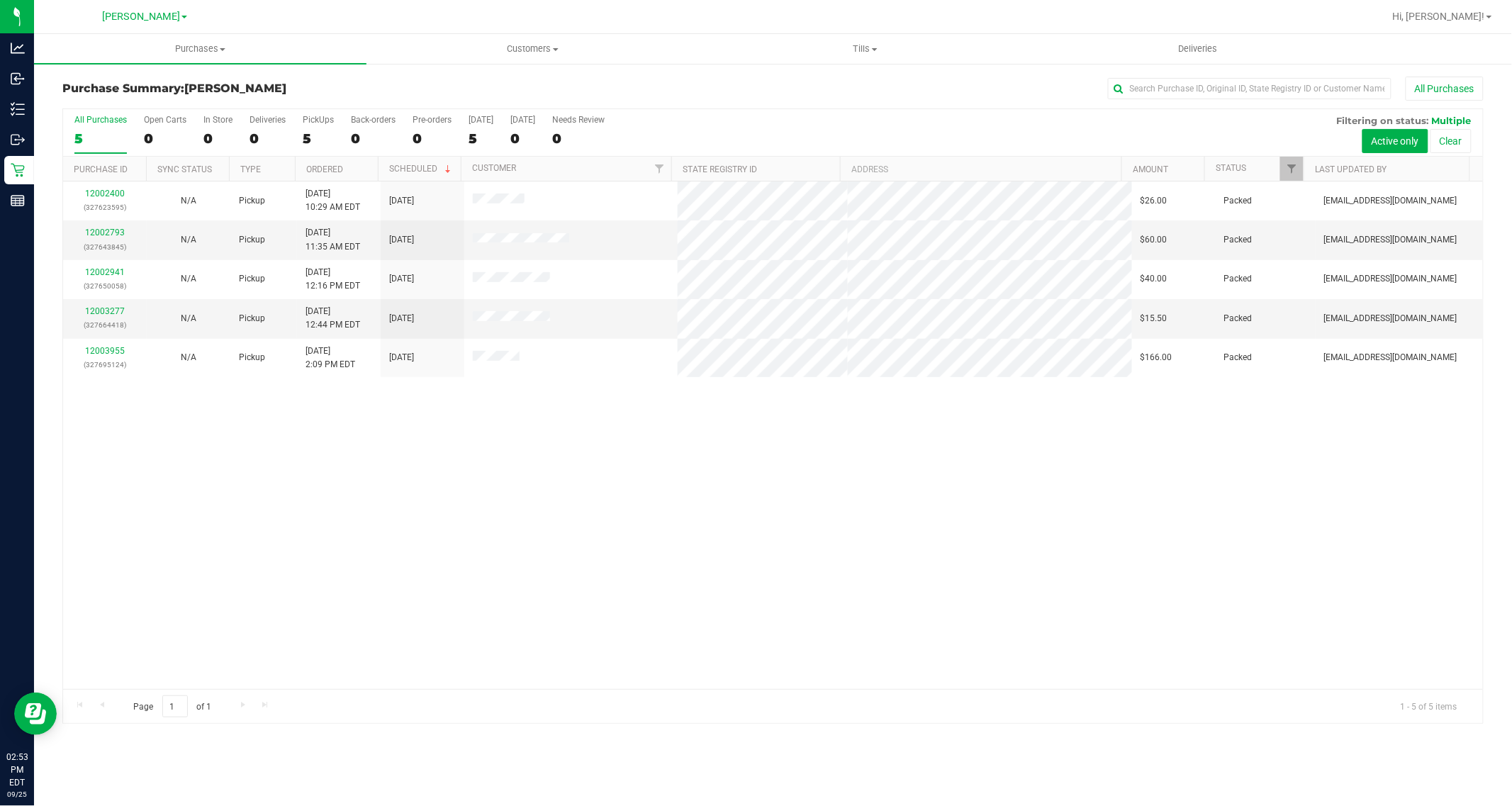
click at [107, 143] on div "5" at bounding box center [100, 138] width 52 height 17
click at [0, 0] on input "All Purchases 5" at bounding box center [0, 0] width 0 height 0
drag, startPoint x: 107, startPoint y: 143, endPoint x: 76, endPoint y: 126, distance: 35.4
click at [76, 126] on div at bounding box center [773, 415] width 1420 height 614
click at [99, 128] on label "All Purchases 5" at bounding box center [100, 134] width 52 height 39
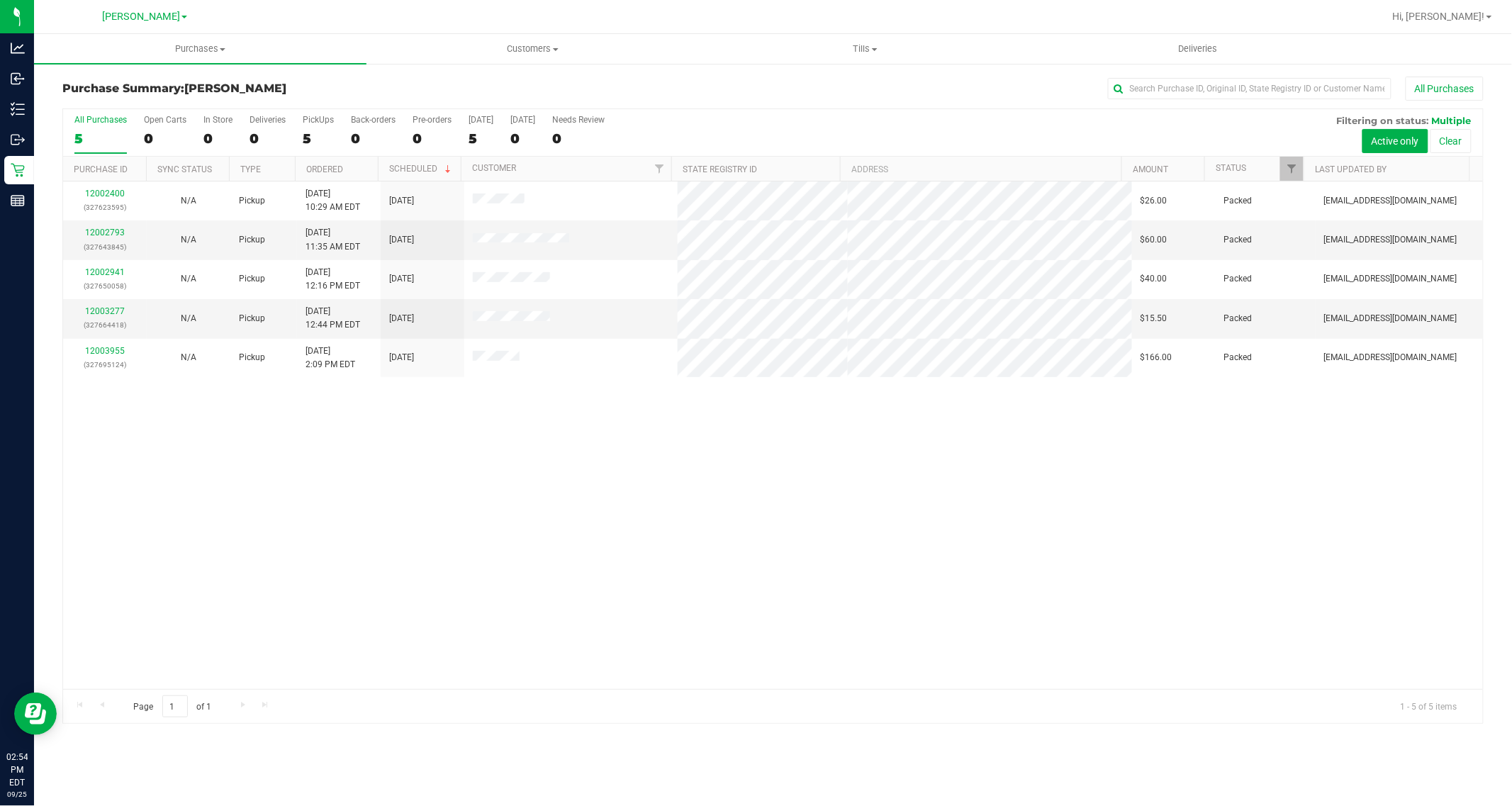
click at [0, 0] on input "All Purchases 5" at bounding box center [0, 0] width 0 height 0
click at [103, 132] on div at bounding box center [773, 415] width 1420 height 614
click at [104, 149] on div at bounding box center [773, 415] width 1420 height 614
click at [839, 699] on div "Page 1 of 1 1 - 4 of 4 items" at bounding box center [773, 706] width 1420 height 34
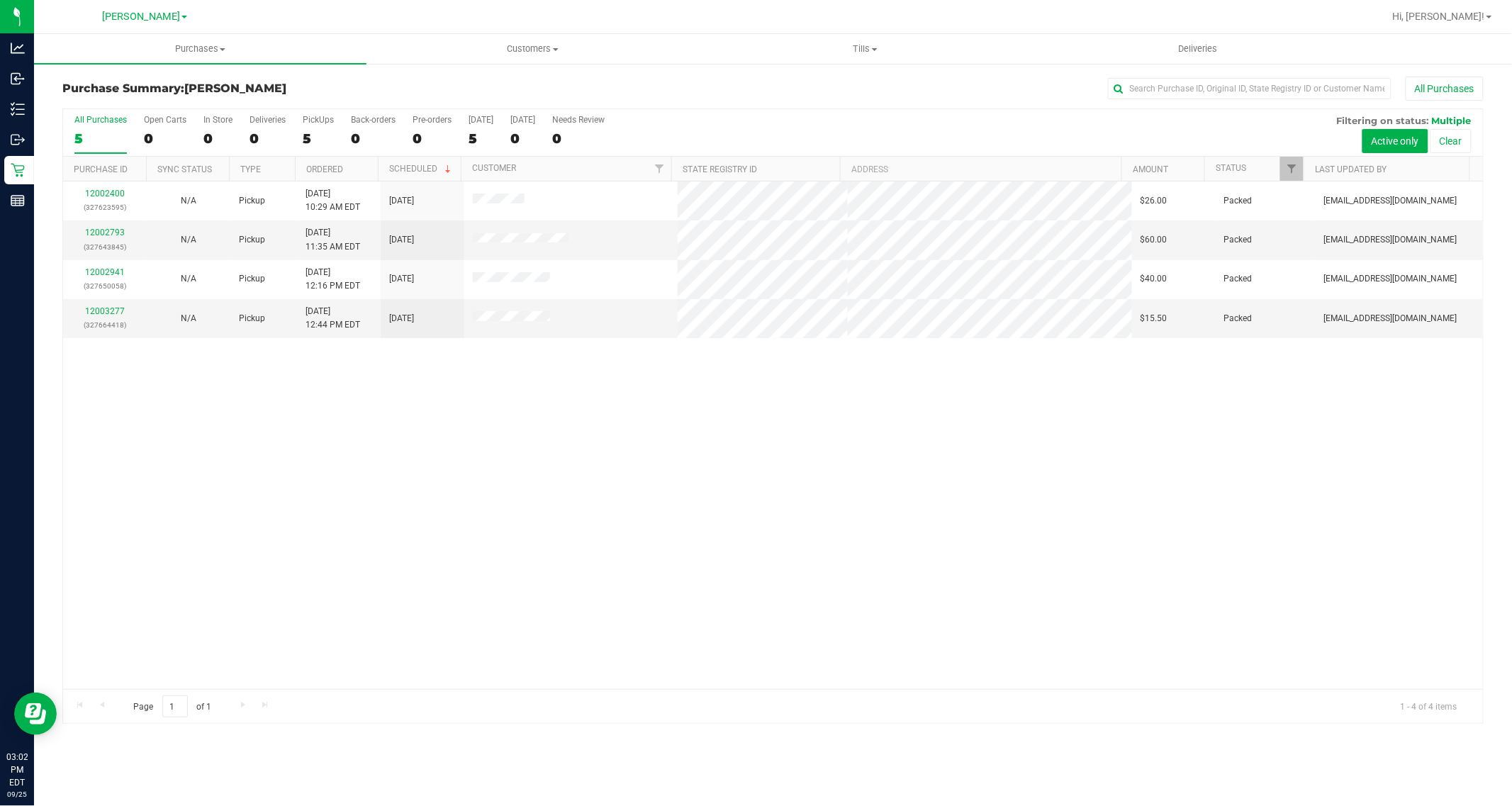
click at [82, 119] on div "All Purchases" at bounding box center [100, 120] width 52 height 10
click at [0, 0] on input "All Purchases 5" at bounding box center [0, 0] width 0 height 0
click at [121, 129] on div at bounding box center [773, 415] width 1420 height 614
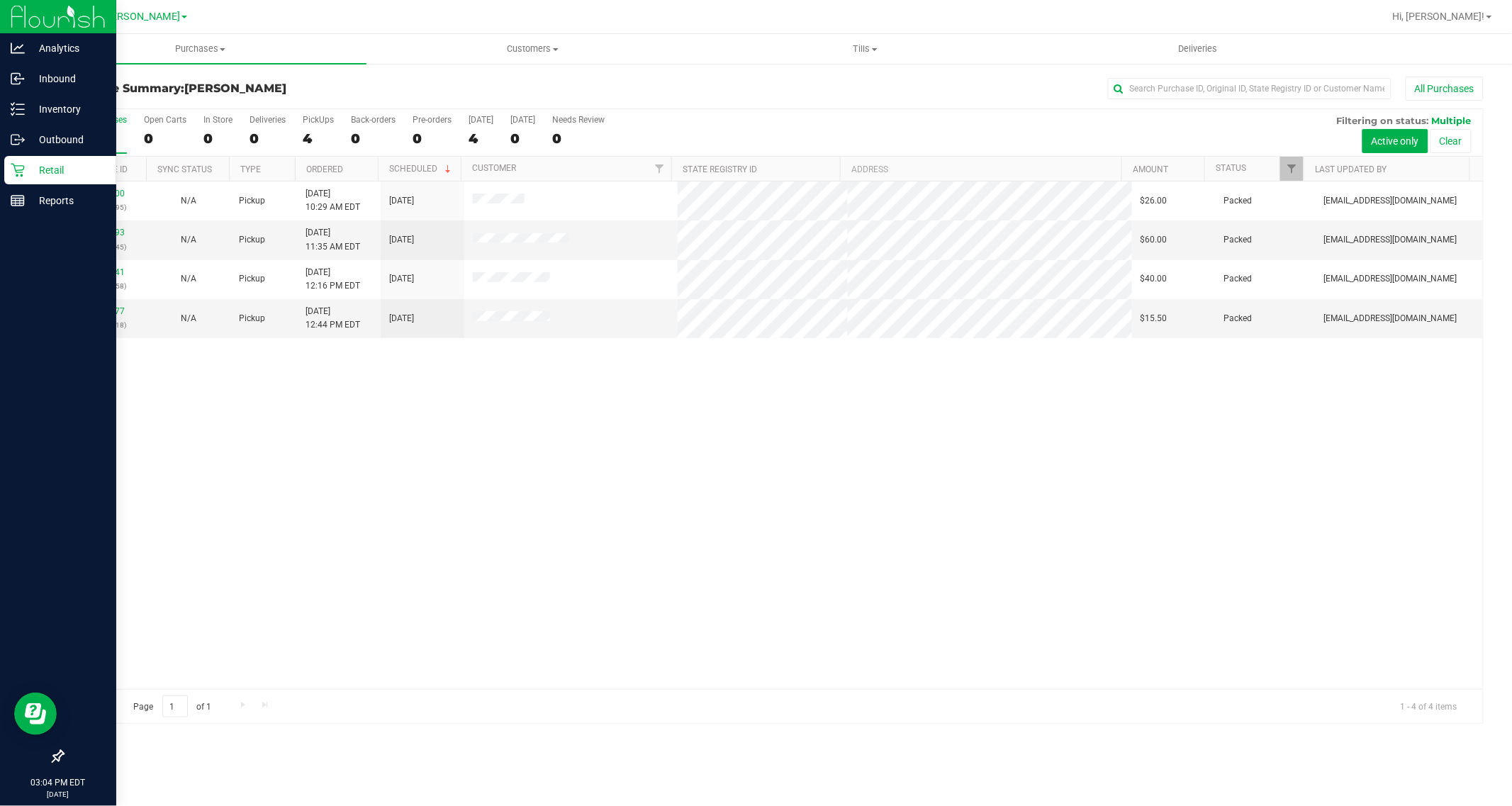
click at [11, 167] on icon at bounding box center [18, 170] width 14 height 14
click at [20, 189] on div "Reports" at bounding box center [60, 200] width 112 height 28
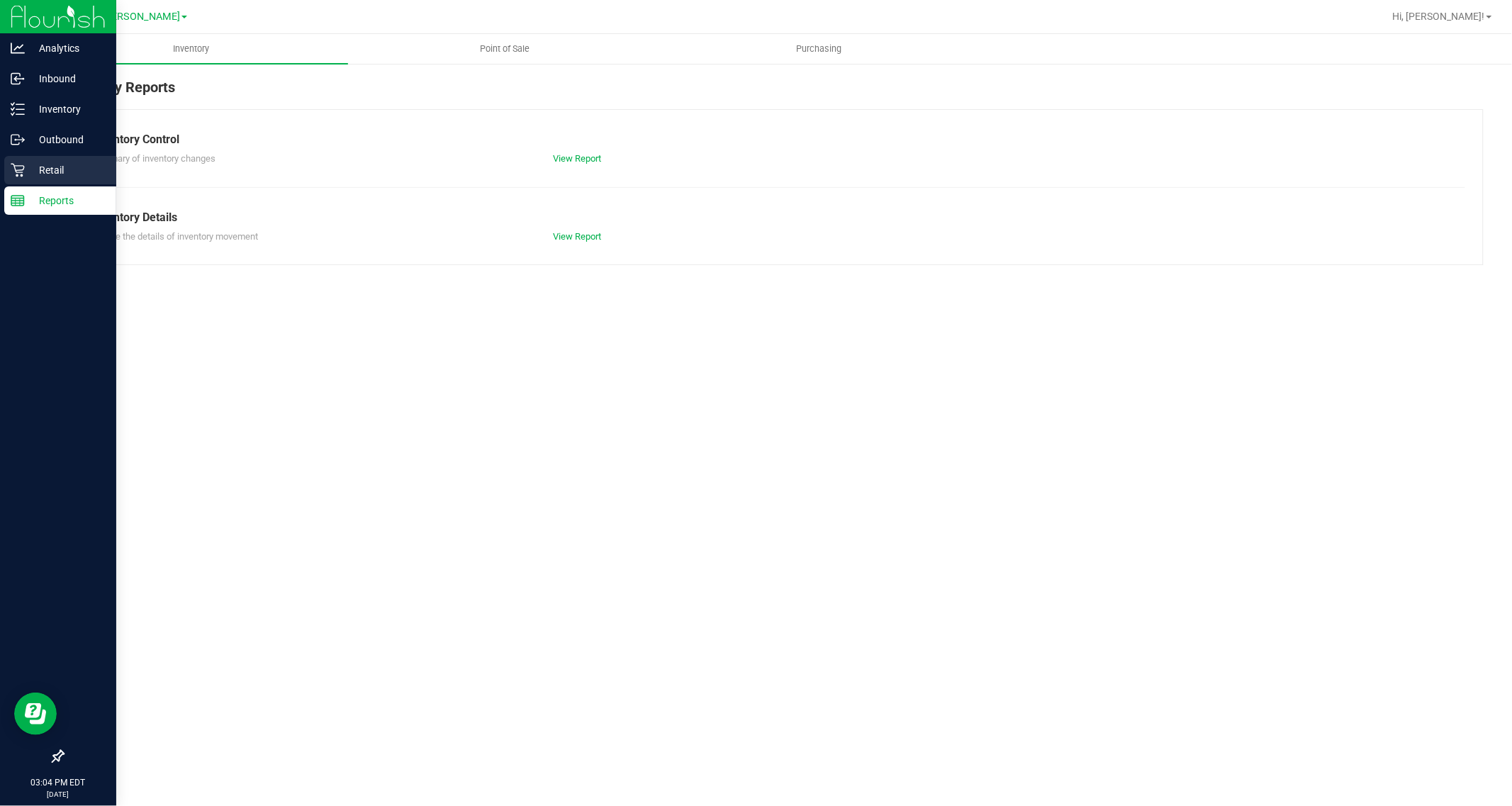
click at [20, 167] on icon at bounding box center [18, 170] width 14 height 14
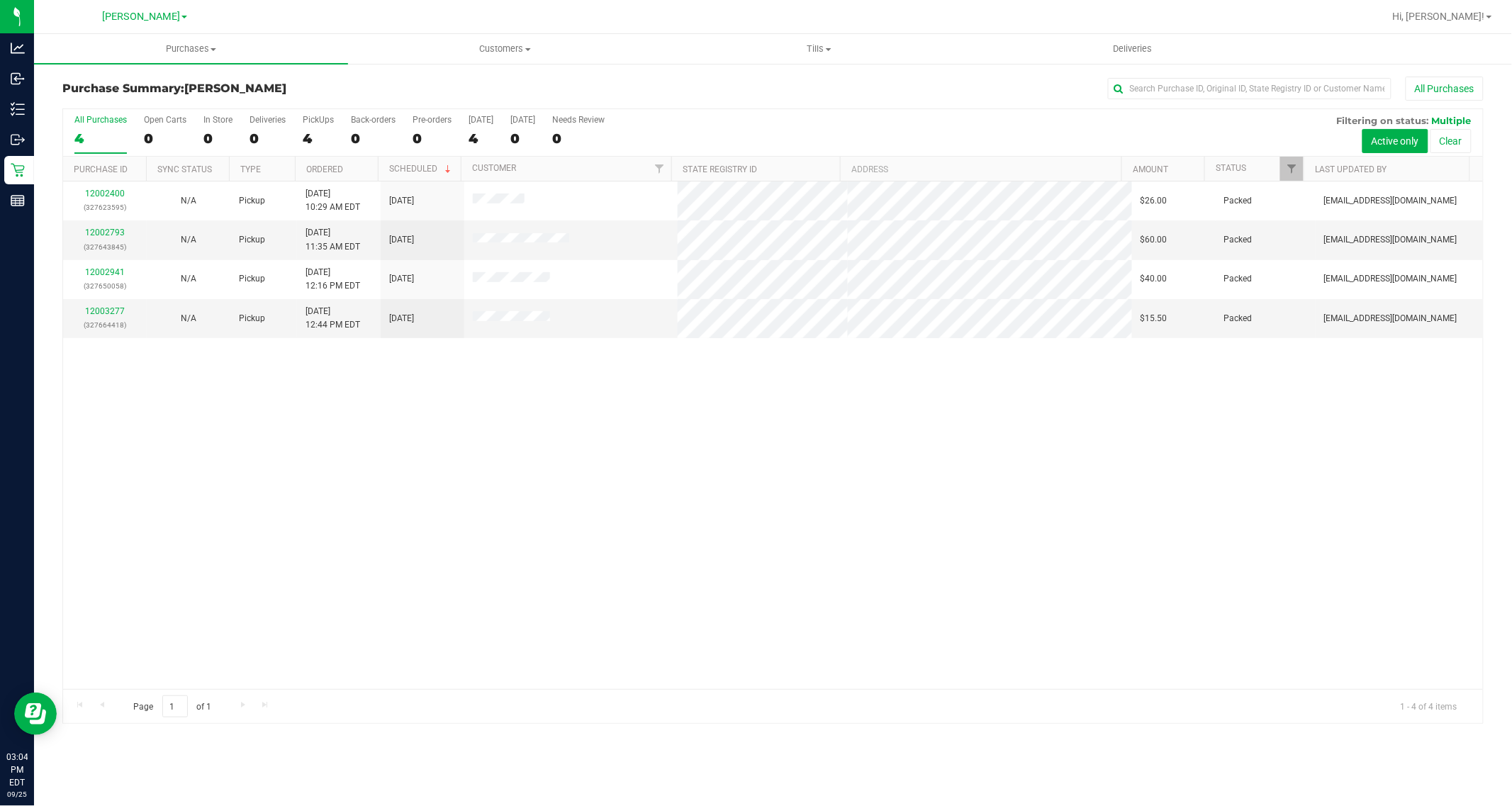
click at [847, 584] on div "12002400 (327623595) N/A Pickup [DATE] 10:29 AM EDT 9/25/2025 $26.00 Packed [EM…" at bounding box center [773, 435] width 1420 height 508
click at [612, 574] on div "12002400 (327623595) N/A Pickup [DATE] 10:29 AM EDT 9/25/2025 $26.00 Packed [EM…" at bounding box center [773, 435] width 1420 height 508
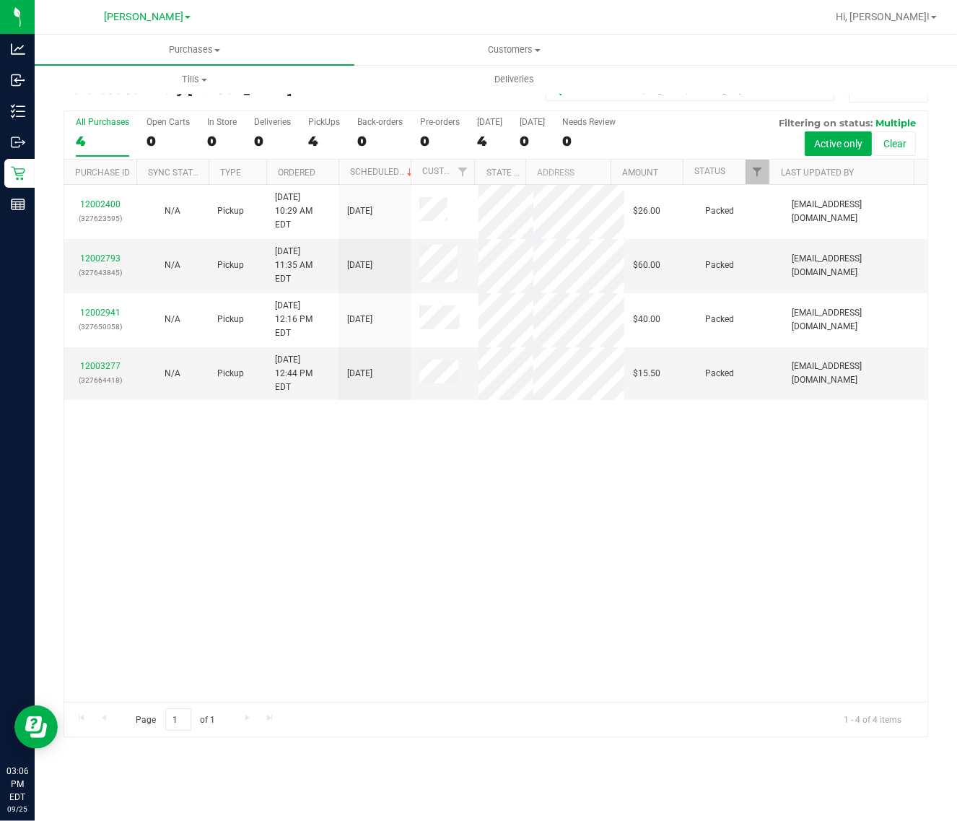
drag, startPoint x: 477, startPoint y: 536, endPoint x: 213, endPoint y: 96, distance: 513.5
click at [473, 533] on div "12002400 (327623595) N/A Pickup [DATE] 10:29 AM EDT 9/25/2025 $26.00 Packed [EM…" at bounding box center [495, 443] width 863 height 517
click at [97, 148] on div "4" at bounding box center [102, 141] width 53 height 17
click at [0, 0] on input "All Purchases 4" at bounding box center [0, 0] width 0 height 0
drag, startPoint x: 399, startPoint y: 542, endPoint x: 402, endPoint y: 517, distance: 25.4
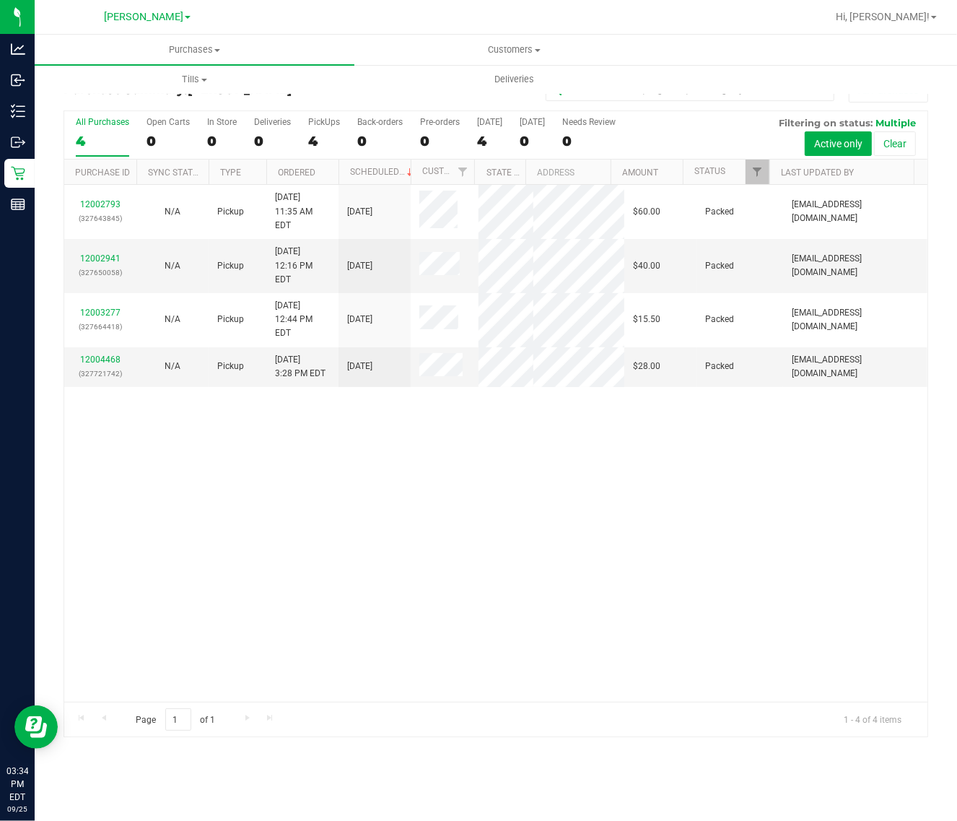
click at [401, 540] on div "12002793 (327643845) N/A Pickup [DATE] 11:35 AM EDT 9/25/2025 $60.00 Packed [EM…" at bounding box center [495, 443] width 863 height 517
click at [105, 119] on div "All Purchases" at bounding box center [102, 122] width 53 height 10
click at [0, 0] on input "All Purchases 4" at bounding box center [0, 0] width 0 height 0
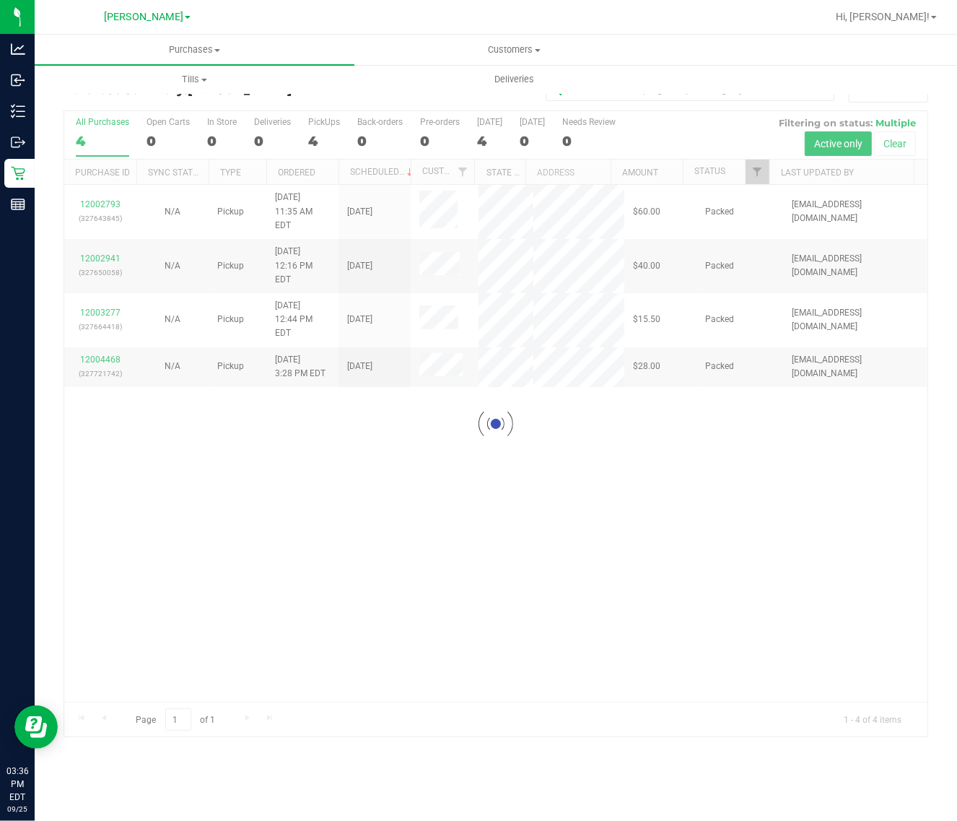
click at [74, 134] on div at bounding box center [495, 423] width 863 height 625
click at [88, 134] on div at bounding box center [495, 423] width 863 height 625
click at [95, 130] on div at bounding box center [495, 423] width 863 height 625
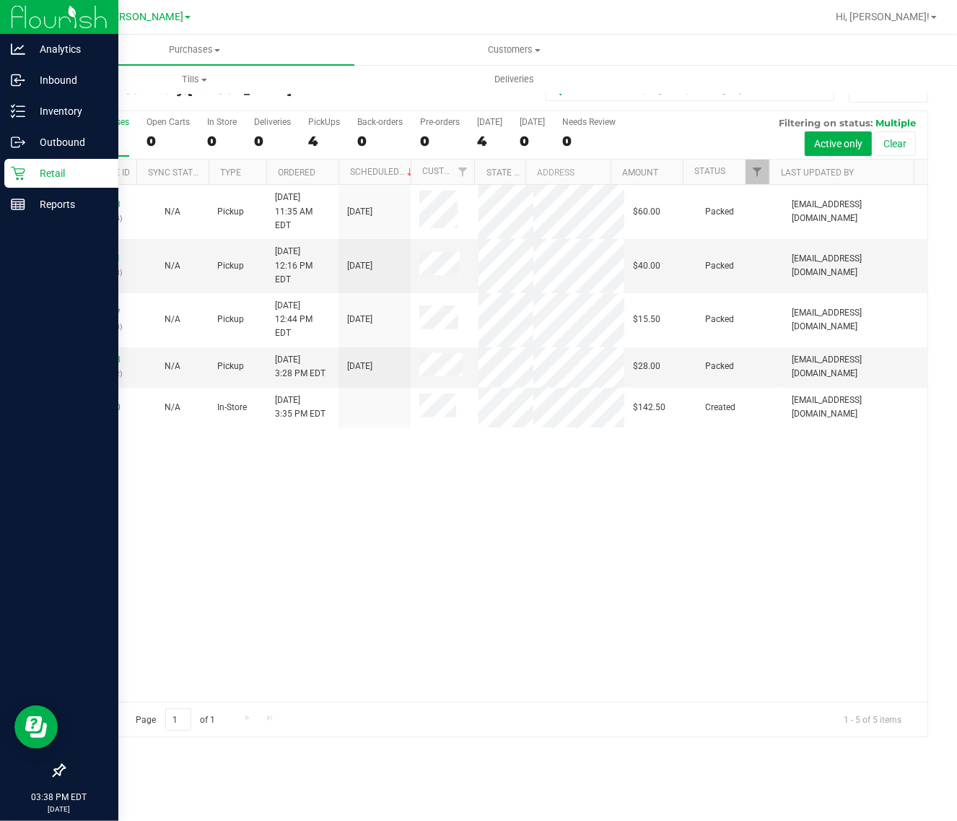
click at [27, 171] on p "Retail" at bounding box center [68, 173] width 87 height 17
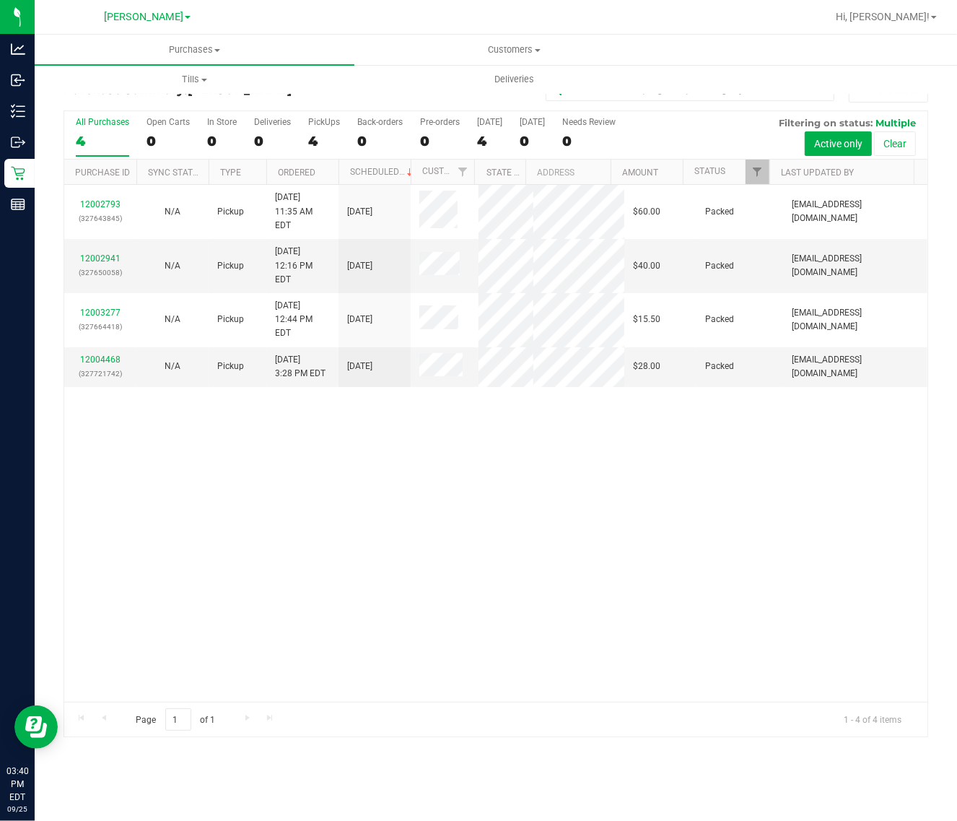
click at [507, 639] on div "12002793 (327643845) N/A Pickup [DATE] 11:35 AM EDT 9/25/2025 $60.00 Packed [EM…" at bounding box center [495, 443] width 863 height 517
click at [509, 635] on div "12002793 (327643845) N/A Pickup [DATE] 11:35 AM EDT 9/25/2025 $60.00 Packed [EM…" at bounding box center [495, 443] width 863 height 517
click at [473, 615] on div "12002793 (327643845) N/A Pickup [DATE] 11:35 AM EDT 9/25/2025 $60.00 Packed [EM…" at bounding box center [495, 443] width 863 height 517
click at [423, 630] on div "12002793 (327643845) N/A Pickup [DATE] 11:35 AM EDT 9/25/2025 $60.00 Packed [EM…" at bounding box center [495, 443] width 863 height 517
click at [269, 569] on div "12002793 (327643845) N/A Pickup [DATE] 11:35 AM EDT 9/25/2025 $60.00 Packed [EM…" at bounding box center [495, 443] width 863 height 517
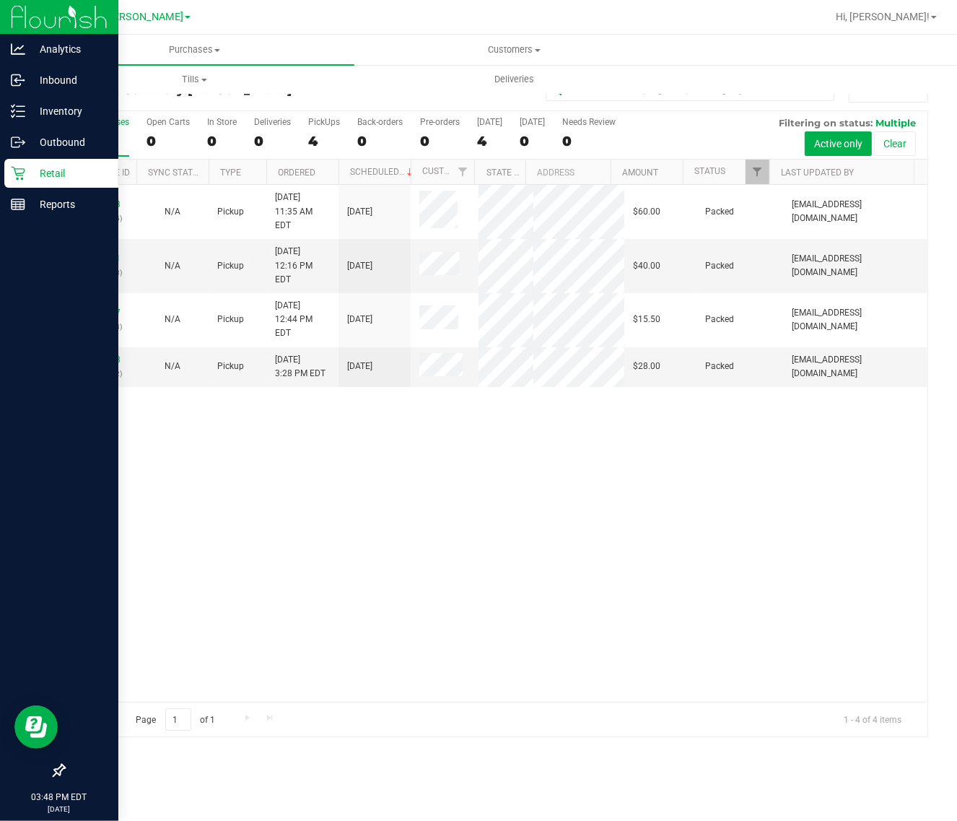
click at [17, 185] on div "Retail" at bounding box center [61, 173] width 114 height 29
click at [47, 118] on p "Inventory" at bounding box center [68, 110] width 87 height 17
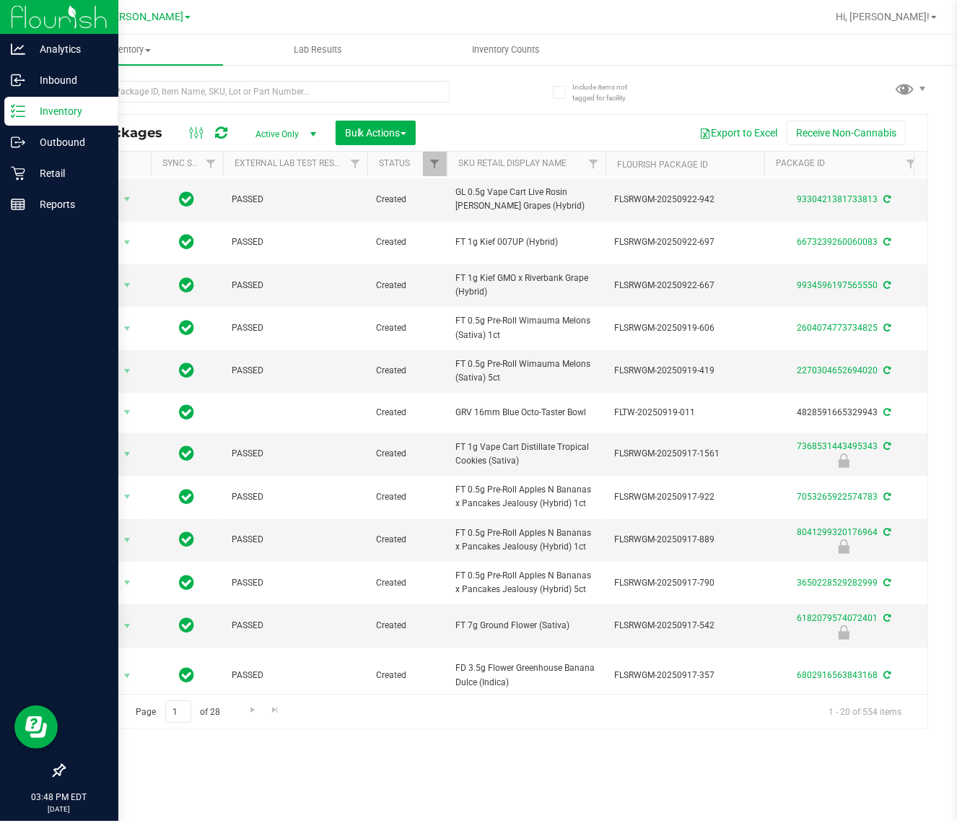
scroll to position [227, 0]
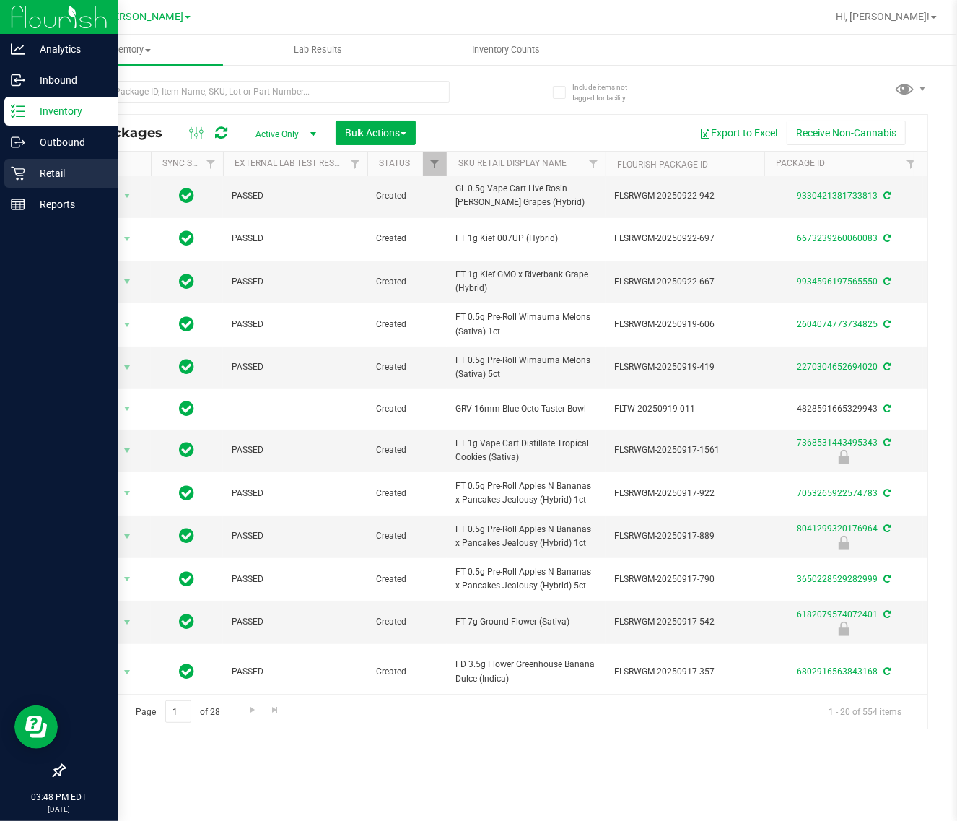
click at [74, 170] on p "Retail" at bounding box center [68, 173] width 87 height 17
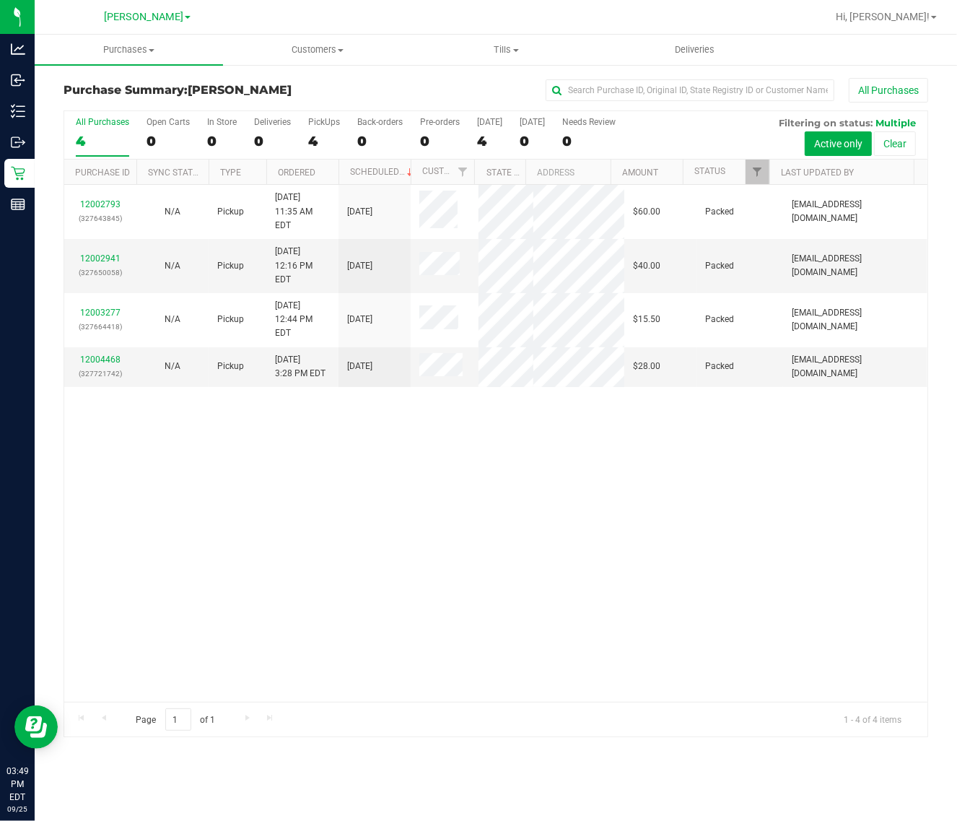
click at [479, 582] on div "12002793 (327643845) N/A Pickup [DATE] 11:35 AM EDT 9/25/2025 $60.00 Packed [EM…" at bounding box center [495, 443] width 863 height 517
click at [80, 143] on div "4" at bounding box center [102, 141] width 53 height 17
click at [0, 0] on input "All Purchases 4" at bounding box center [0, 0] width 0 height 0
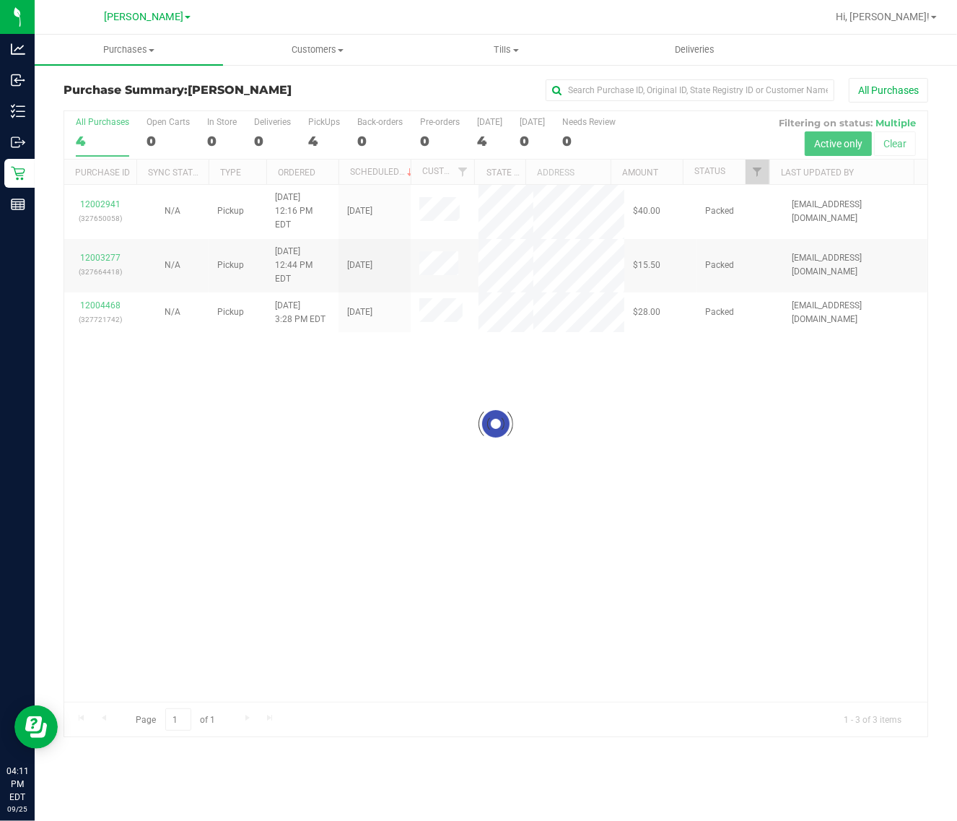
click at [494, 585] on div at bounding box center [495, 423] width 863 height 625
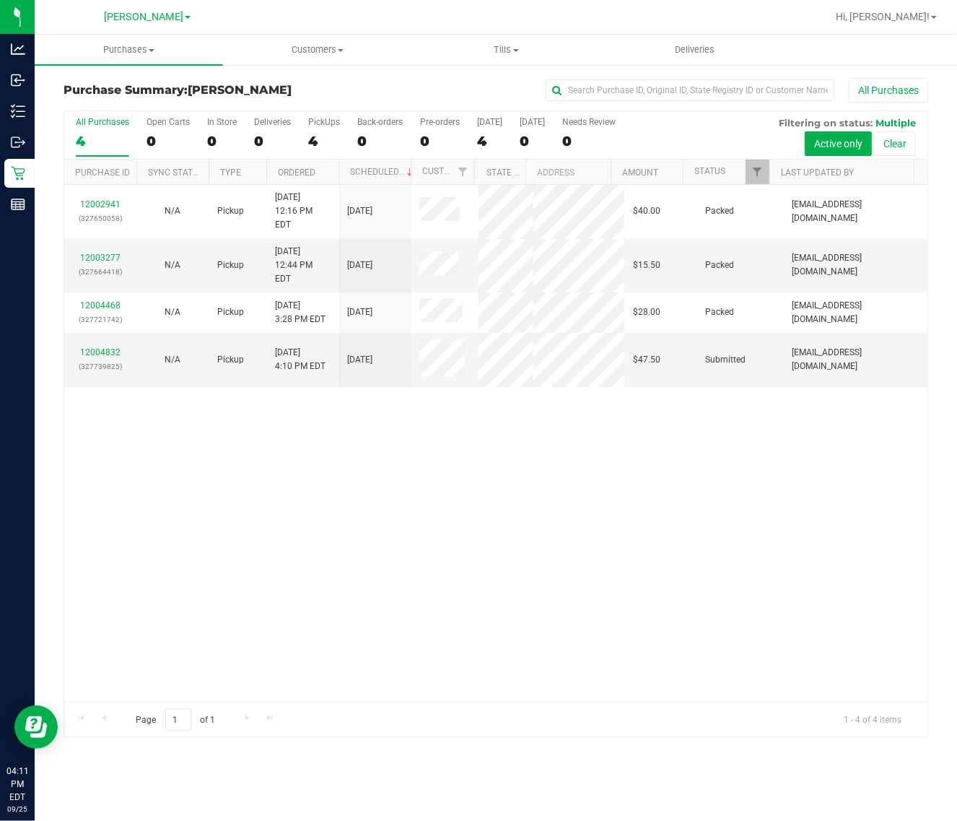
click at [653, 675] on div "12002941 (327650058) N/A Pickup [DATE] 12:16 PM EDT 9/25/2025 $40.00 Packed [EM…" at bounding box center [495, 443] width 863 height 517
drag, startPoint x: 587, startPoint y: 449, endPoint x: 632, endPoint y: 370, distance: 90.5
click at [611, 458] on div "12002941 (327650058) N/A Pickup [DATE] 12:16 PM EDT 9/25/2025 $40.00 Packed [EM…" at bounding box center [495, 443] width 863 height 517
click at [113, 349] on link "12004832" at bounding box center [100, 352] width 40 height 10
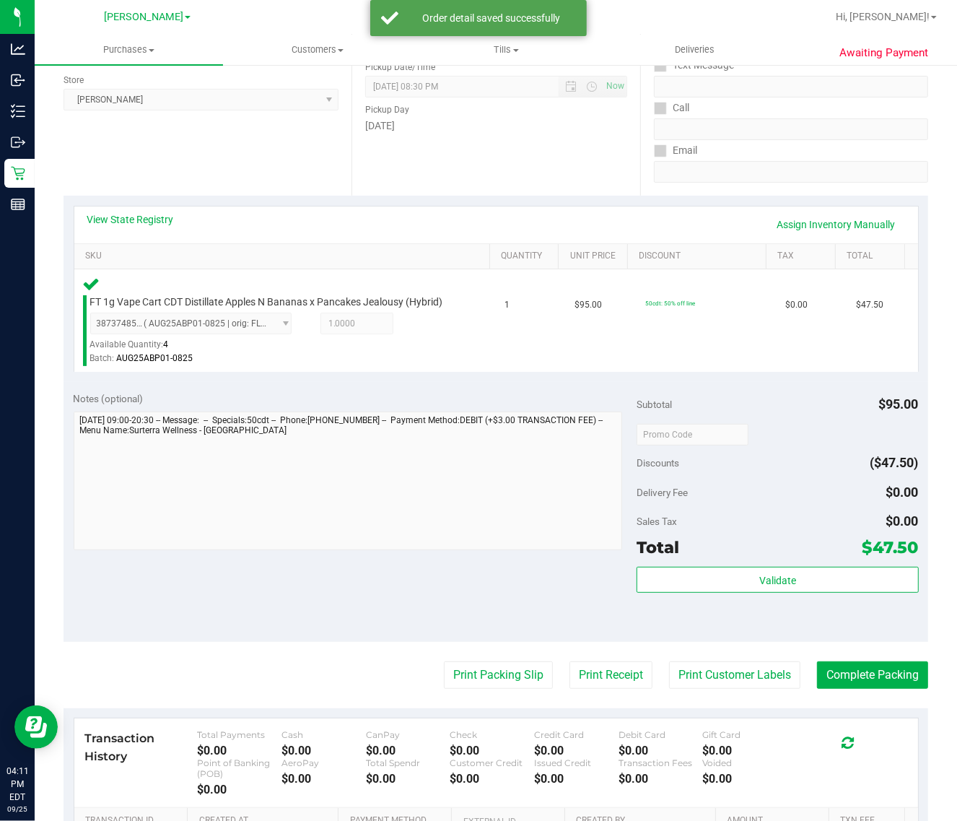
scroll to position [401, 0]
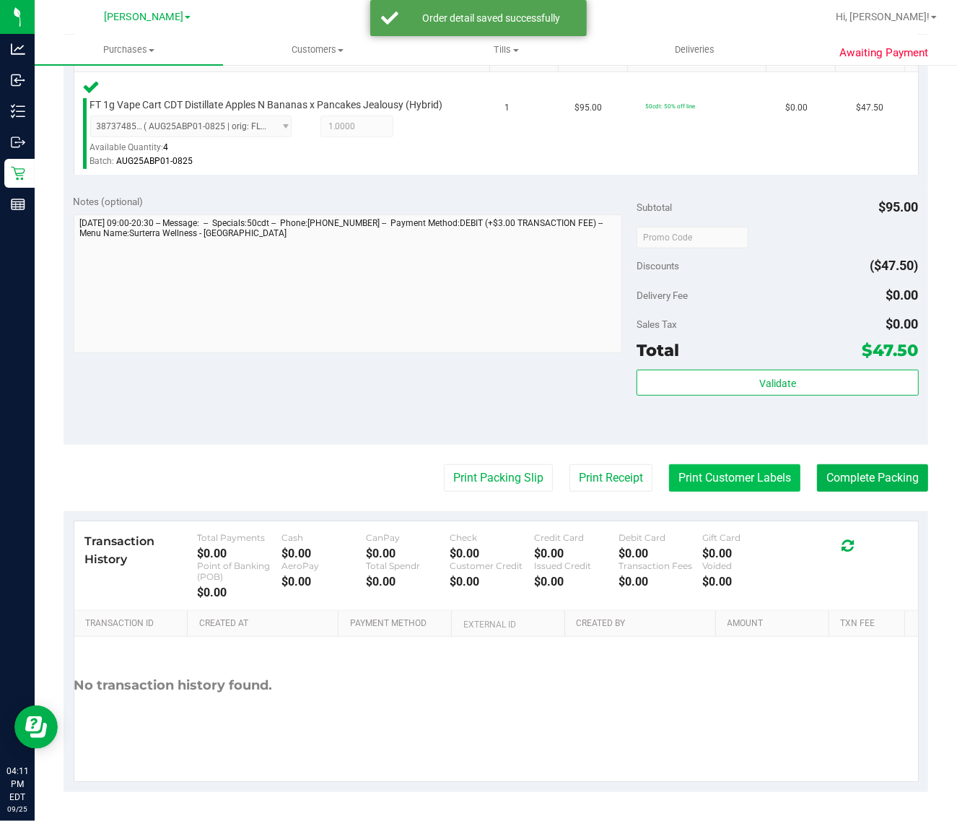
click at [716, 477] on button "Print Customer Labels" at bounding box center [734, 477] width 131 height 27
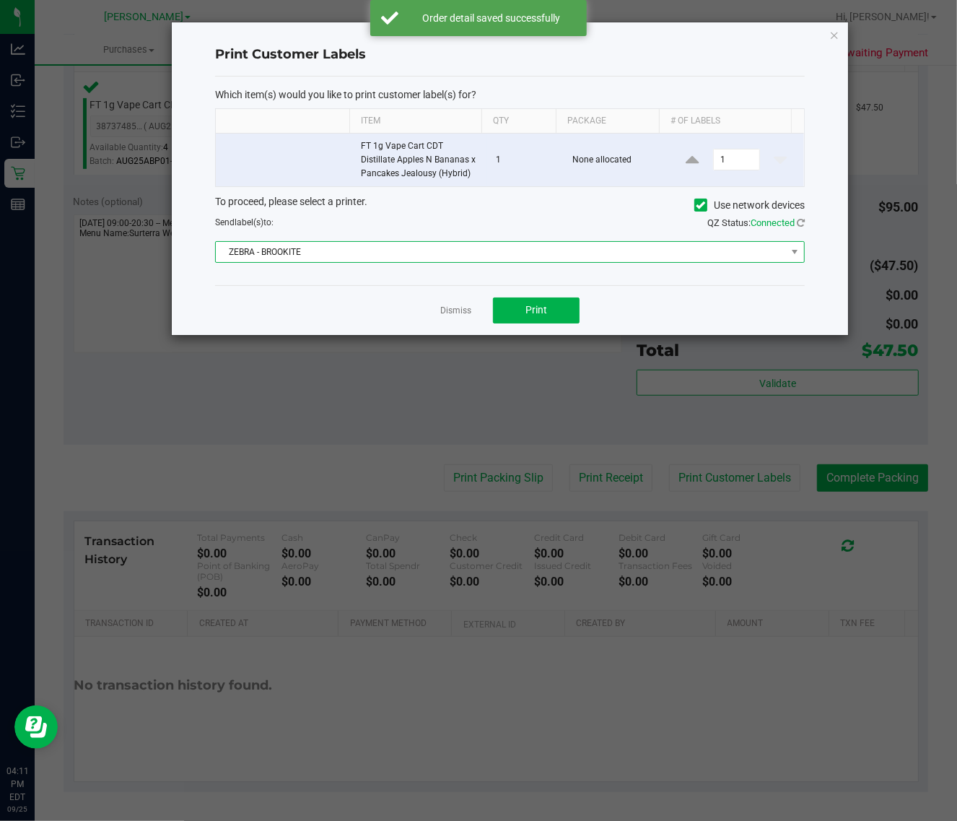
click at [619, 253] on span "ZEBRA - BROOKITE" at bounding box center [501, 252] width 570 height 20
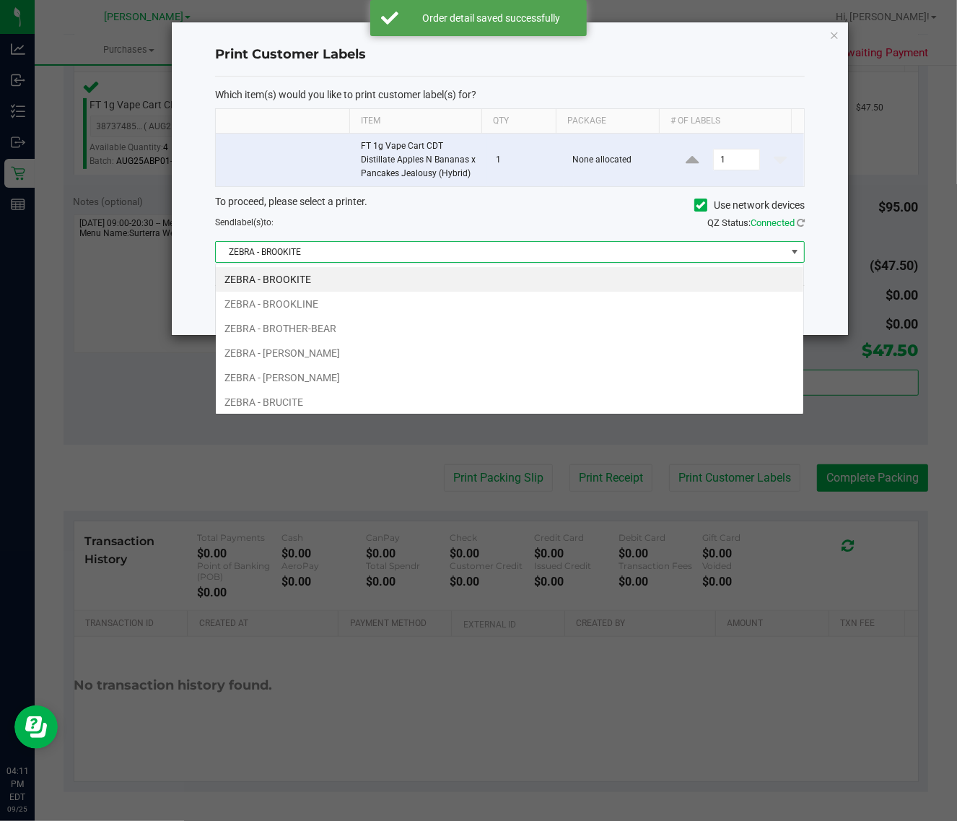
scroll to position [22, 589]
click at [839, 281] on div "Print Customer Labels Which item(s) would you like to print customer label(s) f…" at bounding box center [510, 178] width 676 height 313
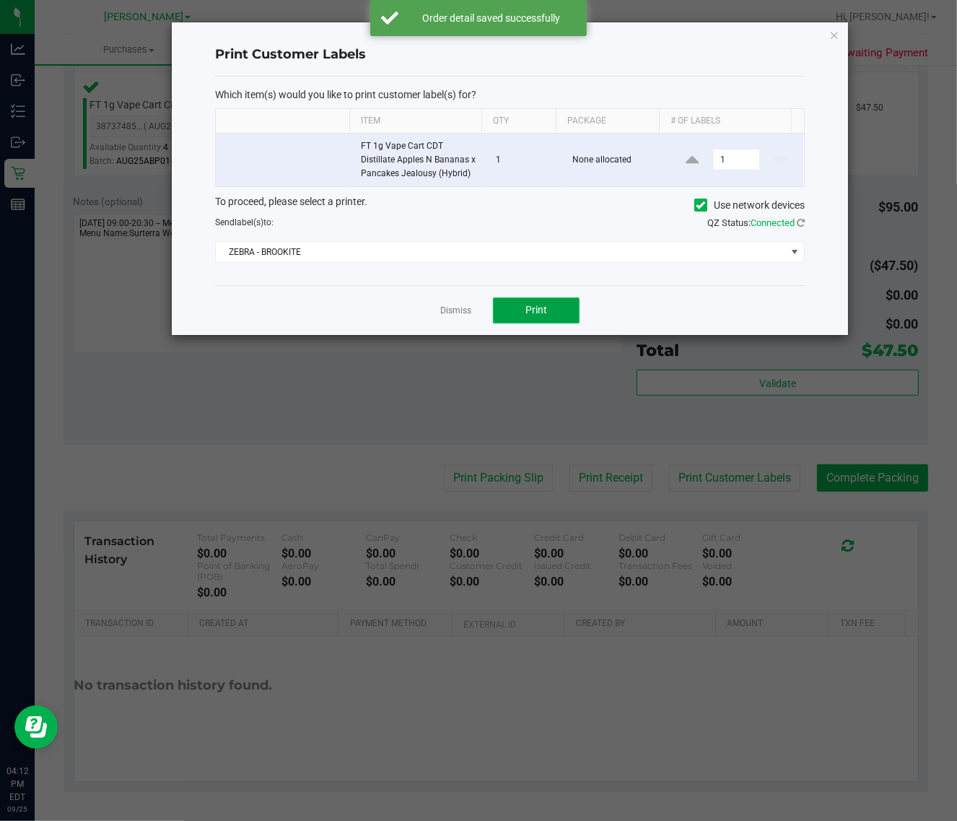
click at [563, 311] on button "Print" at bounding box center [536, 310] width 87 height 26
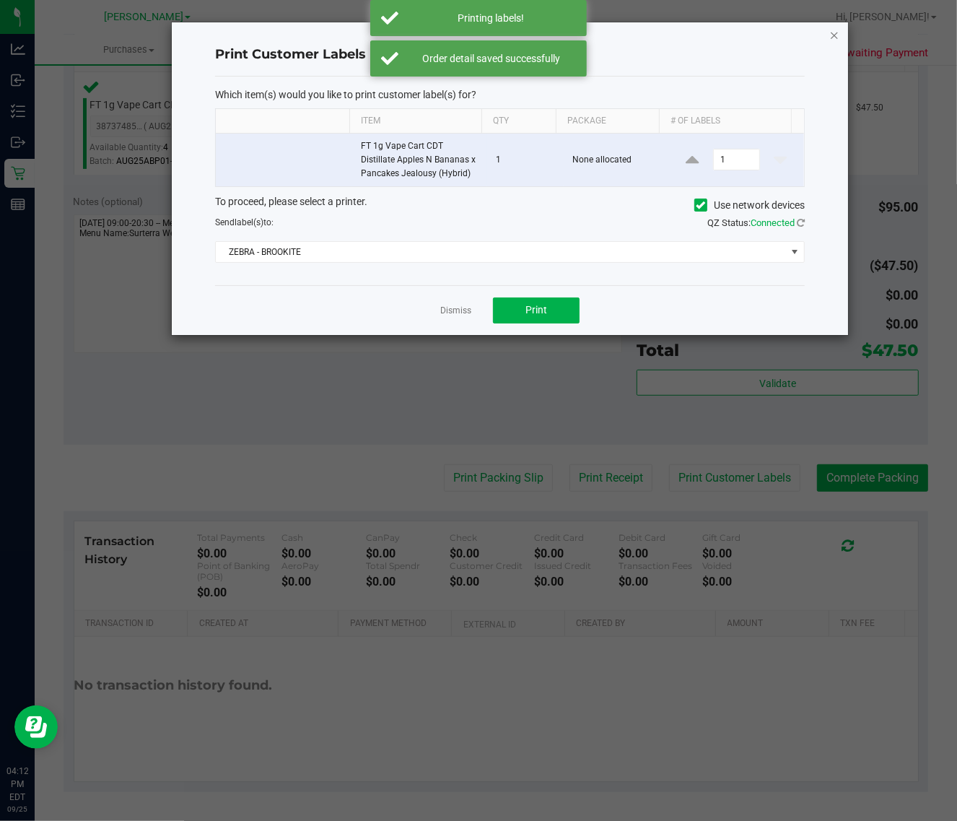
click at [834, 37] on icon "button" at bounding box center [834, 34] width 10 height 17
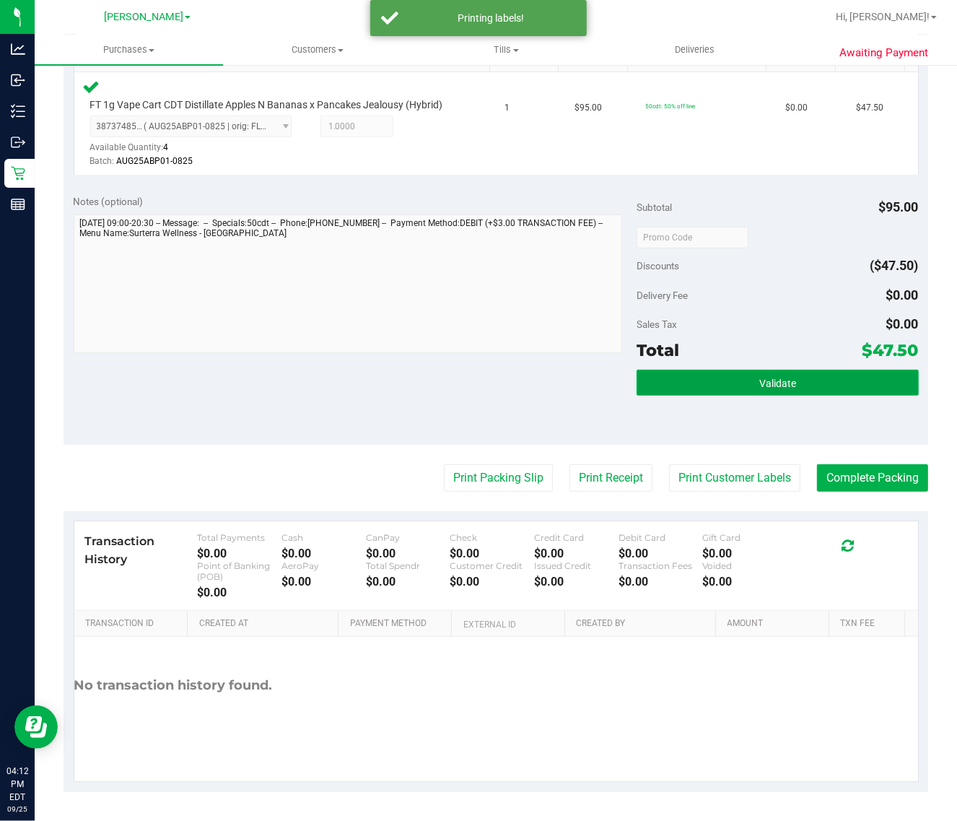
click at [733, 395] on button "Validate" at bounding box center [777, 383] width 281 height 26
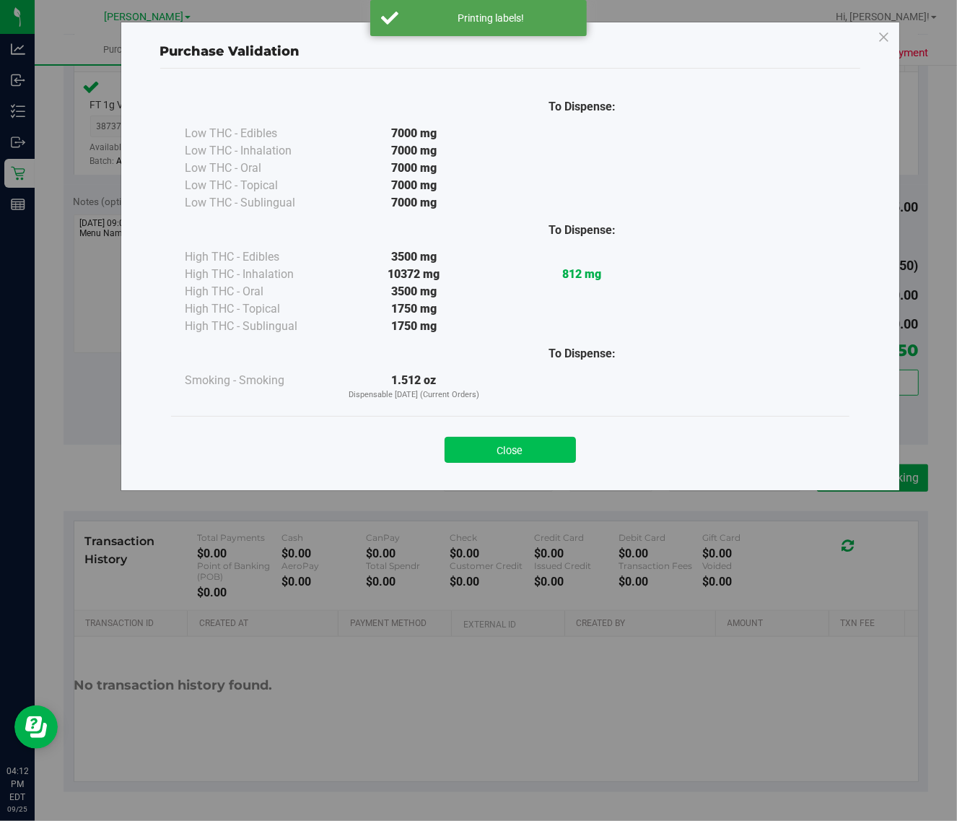
click at [536, 457] on button "Close" at bounding box center [510, 450] width 131 height 26
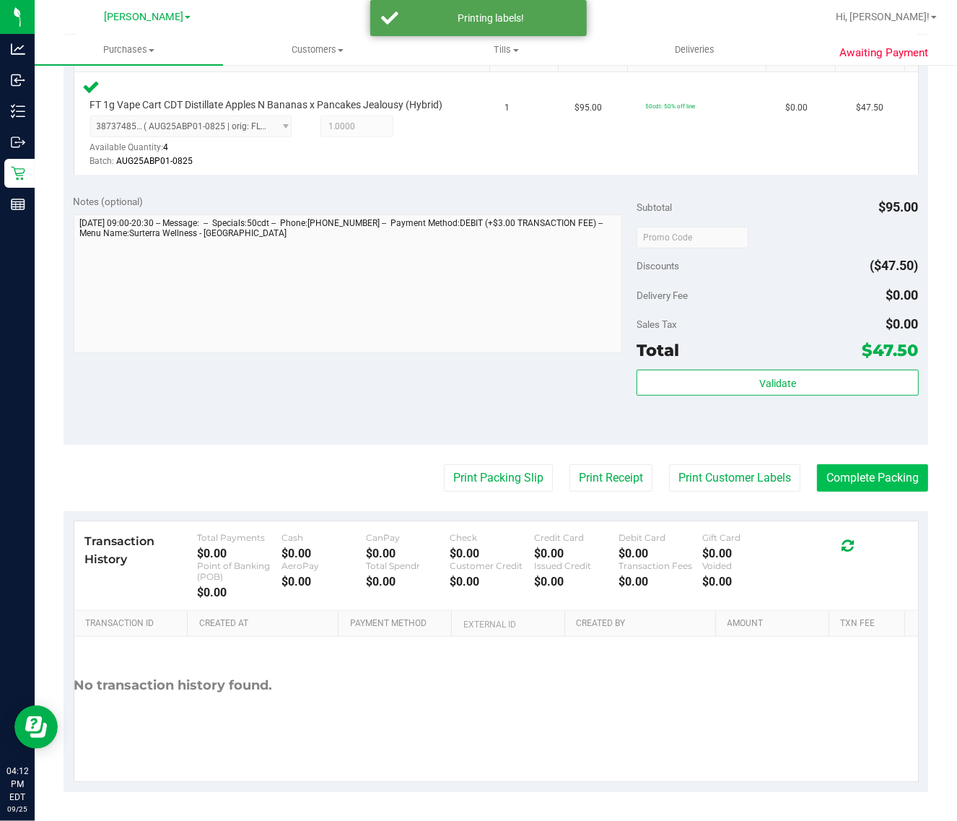
click at [848, 479] on button "Complete Packing" at bounding box center [872, 477] width 111 height 27
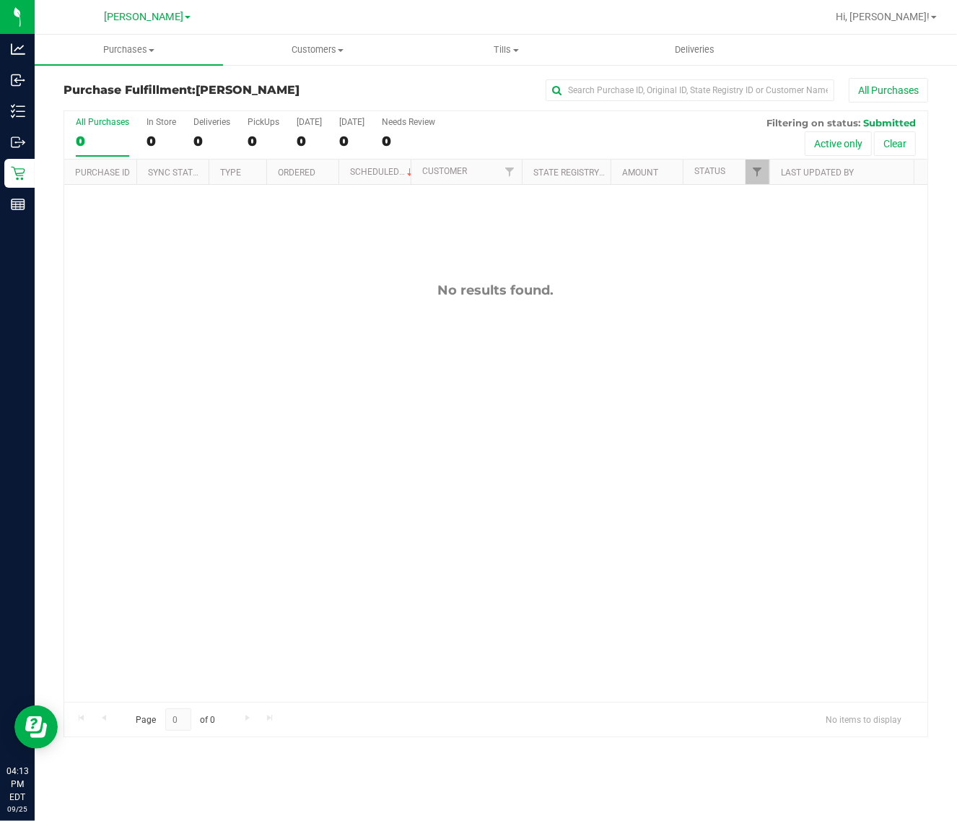
click at [486, 440] on div "No results found." at bounding box center [495, 492] width 863 height 614
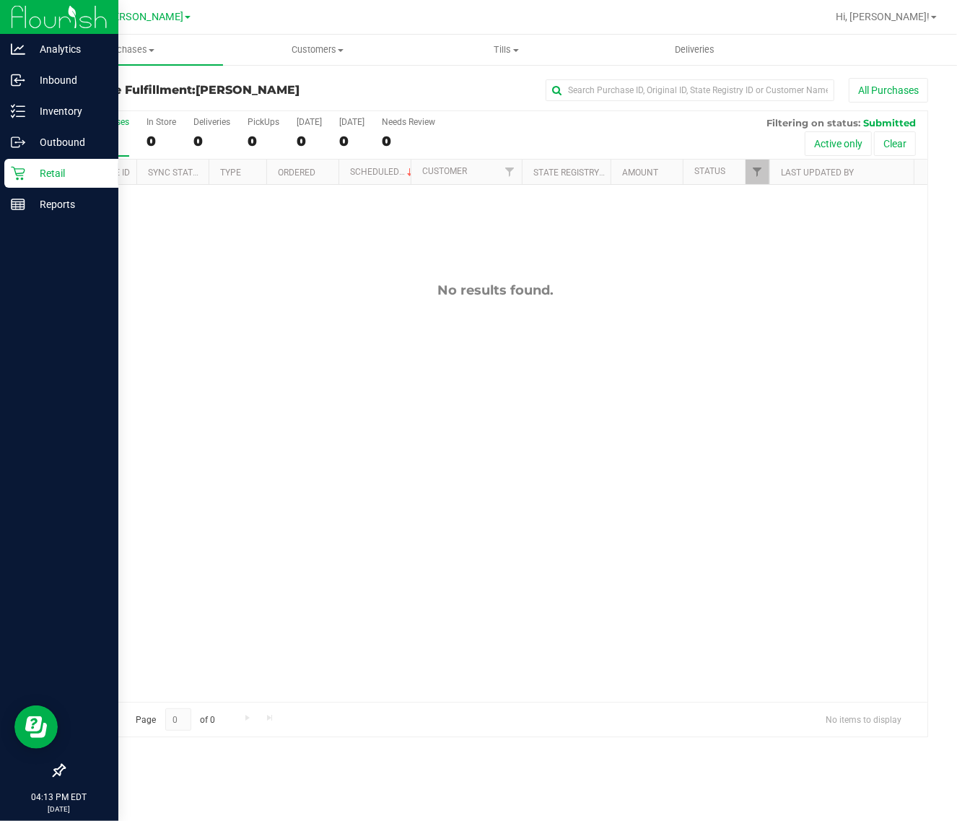
click at [18, 174] on icon at bounding box center [18, 173] width 14 height 14
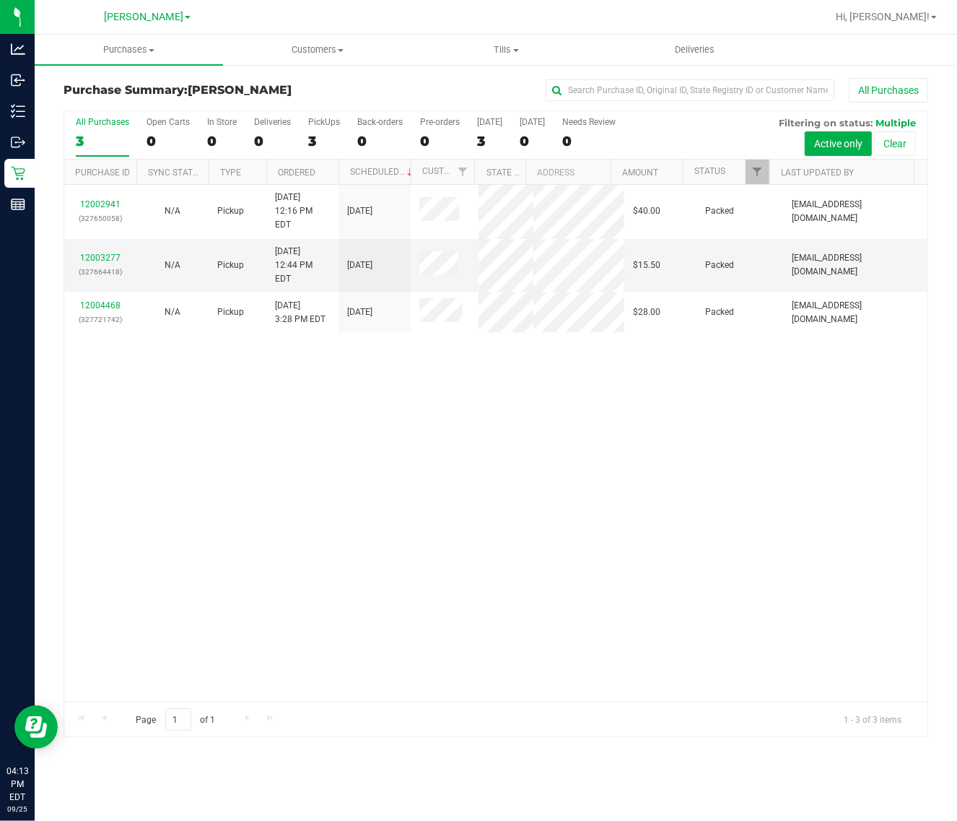
click at [355, 529] on div "12002941 (327650058) N/A Pickup [DATE] 12:16 PM EDT 9/25/2025 $40.00 Packed [EM…" at bounding box center [495, 443] width 863 height 517
click at [88, 130] on label "All Purchases 3" at bounding box center [102, 137] width 53 height 40
click at [0, 0] on input "All Purchases 3" at bounding box center [0, 0] width 0 height 0
click at [690, 502] on div "12002941 (327650058) N/A Pickup [DATE] 12:16 PM EDT 9/25/2025 $40.00 Packed [EM…" at bounding box center [495, 443] width 863 height 517
click at [863, 570] on div "12002941 (327650058) N/A Pickup [DATE] 12:16 PM EDT 9/25/2025 $40.00 Packed [EM…" at bounding box center [495, 443] width 863 height 517
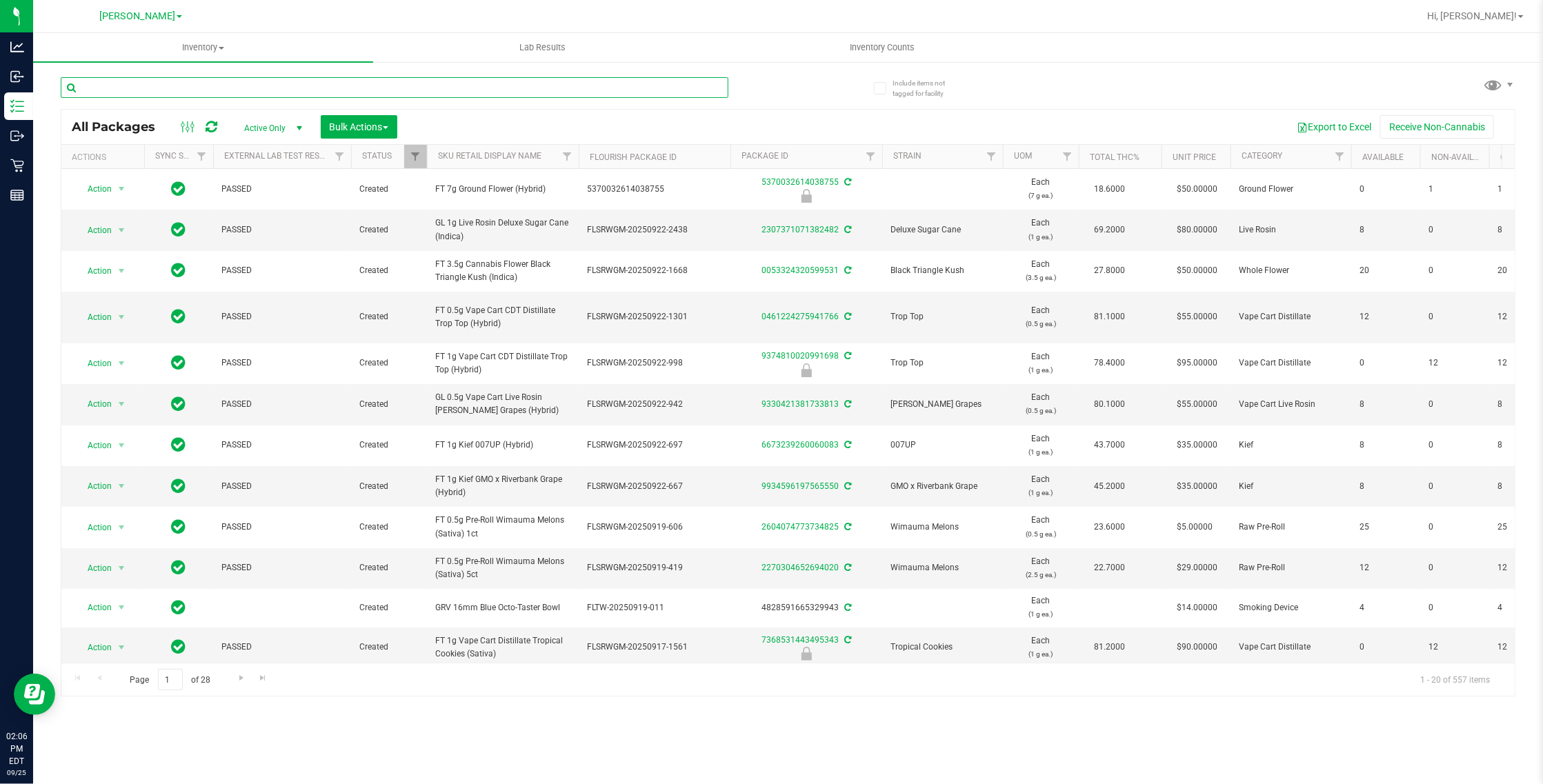
click at [227, 95] on input "text" at bounding box center [395, 88] width 668 height 21
type input "lemon"
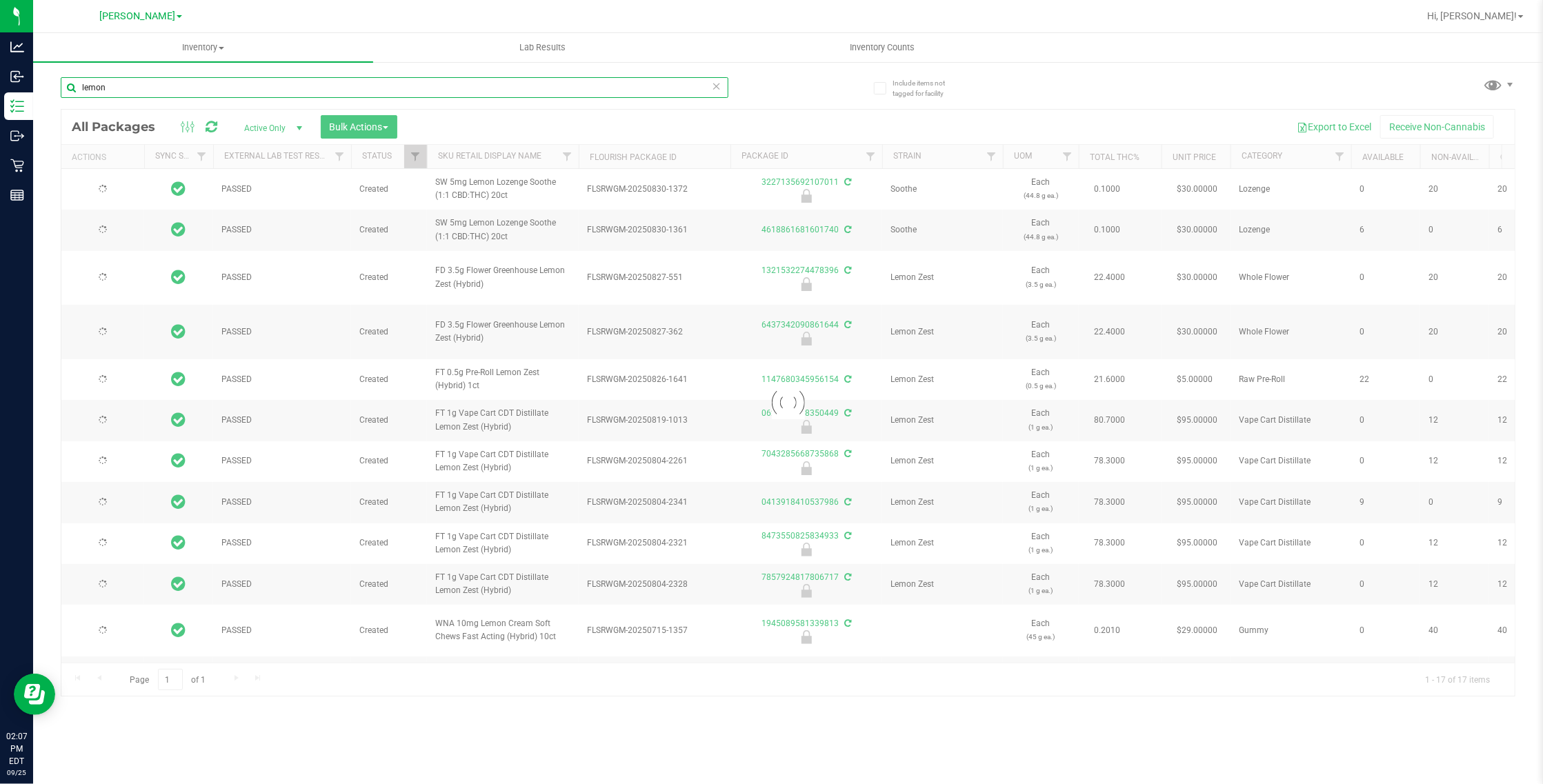
type input "[DATE]"
type input "2026-07-07"
type input "2026-06-17"
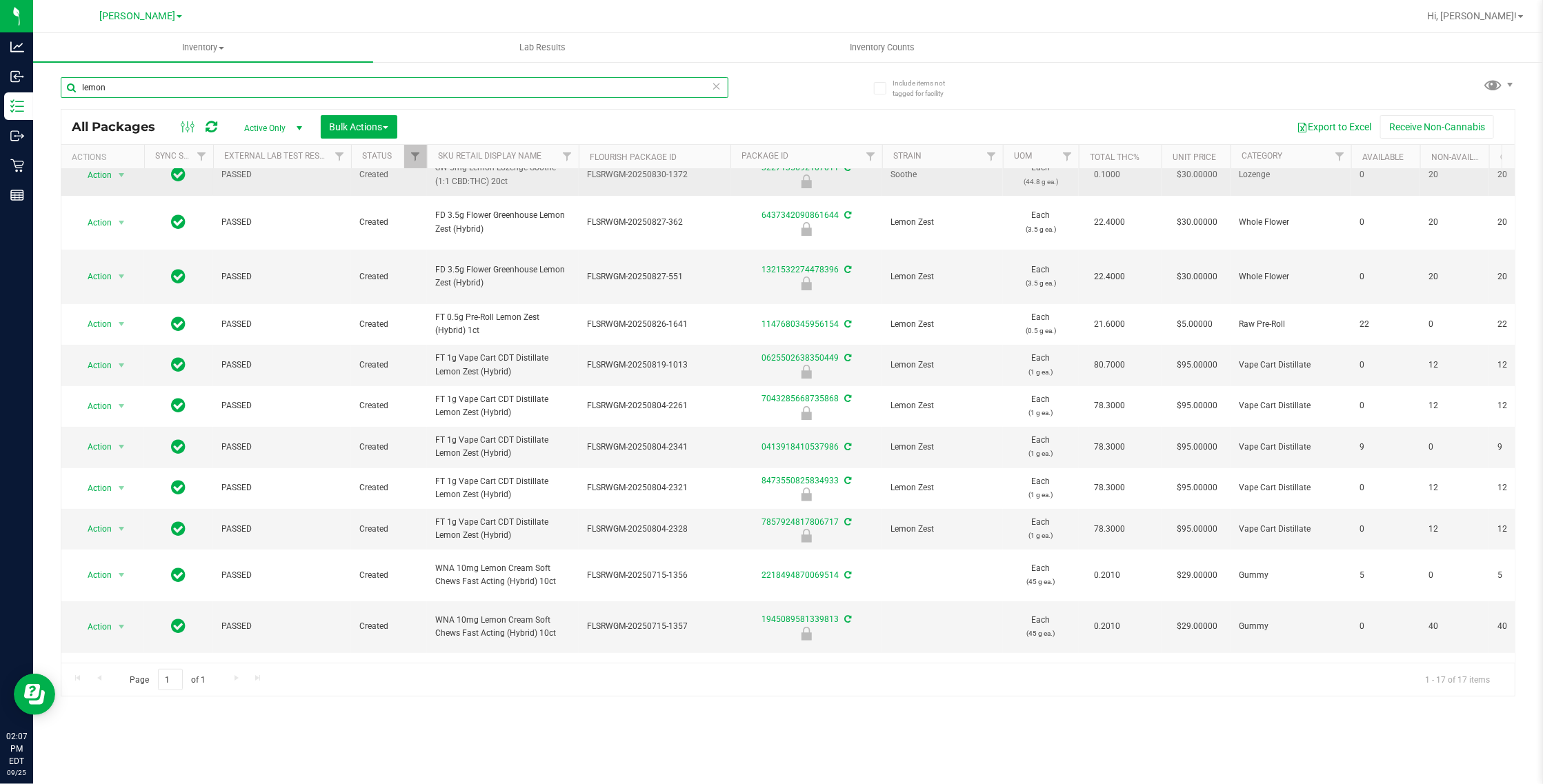
scroll to position [86, 0]
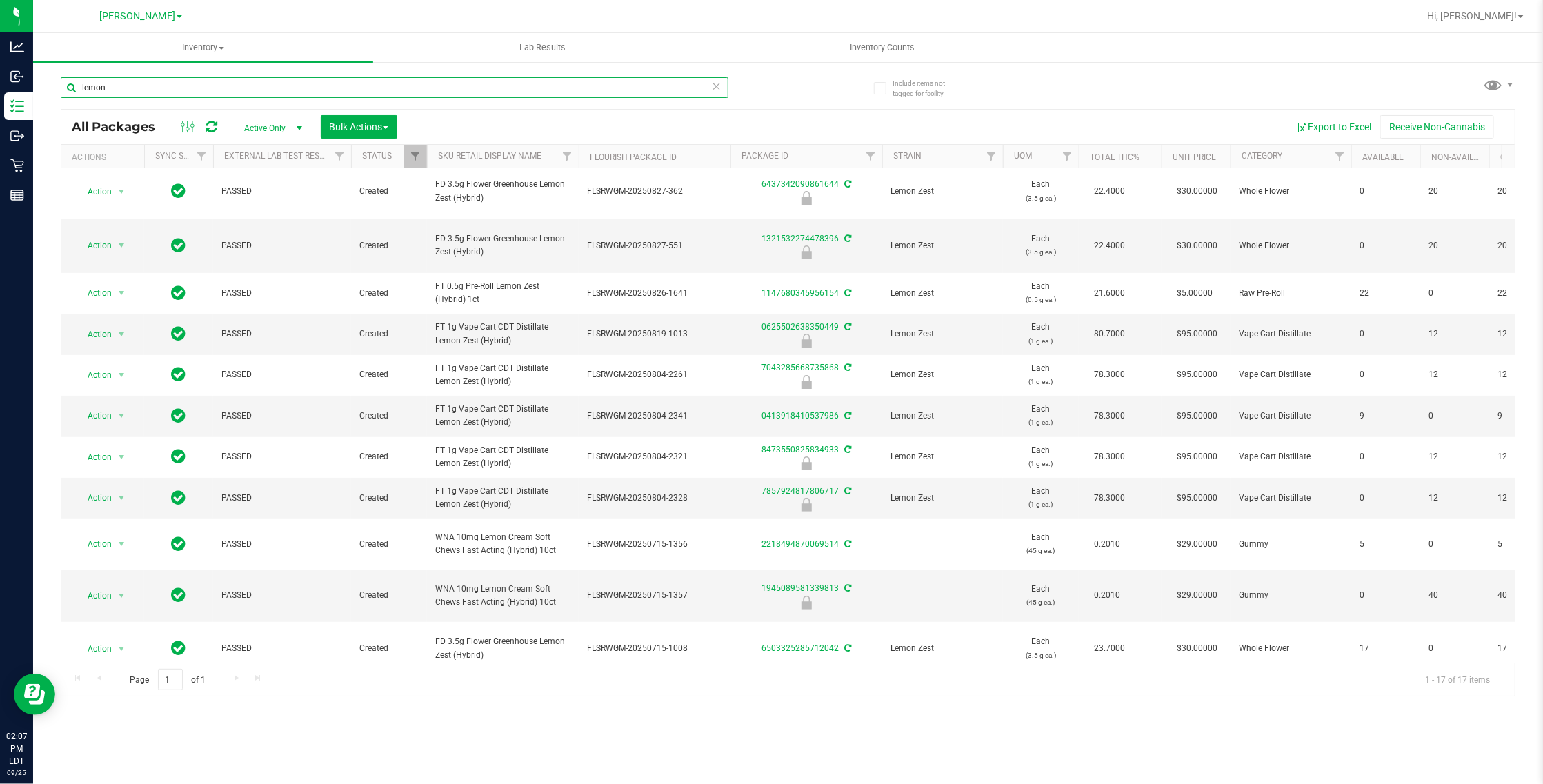
type input "lemon"
